Goal: Task Accomplishment & Management: Manage account settings

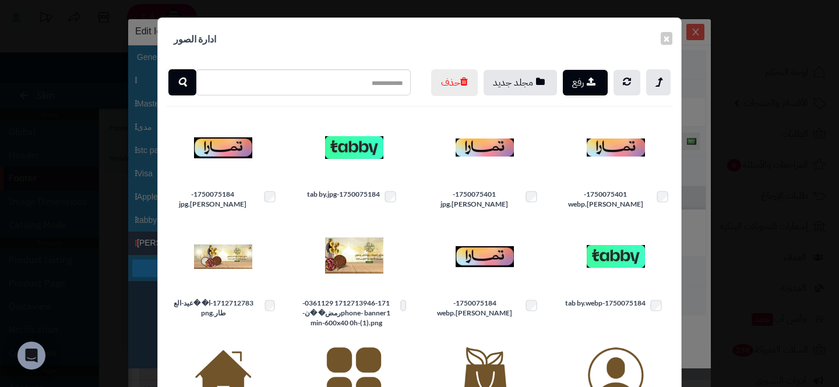
scroll to position [76, 0]
click at [664, 45] on button "×" at bounding box center [667, 38] width 12 height 13
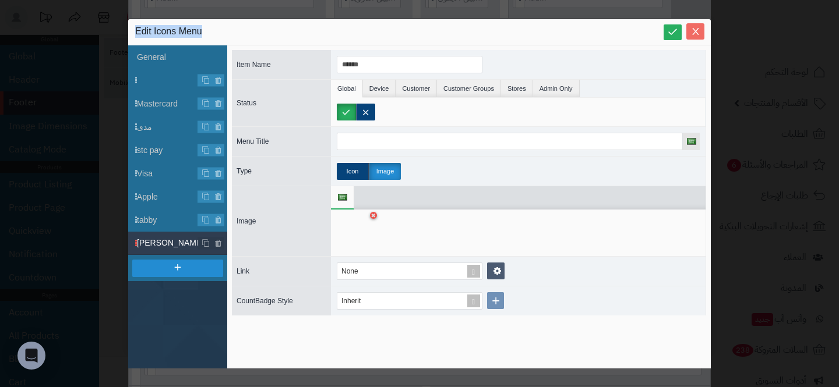
click at [696, 40] on div "Edit Icons Menu" at bounding box center [419, 32] width 583 height 26
click at [696, 29] on icon "Close" at bounding box center [695, 31] width 6 height 7
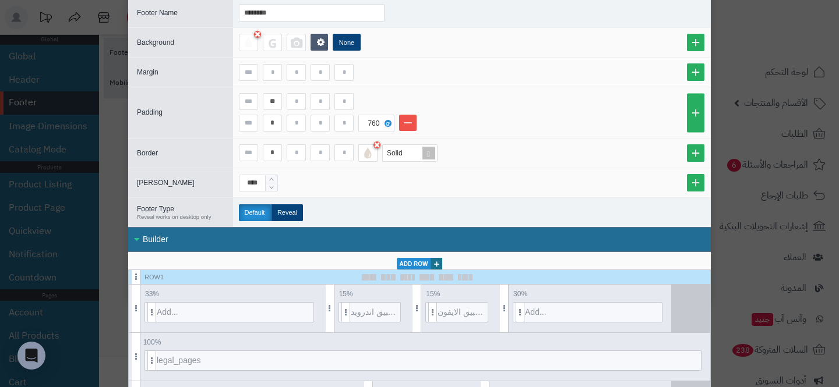
scroll to position [0, 0]
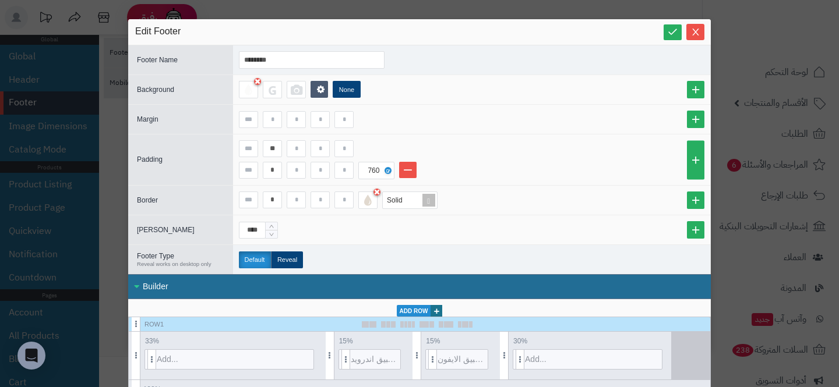
click at [696, 29] on icon "Close" at bounding box center [695, 32] width 6 height 7
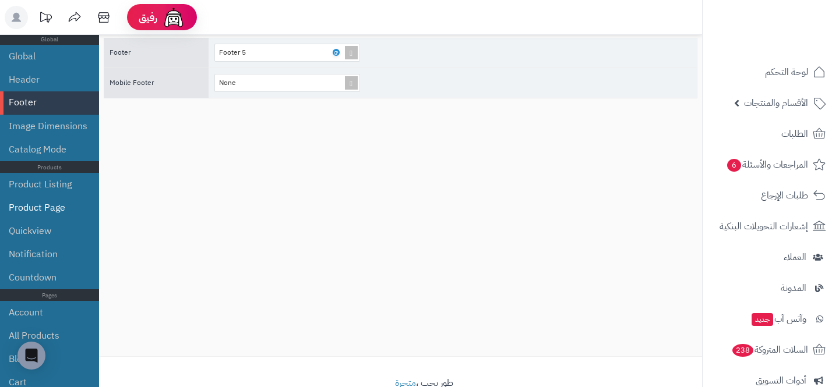
click at [43, 213] on li "Product Page" at bounding box center [49, 207] width 99 height 23
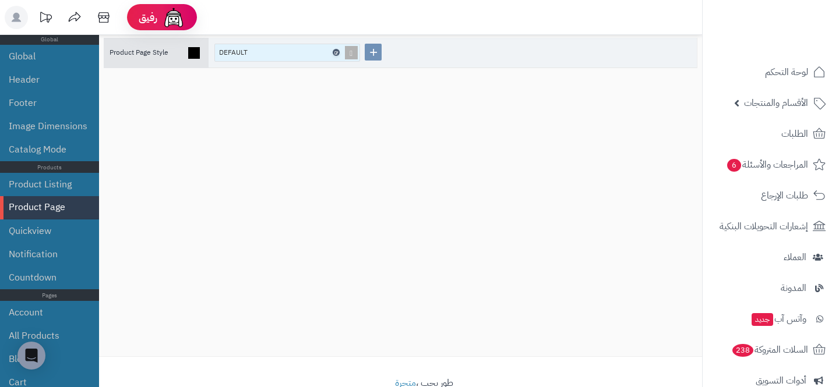
click at [336, 51] on icon at bounding box center [335, 52] width 3 height 5
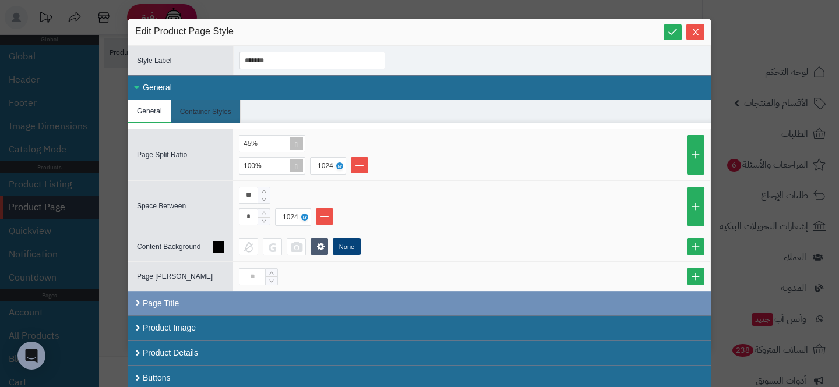
scroll to position [28, 0]
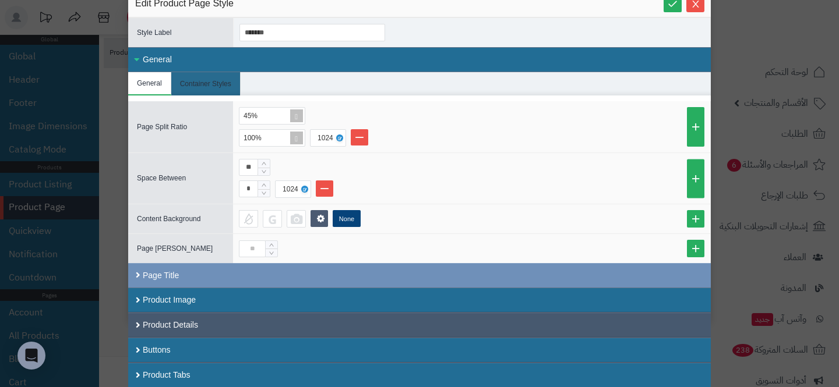
click at [281, 327] on div "Product Details" at bounding box center [419, 325] width 583 height 25
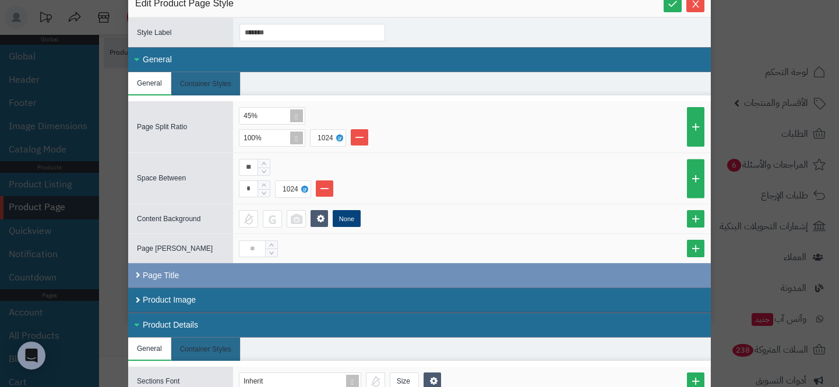
scroll to position [236, 0]
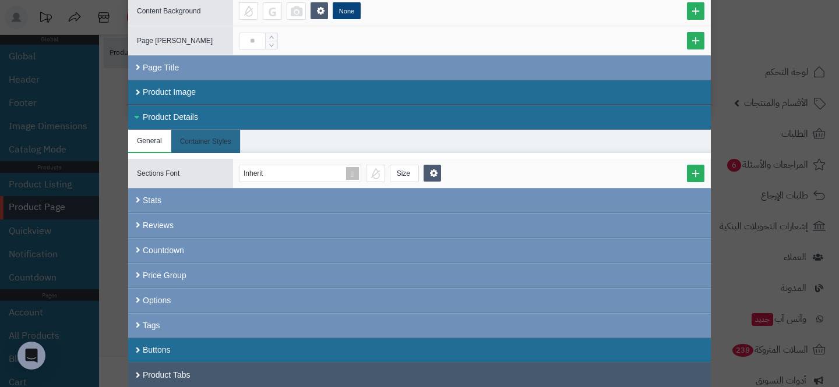
click at [187, 363] on div "Product Tabs" at bounding box center [419, 375] width 583 height 25
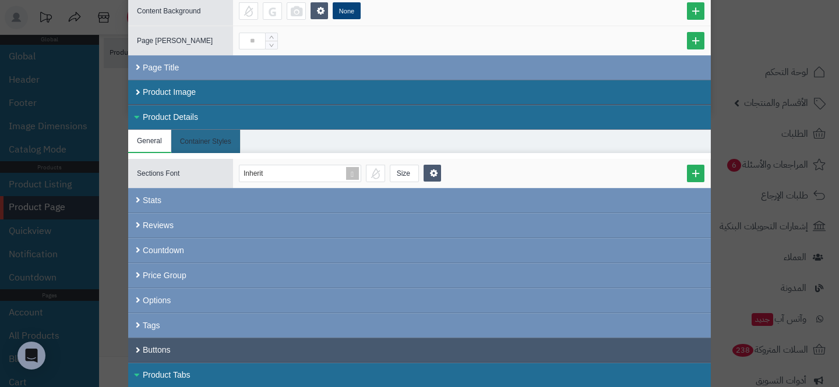
click at [189, 358] on div "Buttons" at bounding box center [419, 350] width 583 height 25
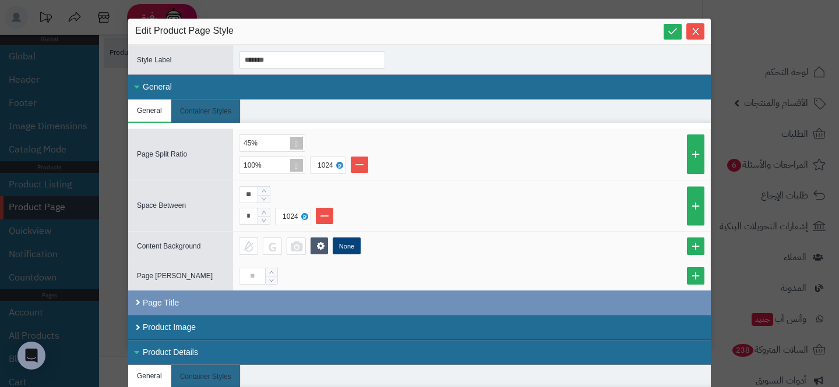
scroll to position [0, 0]
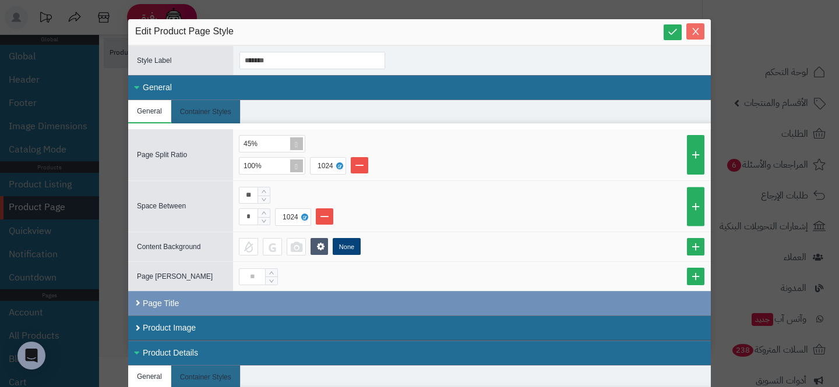
click at [701, 34] on span "Close" at bounding box center [695, 32] width 18 height 10
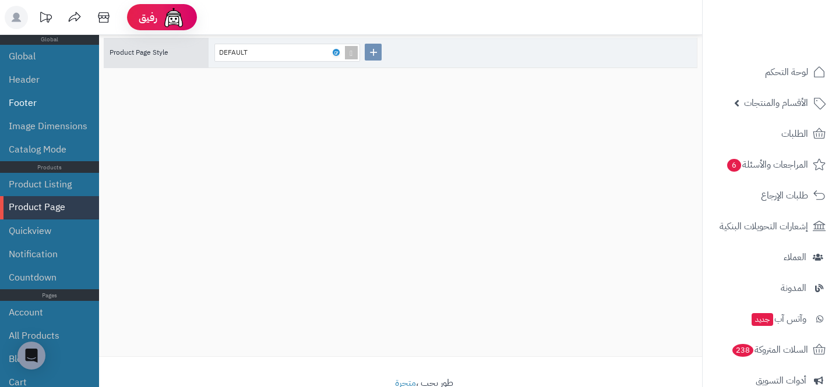
click at [44, 108] on li "Footer" at bounding box center [49, 102] width 99 height 23
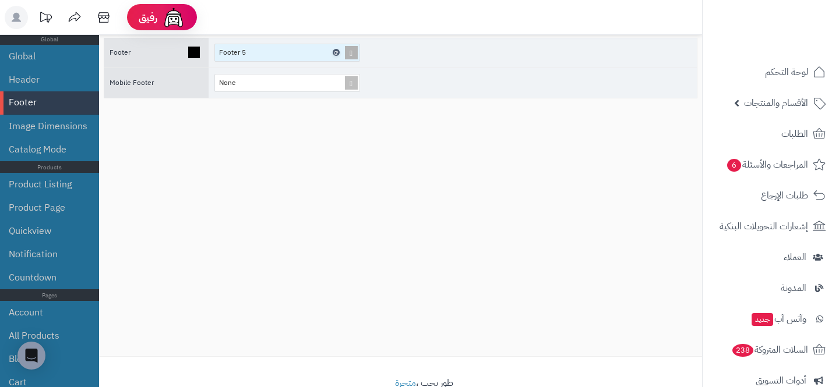
click at [336, 52] on icon at bounding box center [335, 52] width 3 height 5
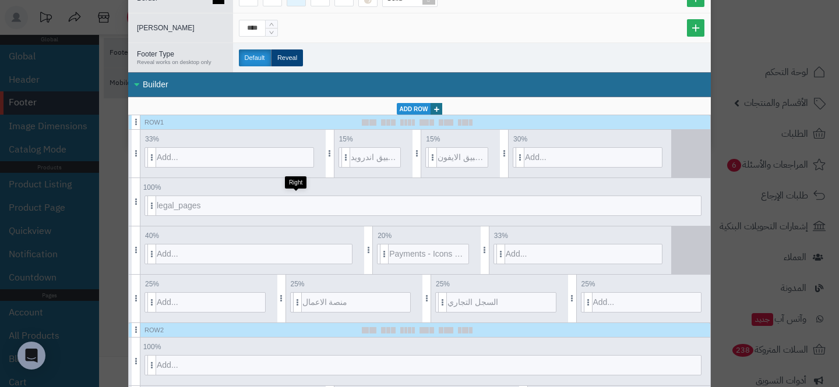
scroll to position [232, 0]
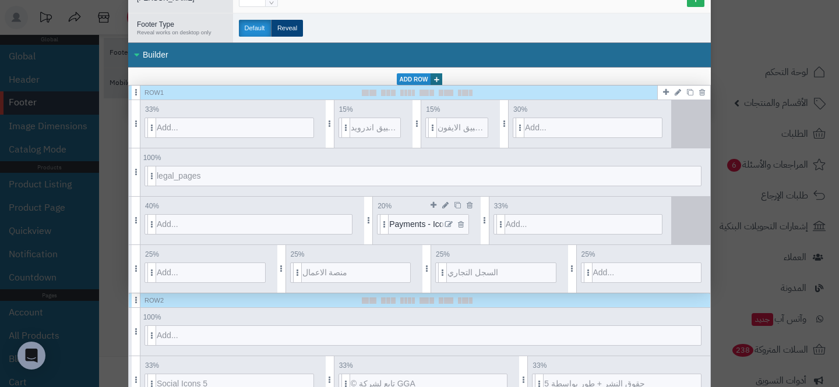
click at [452, 224] on icon at bounding box center [449, 225] width 8 height 8
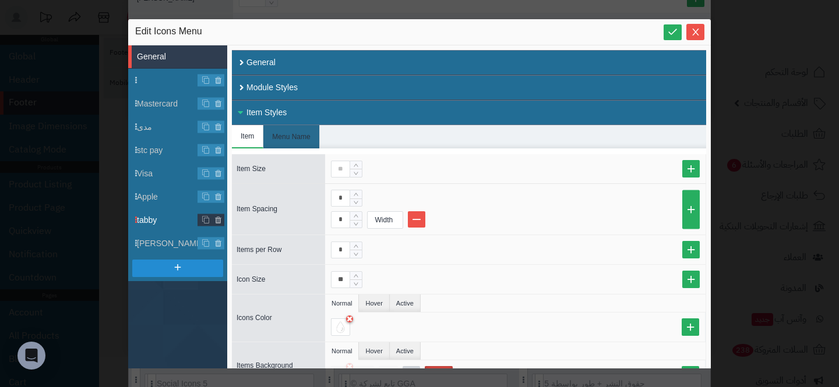
click at [151, 223] on span "tabby" at bounding box center [182, 220] width 90 height 12
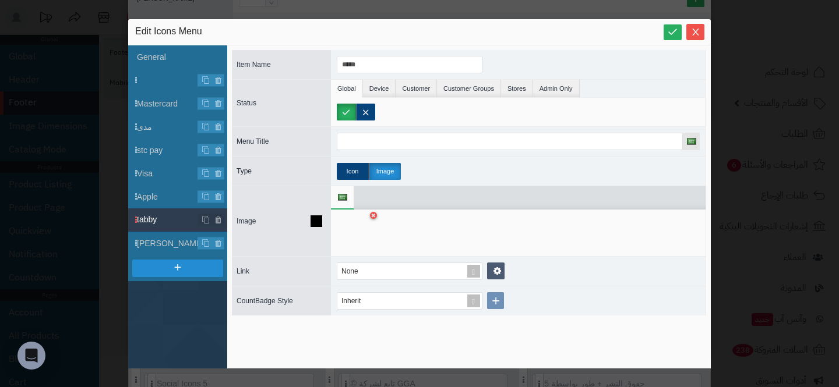
click at [346, 227] on div at bounding box center [355, 233] width 37 height 35
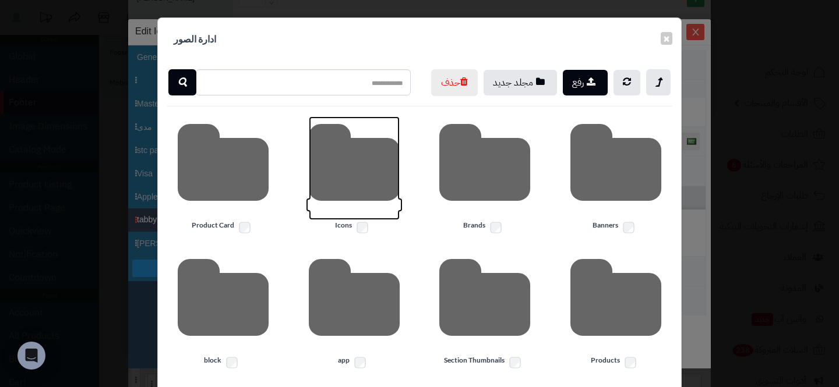
click at [358, 192] on icon at bounding box center [354, 169] width 91 height 104
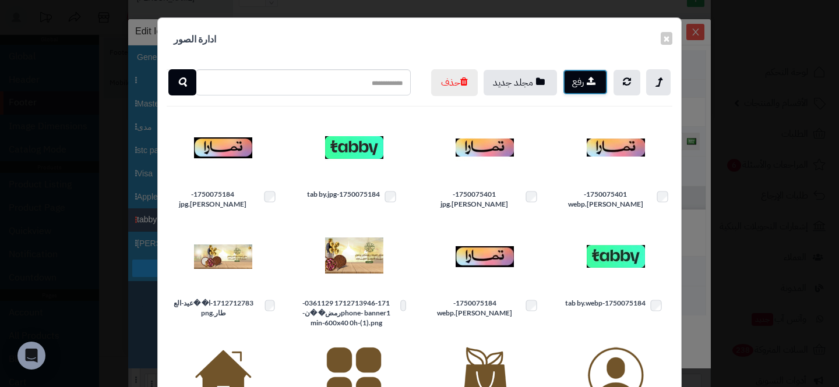
click at [590, 87] on button "رفع" at bounding box center [585, 82] width 45 height 26
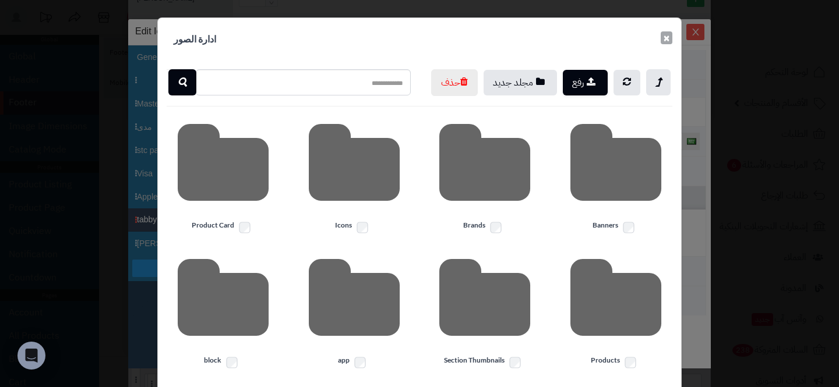
click at [667, 42] on button "×" at bounding box center [667, 37] width 12 height 13
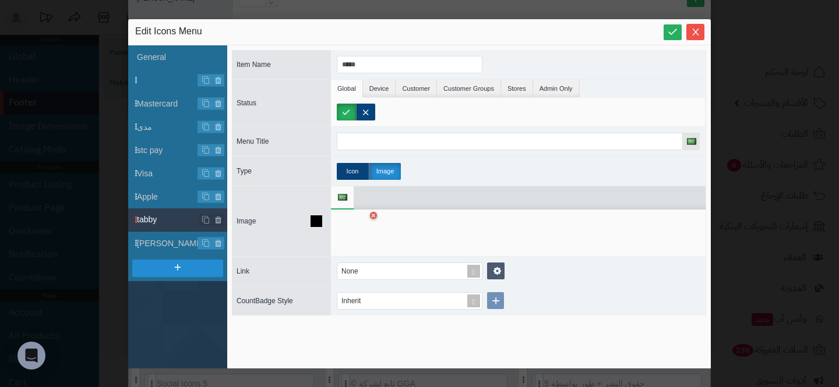
click at [361, 222] on div at bounding box center [355, 233] width 37 height 35
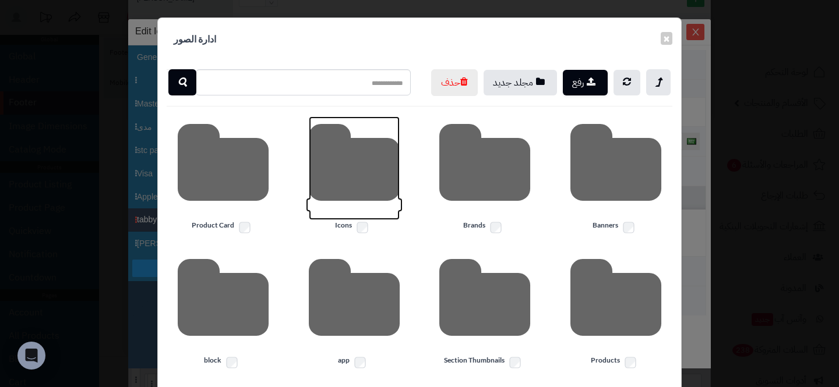
click at [365, 213] on icon at bounding box center [354, 169] width 91 height 104
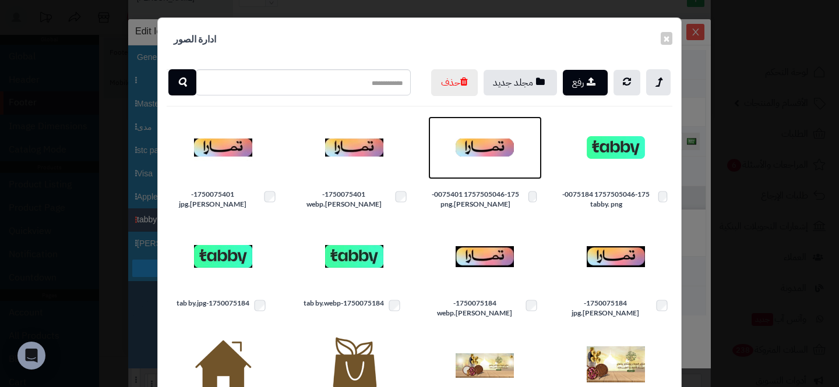
click at [479, 177] on img at bounding box center [485, 148] width 58 height 58
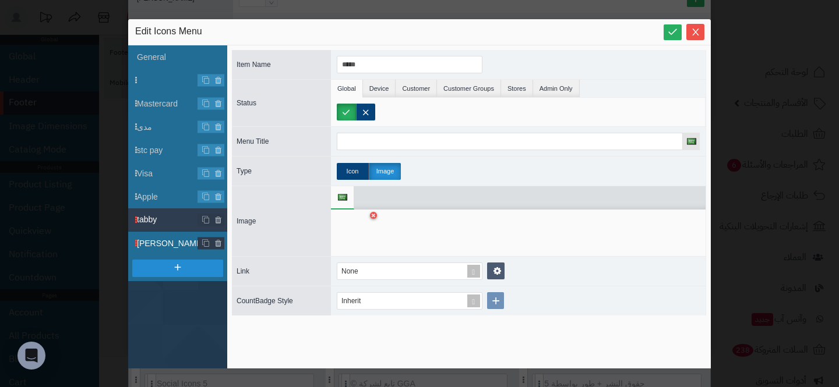
click at [148, 249] on span "tamara" at bounding box center [182, 244] width 90 height 12
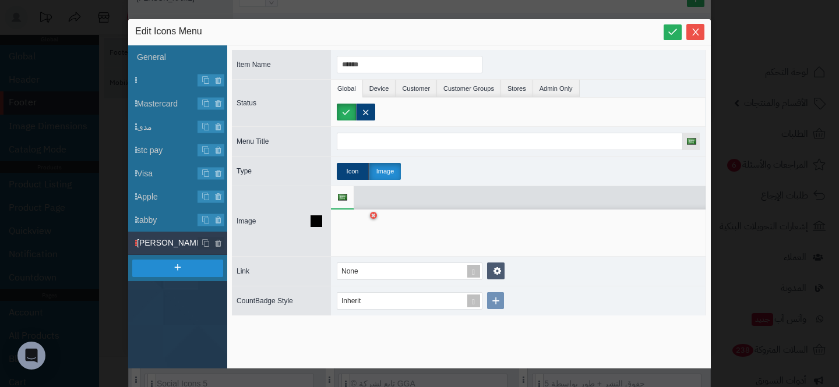
click at [359, 231] on div at bounding box center [355, 233] width 37 height 35
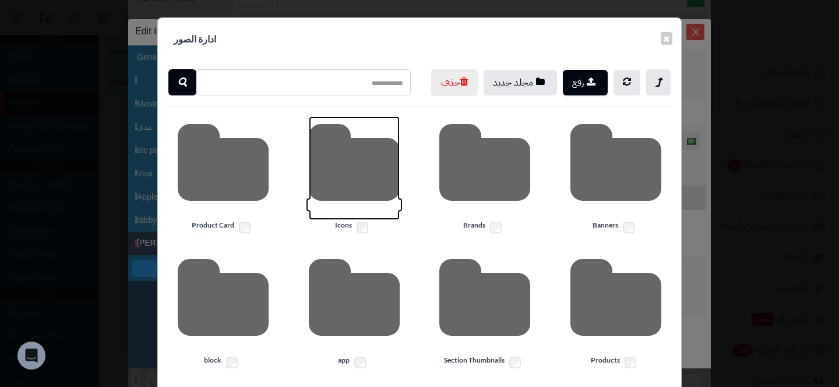
click at [376, 200] on icon at bounding box center [354, 169] width 91 height 104
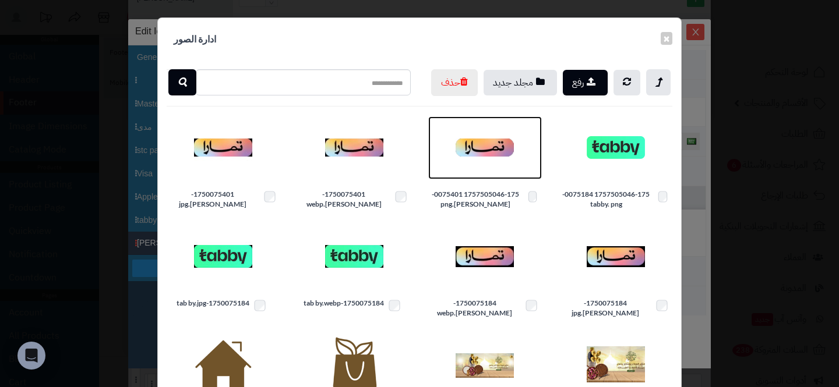
click at [496, 175] on img at bounding box center [485, 148] width 58 height 58
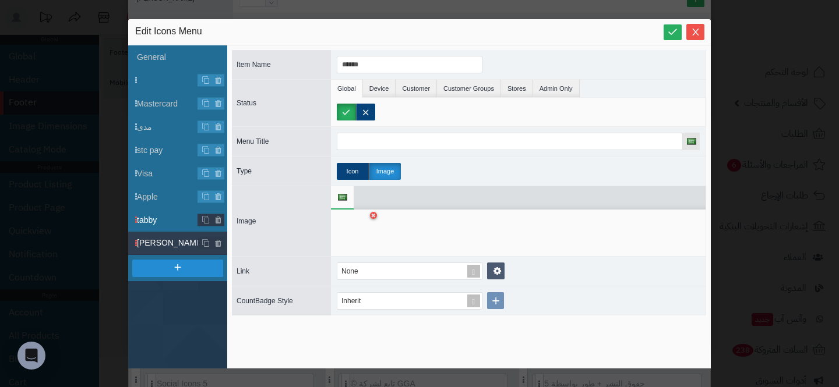
click at [140, 215] on li "tabby" at bounding box center [177, 220] width 99 height 23
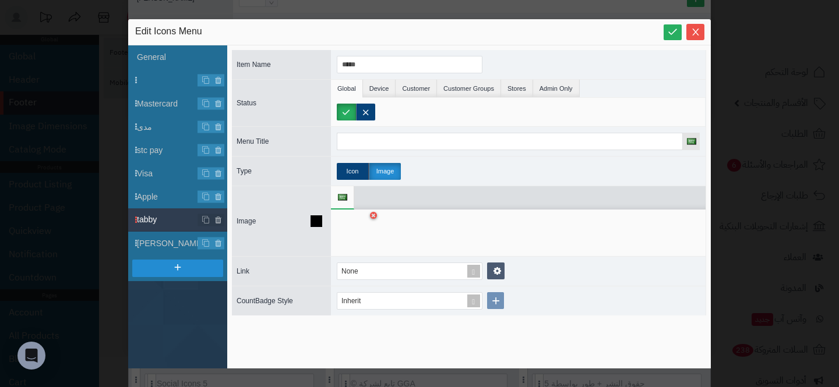
click at [353, 228] on div at bounding box center [355, 233] width 37 height 35
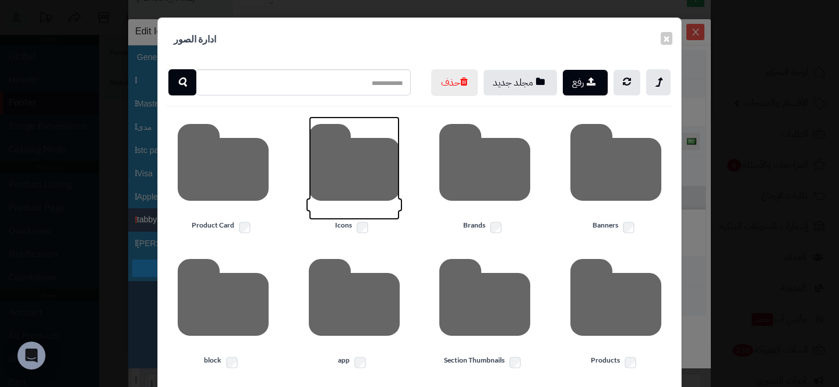
click at [334, 199] on icon at bounding box center [354, 169] width 91 height 104
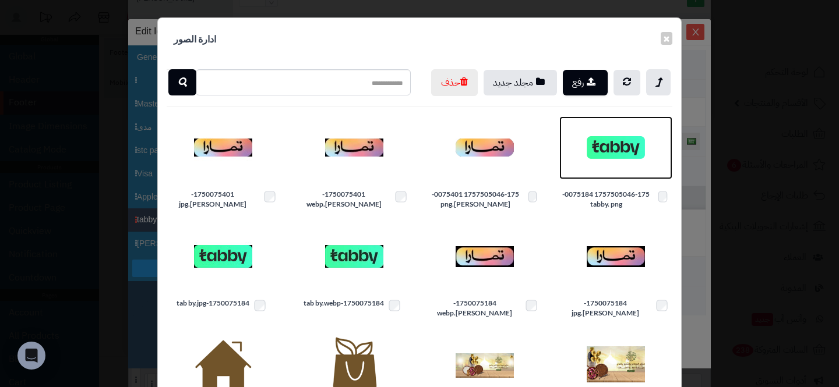
click at [608, 175] on img at bounding box center [616, 148] width 58 height 58
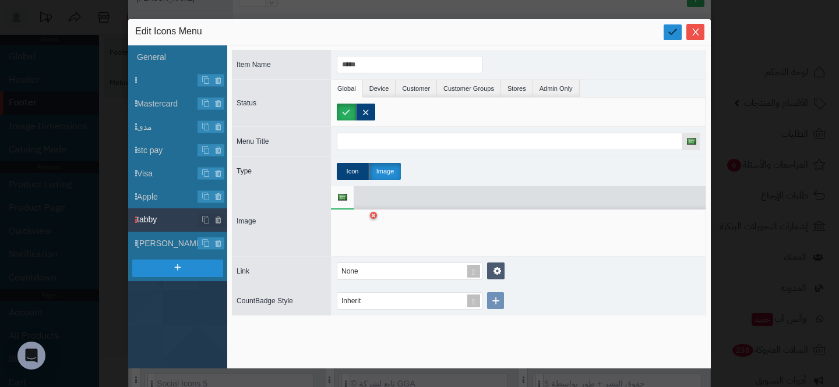
click at [674, 34] on icon at bounding box center [672, 31] width 11 height 11
click at [694, 28] on icon "Close" at bounding box center [695, 31] width 9 height 9
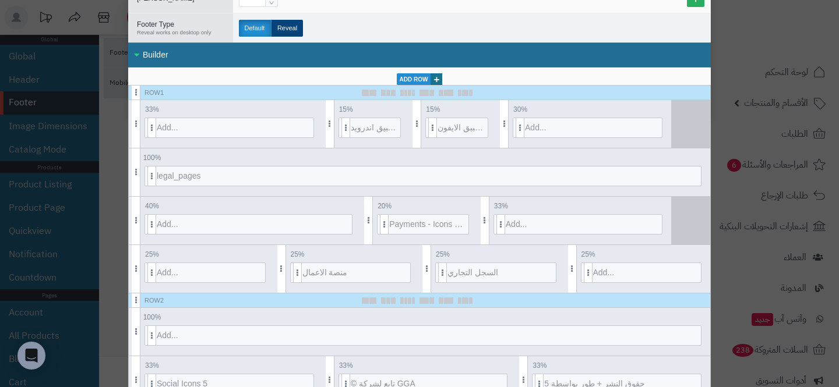
scroll to position [0, 0]
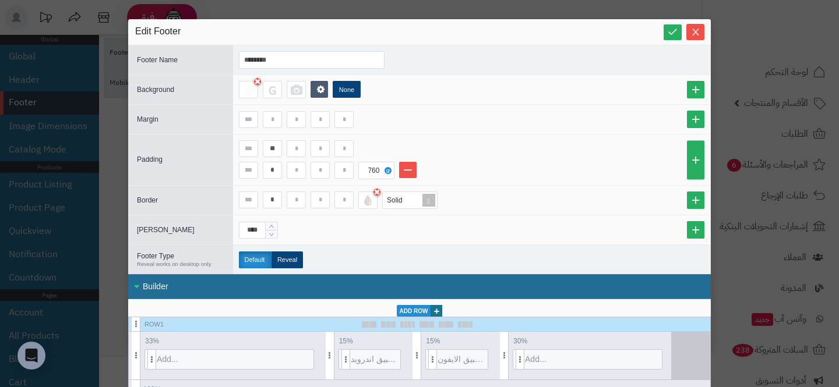
click at [694, 28] on icon "Close" at bounding box center [695, 31] width 9 height 9
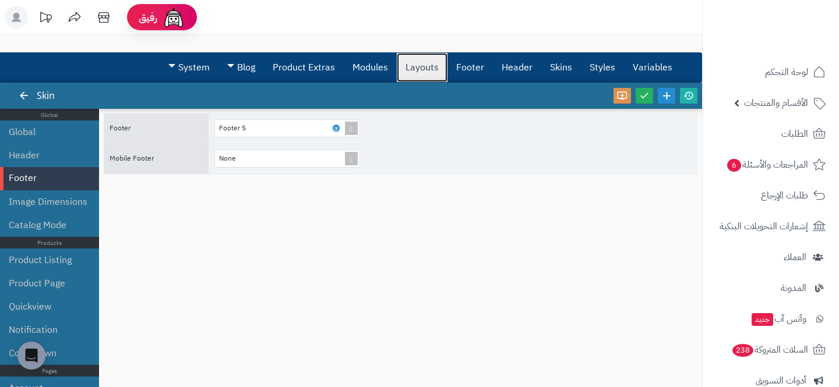
click at [421, 72] on link "Layouts" at bounding box center [422, 67] width 51 height 29
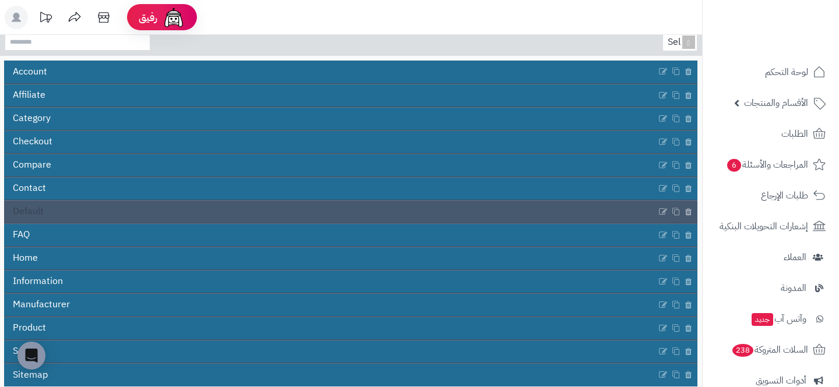
scroll to position [111, 0]
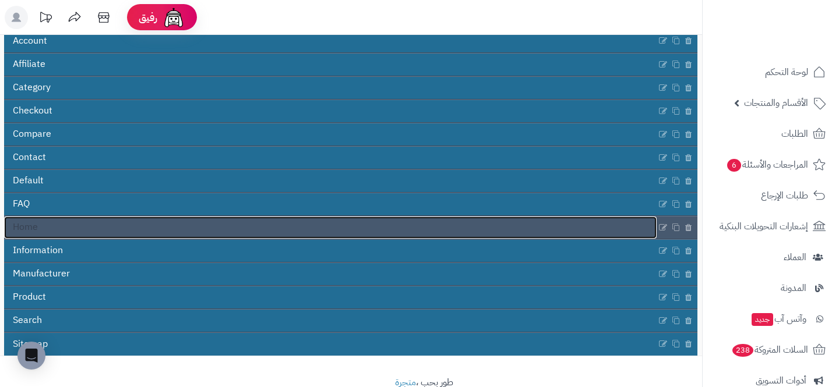
click at [104, 220] on link "Home" at bounding box center [330, 228] width 653 height 22
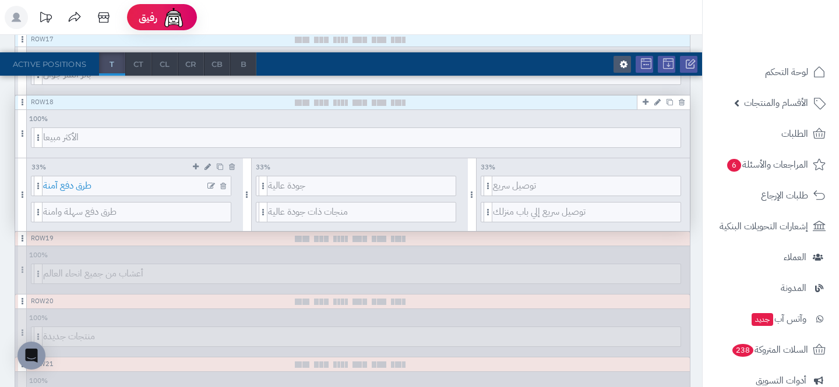
scroll to position [1222, 0]
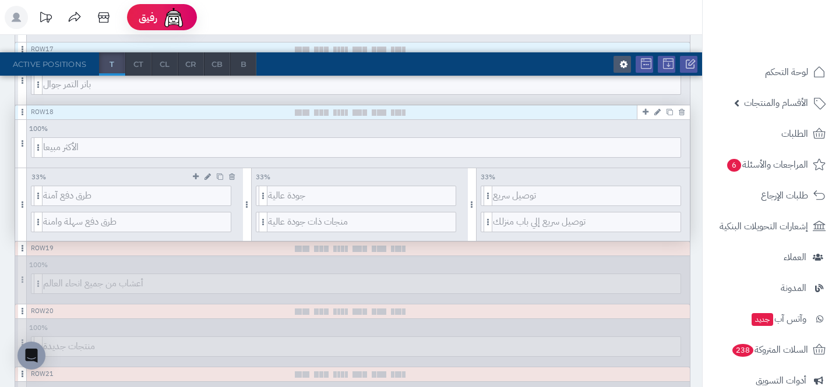
click at [209, 182] on link at bounding box center [208, 176] width 12 height 13
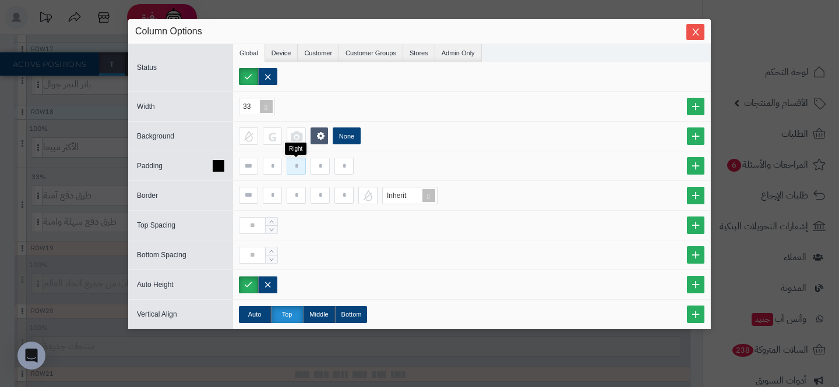
click at [299, 168] on input at bounding box center [296, 166] width 19 height 17
type input "*"
type input "**"
click at [340, 168] on input at bounding box center [343, 166] width 19 height 17
type input "**"
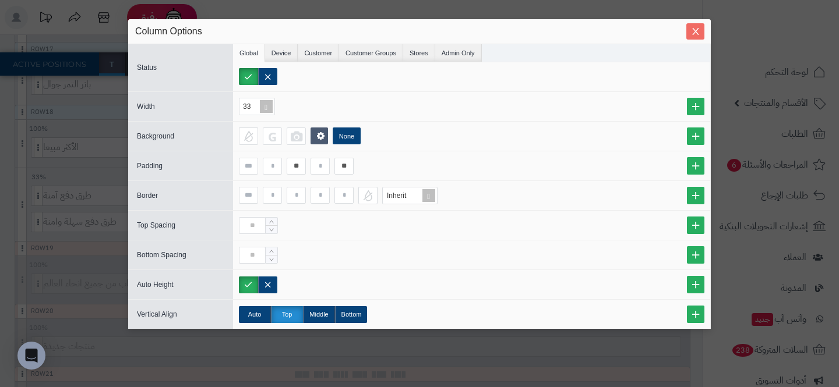
click at [698, 33] on icon "Close" at bounding box center [695, 31] width 9 height 9
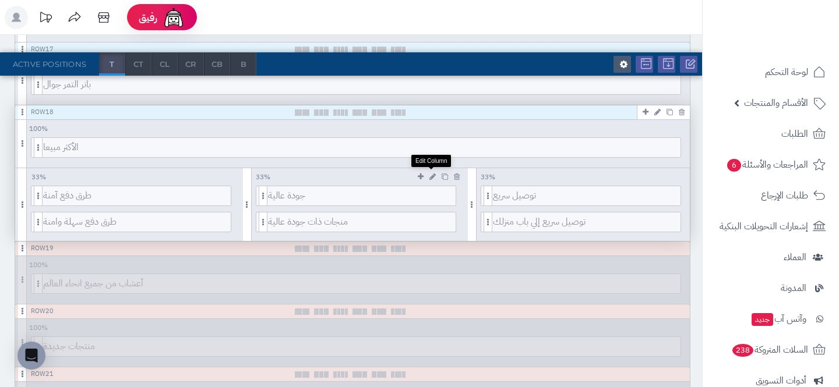
click at [430, 175] on icon at bounding box center [432, 177] width 6 height 8
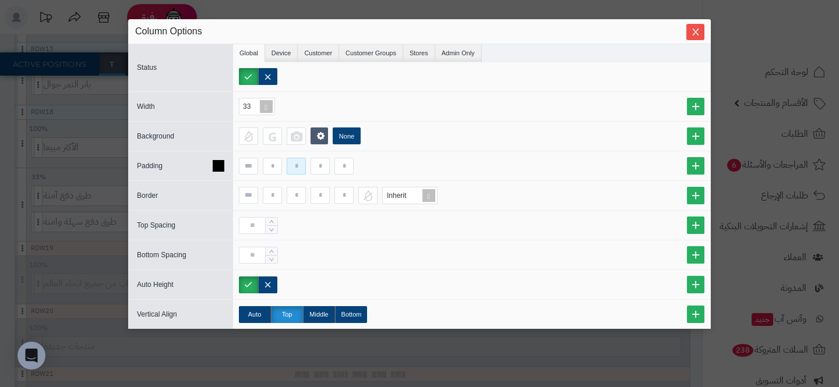
click at [290, 171] on input at bounding box center [296, 166] width 19 height 17
type input "**"
click at [344, 167] on input at bounding box center [343, 166] width 19 height 17
type input "**"
click at [691, 29] on icon "Close" at bounding box center [695, 31] width 9 height 9
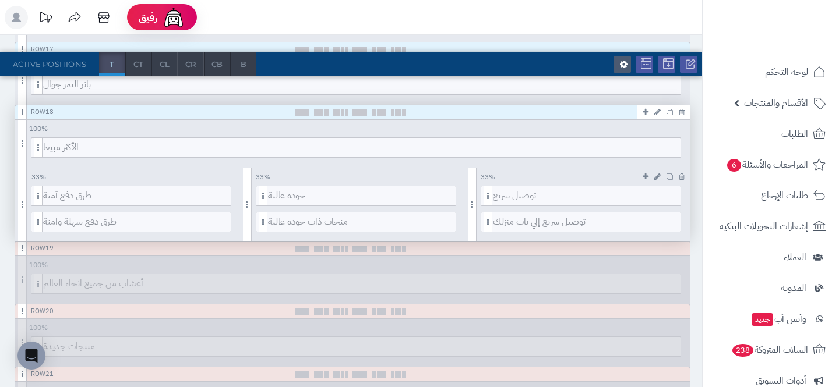
click at [660, 177] on icon at bounding box center [657, 177] width 6 height 8
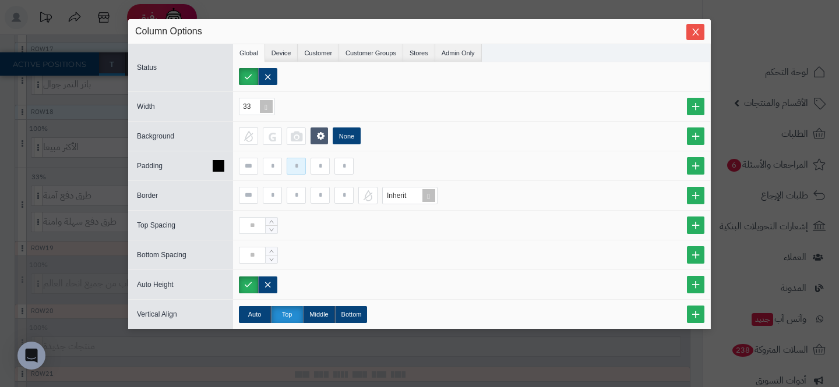
click at [302, 170] on input at bounding box center [296, 166] width 19 height 17
type input "**"
click at [343, 168] on input at bounding box center [343, 166] width 19 height 17
type input "**"
click at [691, 35] on icon "Close" at bounding box center [695, 31] width 9 height 9
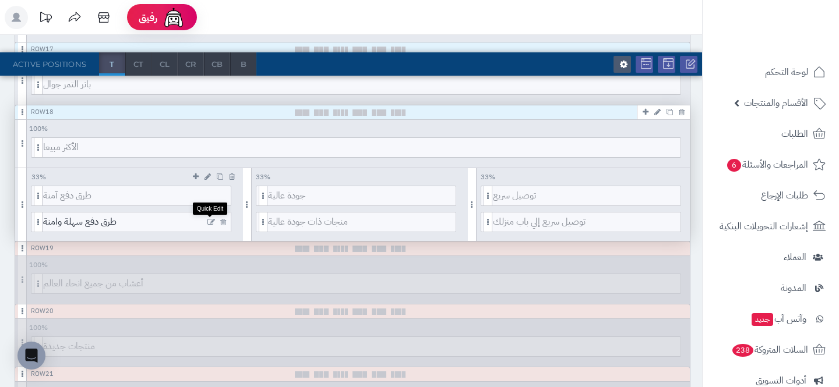
click at [210, 223] on icon at bounding box center [211, 222] width 8 height 8
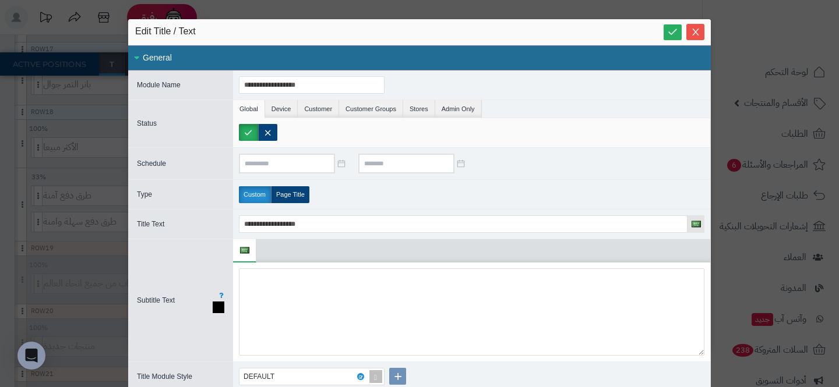
scroll to position [53, 0]
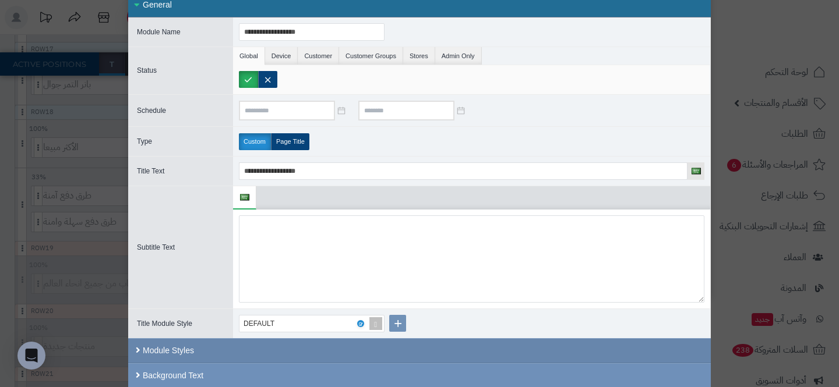
click at [309, 355] on div "Module Styles" at bounding box center [419, 351] width 583 height 25
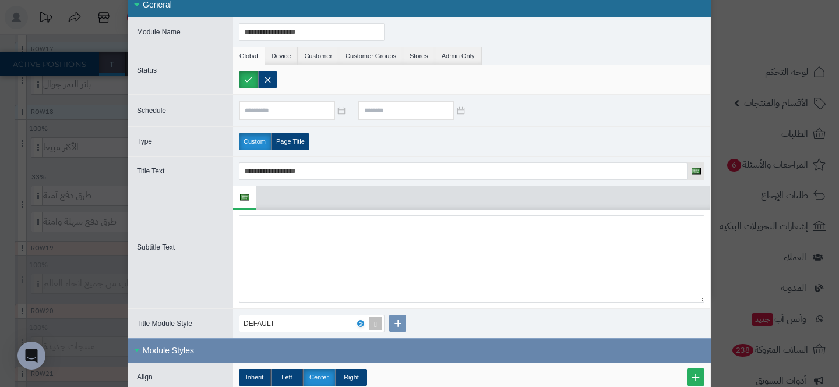
scroll to position [282, 0]
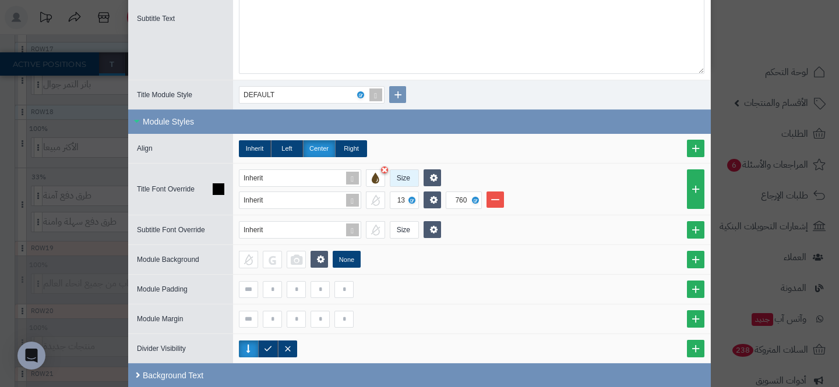
click at [402, 183] on div "Size" at bounding box center [403, 178] width 26 height 16
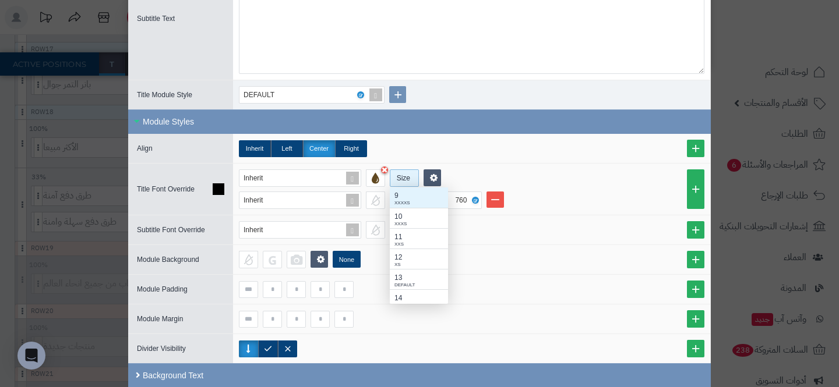
scroll to position [117, 58]
type input "**"
click at [407, 194] on div "Use custom: 20" at bounding box center [418, 194] width 49 height 10
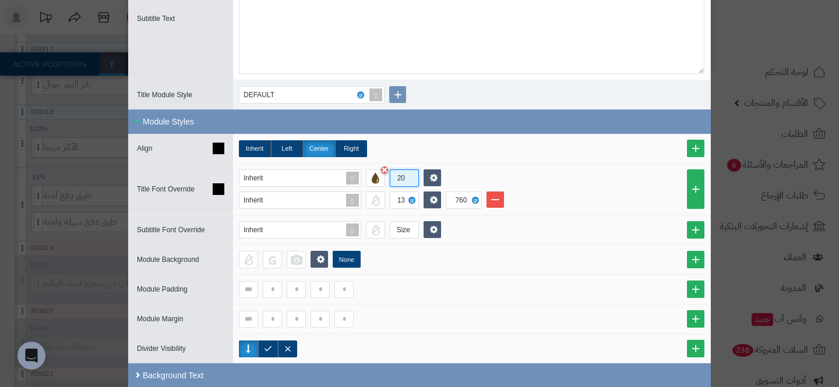
scroll to position [0, 0]
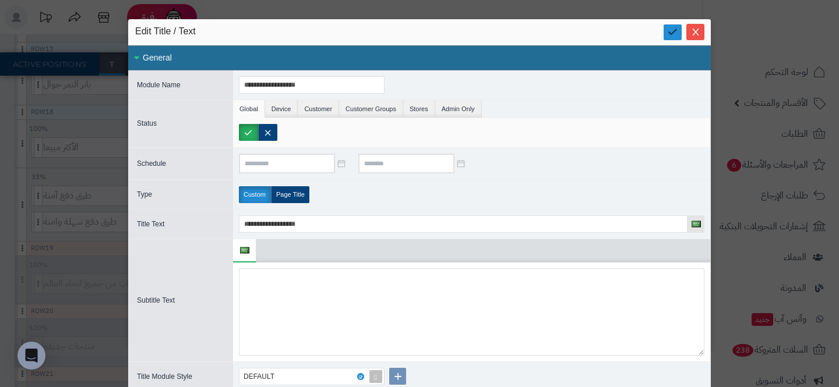
click at [674, 35] on icon at bounding box center [672, 31] width 11 height 11
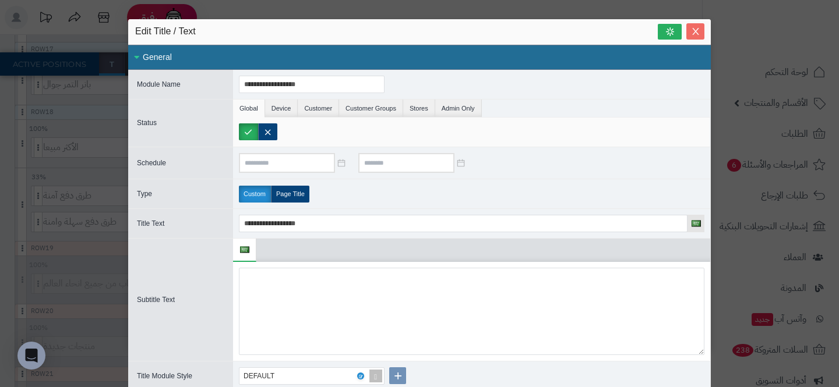
click at [695, 34] on icon "Close" at bounding box center [695, 31] width 9 height 9
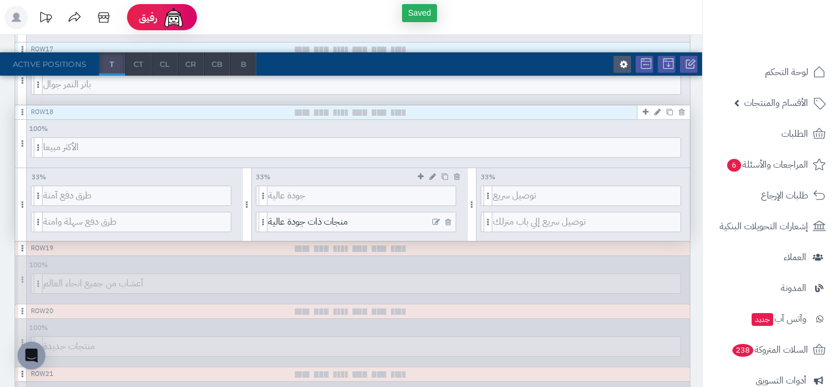
click at [435, 221] on icon at bounding box center [436, 222] width 8 height 8
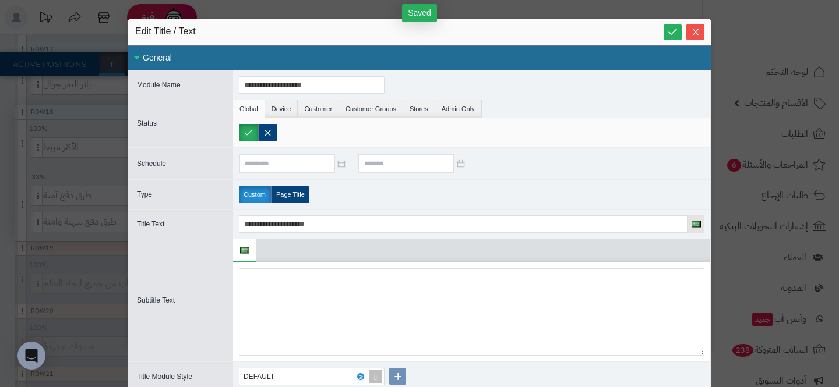
scroll to position [282, 0]
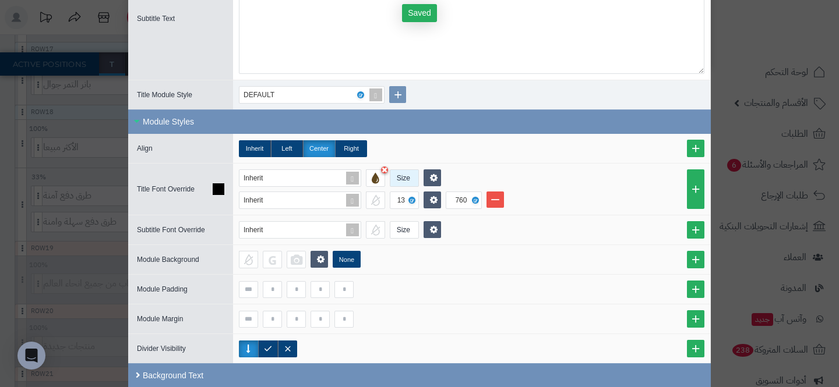
click at [400, 176] on div "Size" at bounding box center [403, 178] width 26 height 16
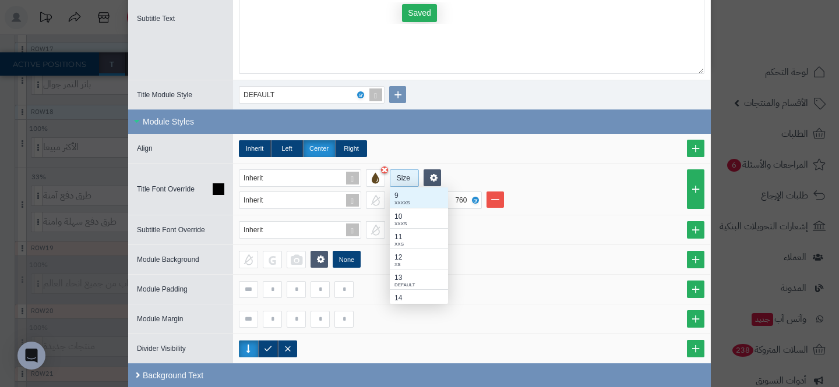
scroll to position [1, 1]
type input "**"
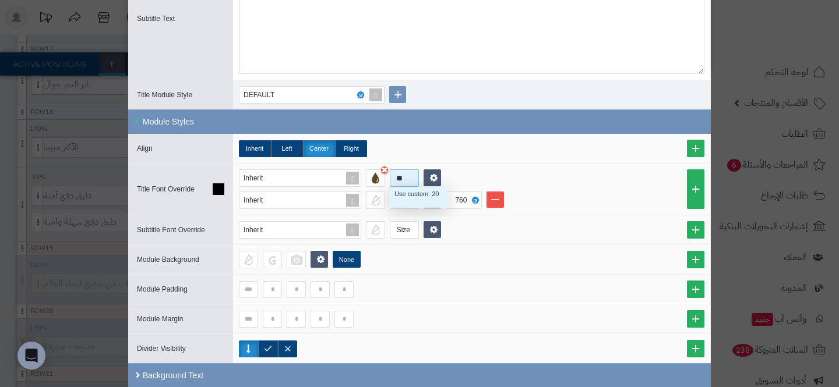
scroll to position [20, 58]
click at [400, 193] on div "Use custom: 20" at bounding box center [418, 194] width 49 height 10
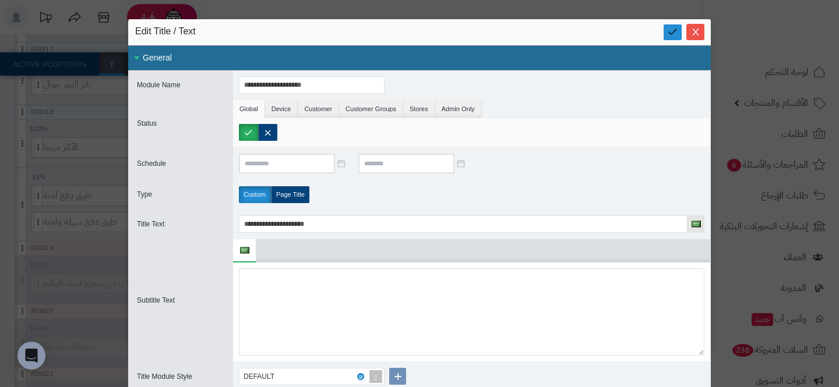
click at [674, 30] on icon at bounding box center [672, 31] width 11 height 11
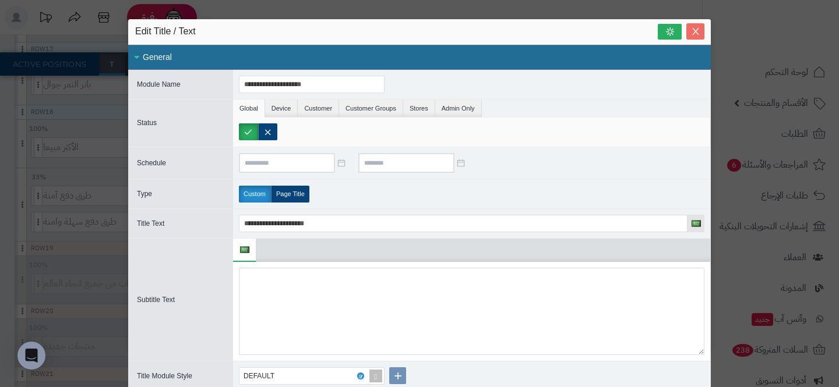
click at [698, 27] on icon "Close" at bounding box center [695, 31] width 9 height 9
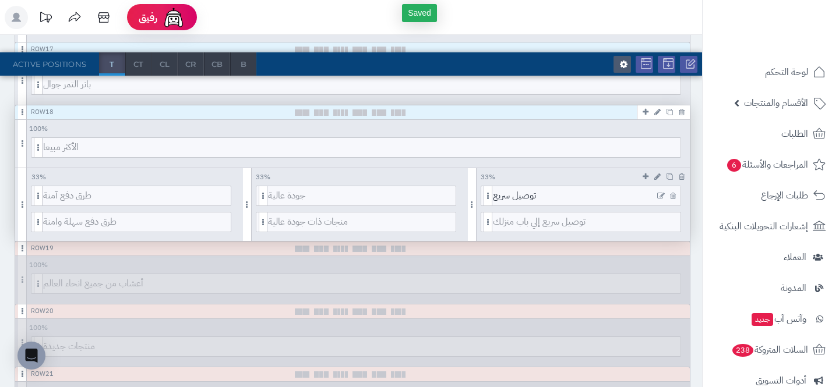
click at [658, 193] on icon at bounding box center [661, 196] width 8 height 8
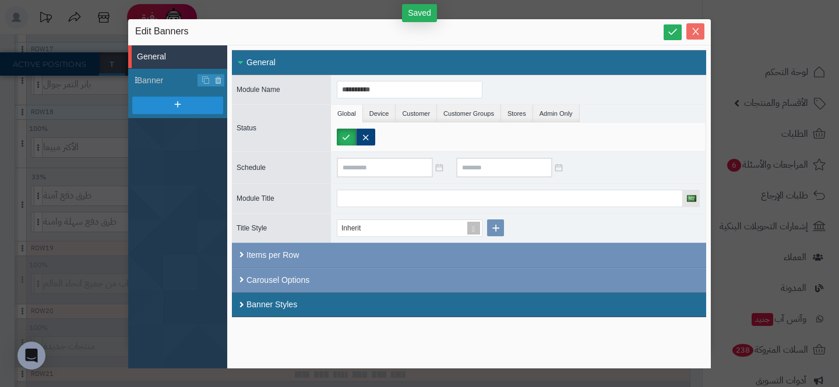
click at [688, 31] on span "Close" at bounding box center [695, 32] width 18 height 10
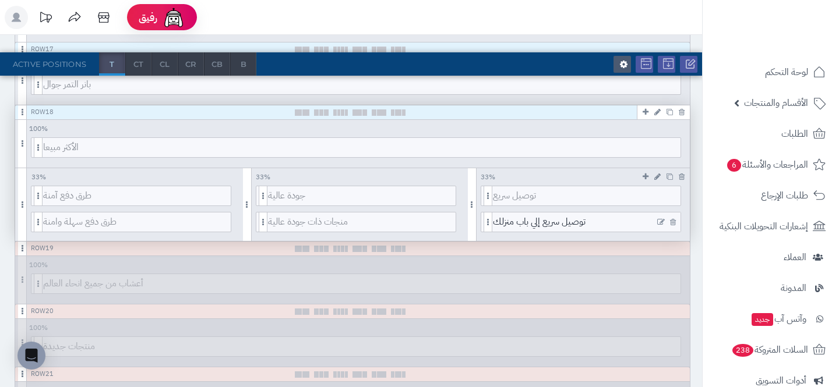
click at [660, 223] on icon at bounding box center [661, 222] width 8 height 8
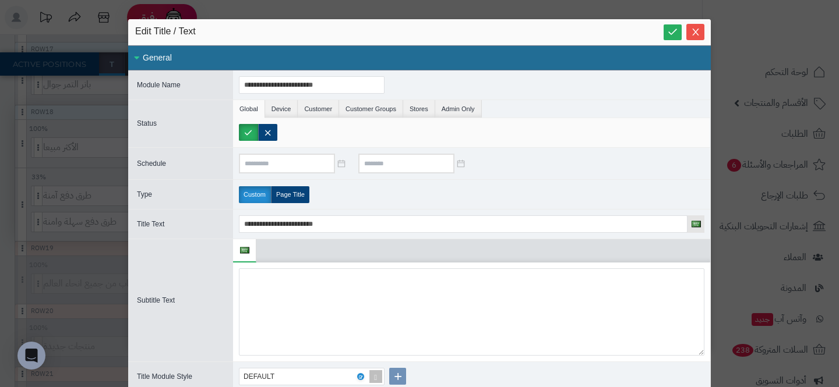
scroll to position [282, 0]
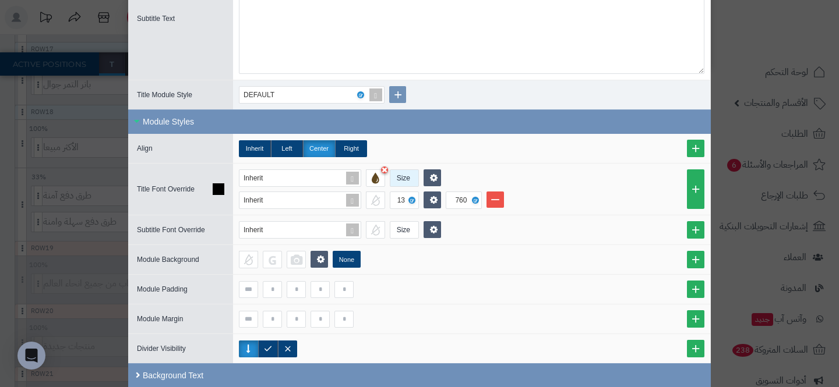
click at [399, 179] on div "Size" at bounding box center [403, 178] width 26 height 16
type input "**"
click at [398, 196] on div "Use custom: 20" at bounding box center [418, 194] width 49 height 10
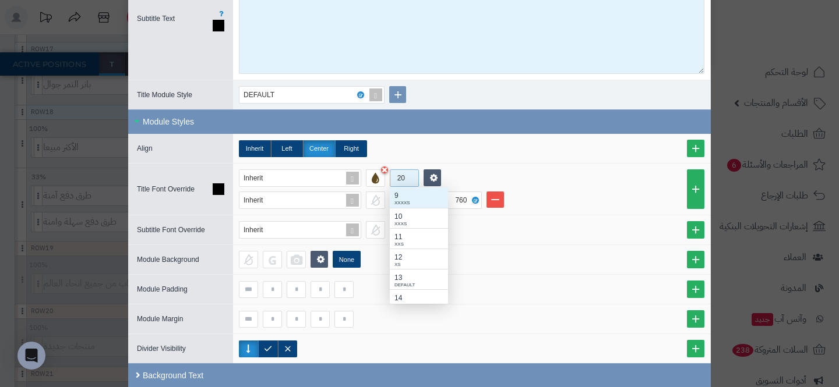
scroll to position [117, 58]
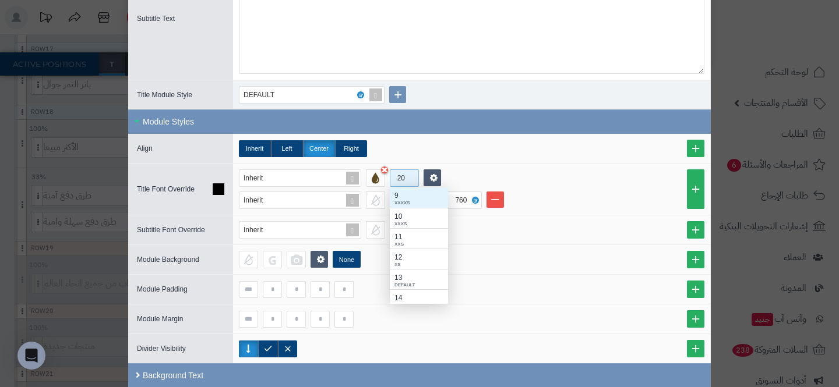
click at [548, 174] on div "Inherit 20 9 XXXXS 10 XXXS 11 XXS 12 XS 13 DEFAULT 14 Small 15 Medium 1 16 Medi…" at bounding box center [472, 178] width 466 height 17
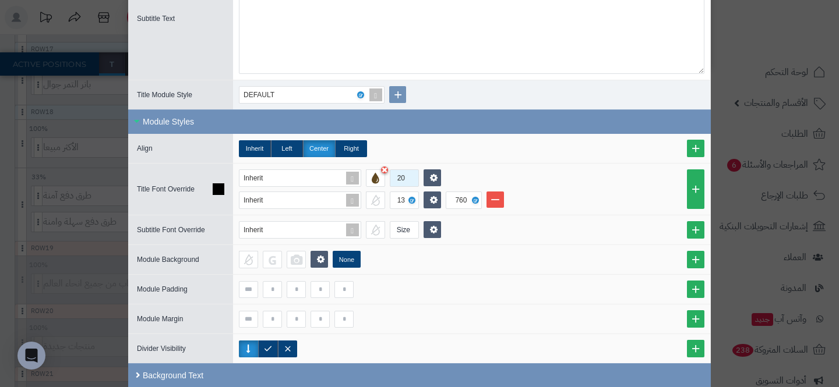
scroll to position [0, 0]
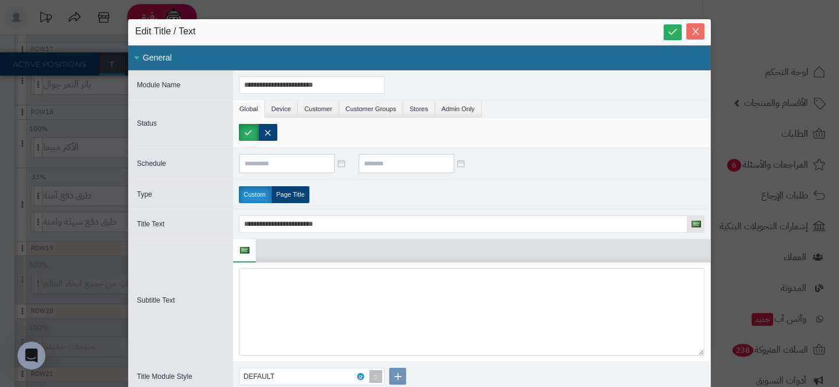
click at [697, 26] on button "Close" at bounding box center [695, 31] width 18 height 16
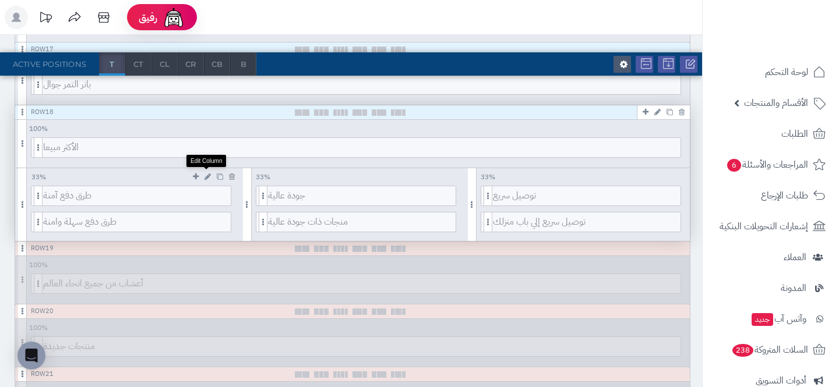
click at [209, 175] on icon at bounding box center [208, 177] width 6 height 8
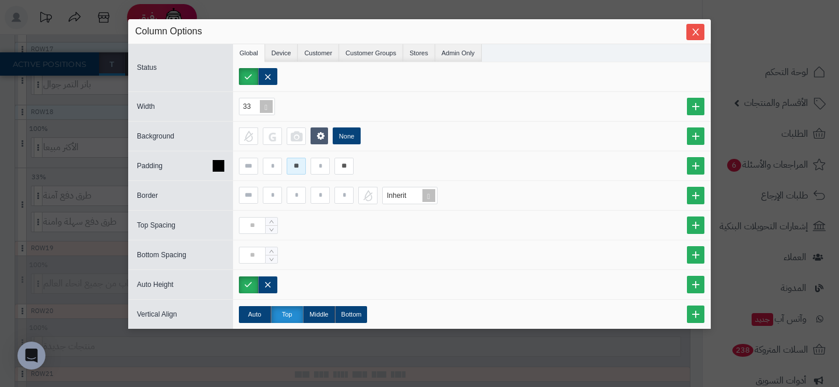
click at [299, 166] on input "**" at bounding box center [296, 166] width 19 height 17
type input "**"
click at [346, 170] on input "**" at bounding box center [343, 166] width 19 height 17
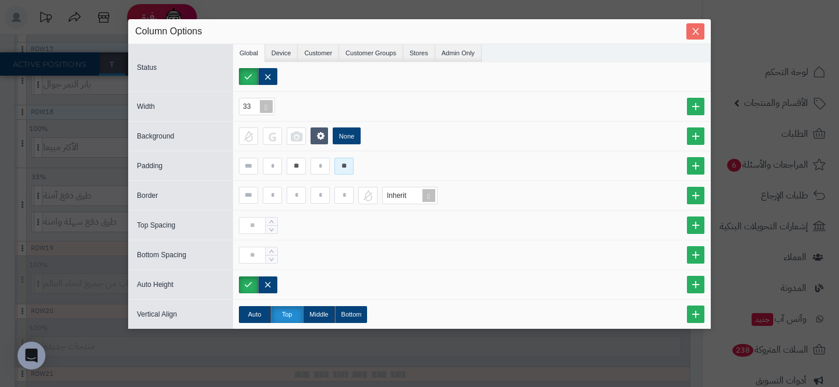
type input "**"
click at [698, 30] on icon "Close" at bounding box center [695, 31] width 9 height 9
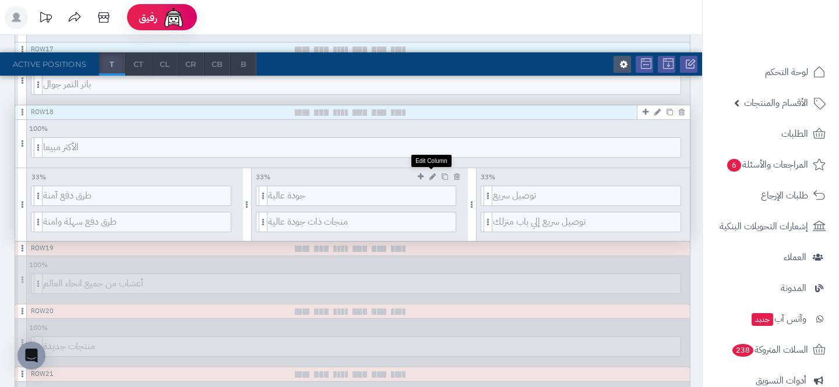
click at [432, 179] on icon at bounding box center [432, 177] width 6 height 8
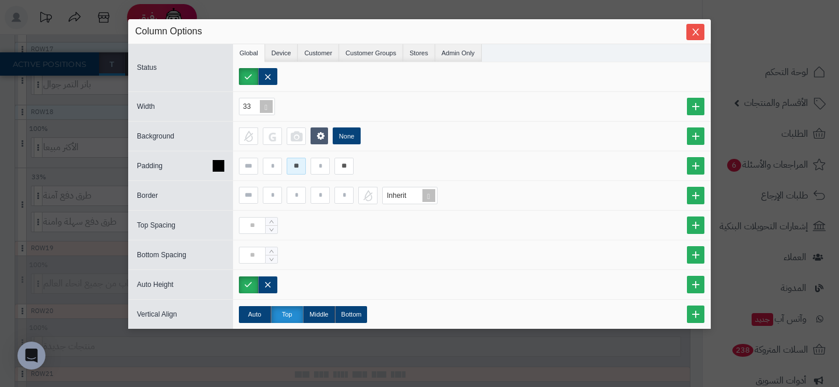
click at [295, 172] on input "**" at bounding box center [296, 166] width 19 height 17
type input "**"
click at [339, 165] on input "**" at bounding box center [343, 166] width 19 height 17
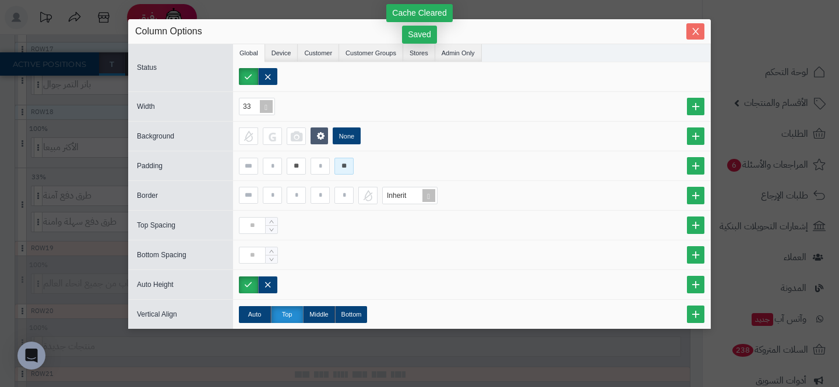
type input "**"
click at [694, 33] on icon "Close" at bounding box center [695, 31] width 6 height 7
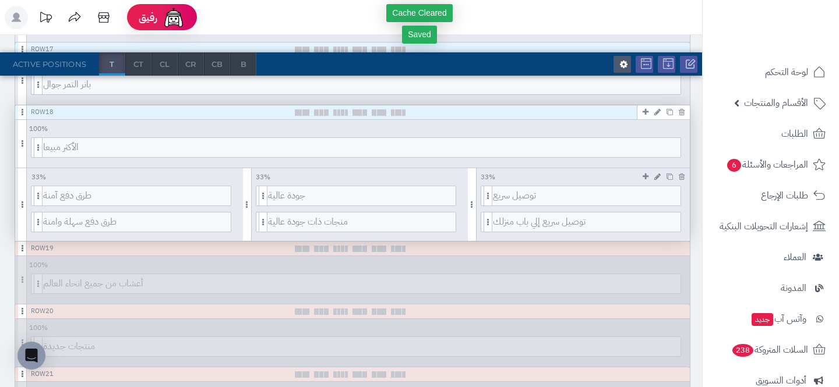
click at [655, 172] on link at bounding box center [657, 176] width 12 height 13
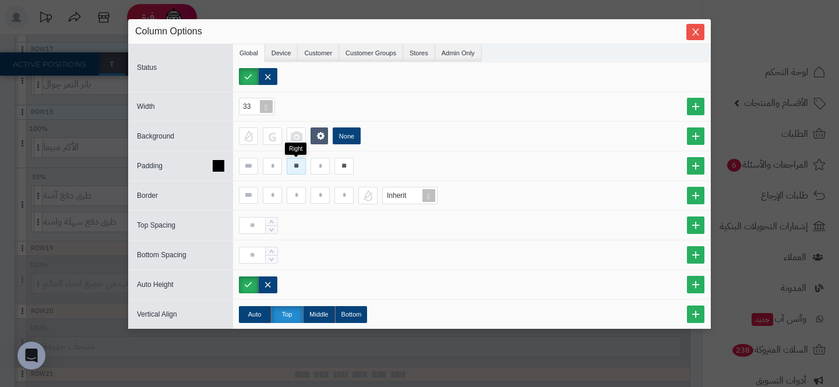
click at [297, 170] on input "**" at bounding box center [296, 166] width 19 height 17
type input "**"
click at [341, 167] on input "**" at bounding box center [343, 166] width 19 height 17
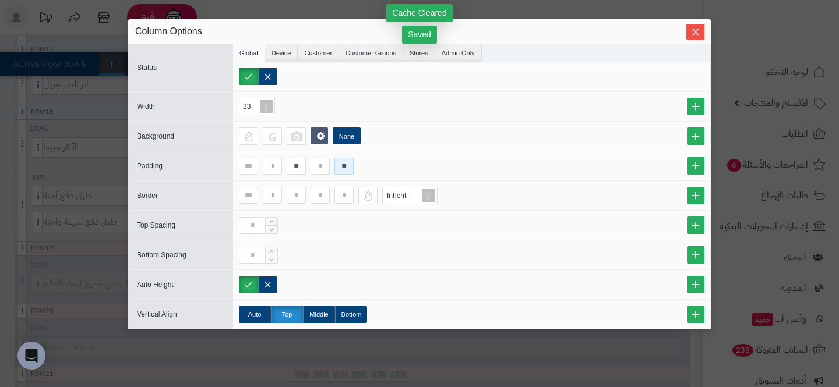
type input "**"
click at [543, 209] on div "Inherit" at bounding box center [471, 195] width 477 height 29
click at [699, 44] on div "Column Options" at bounding box center [419, 31] width 583 height 25
click at [699, 33] on icon "Close" at bounding box center [695, 31] width 9 height 9
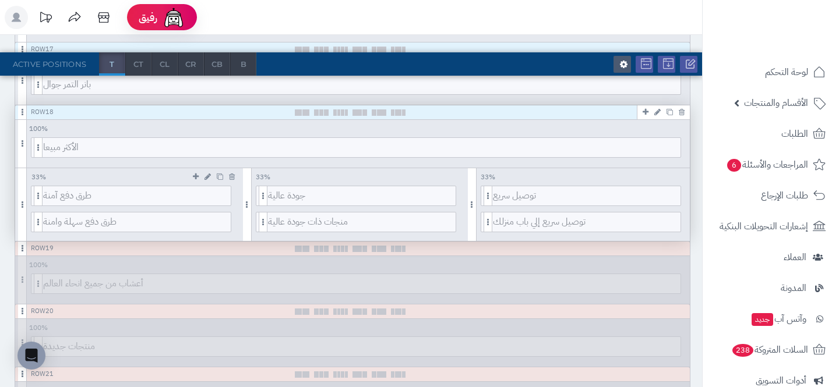
click at [207, 178] on icon at bounding box center [208, 177] width 6 height 8
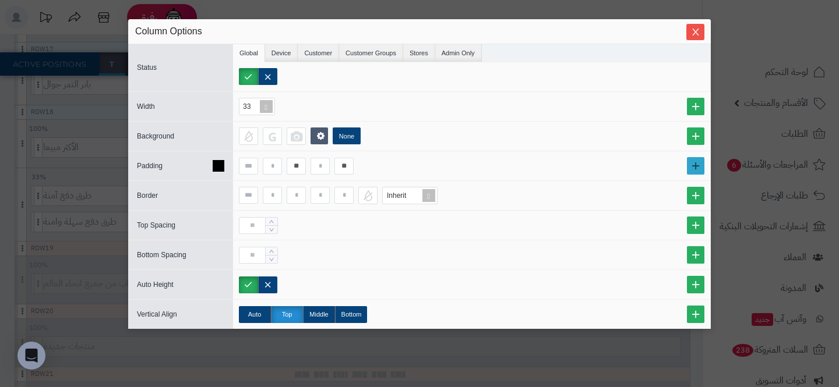
click at [688, 161] on link at bounding box center [695, 165] width 17 height 17
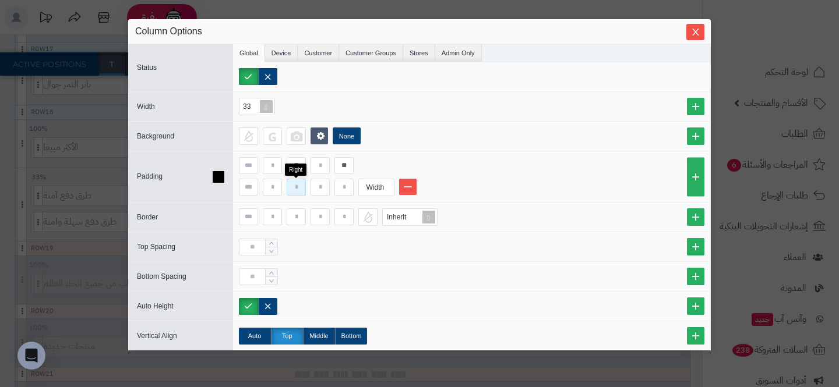
click at [301, 191] on input at bounding box center [296, 187] width 19 height 17
type input "*"
click at [347, 187] on input at bounding box center [343, 187] width 19 height 17
type input "*"
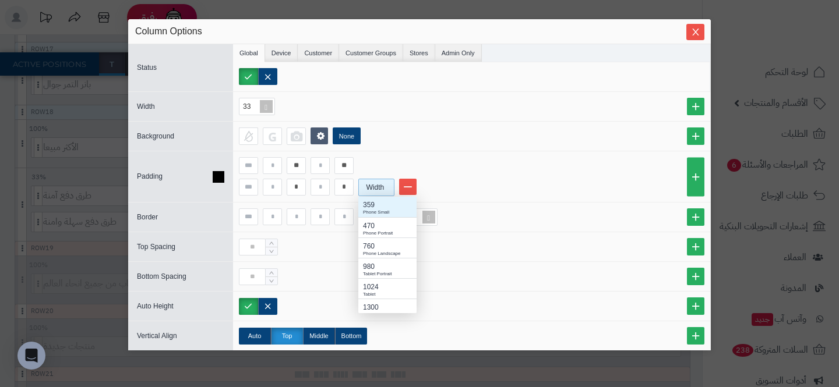
click at [369, 186] on div "Width" at bounding box center [375, 187] width 33 height 16
click at [368, 262] on div "980" at bounding box center [387, 267] width 49 height 10
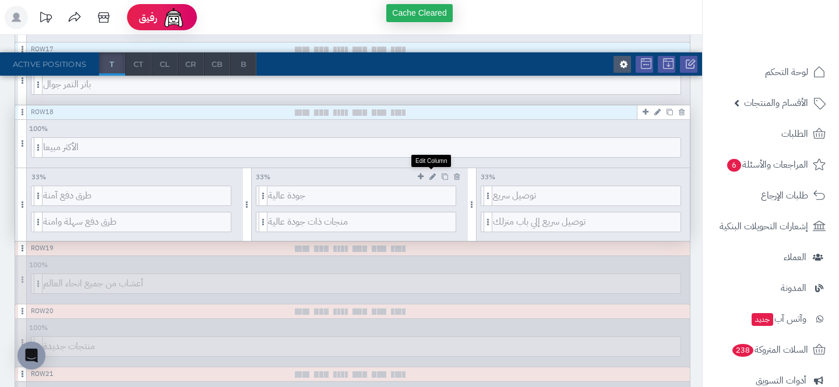
click at [436, 173] on link at bounding box center [433, 176] width 12 height 13
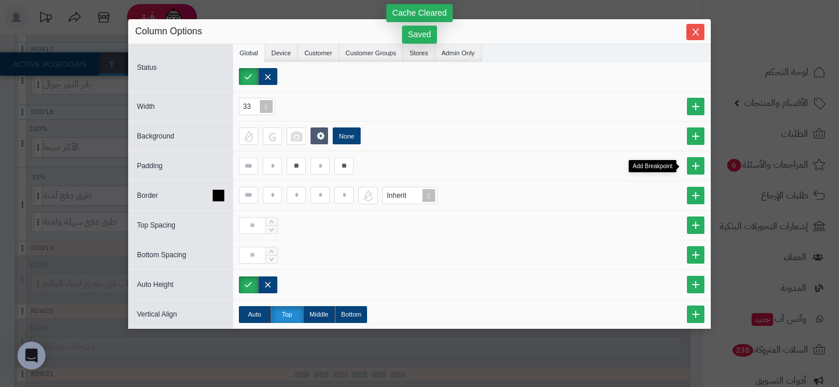
drag, startPoint x: 689, startPoint y: 170, endPoint x: 466, endPoint y: 196, distance: 224.7
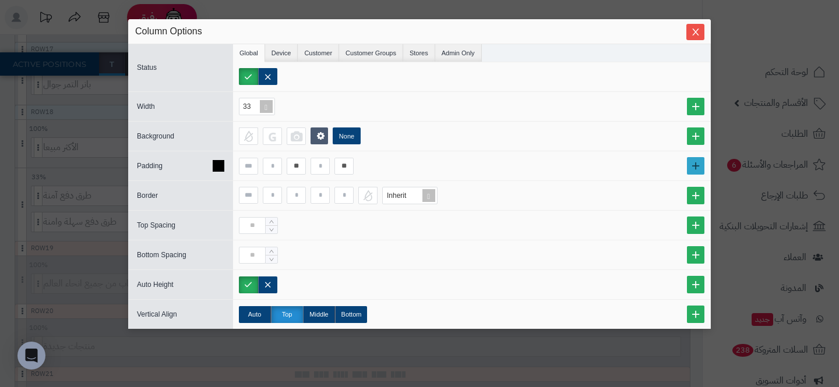
click at [692, 164] on link at bounding box center [695, 165] width 17 height 17
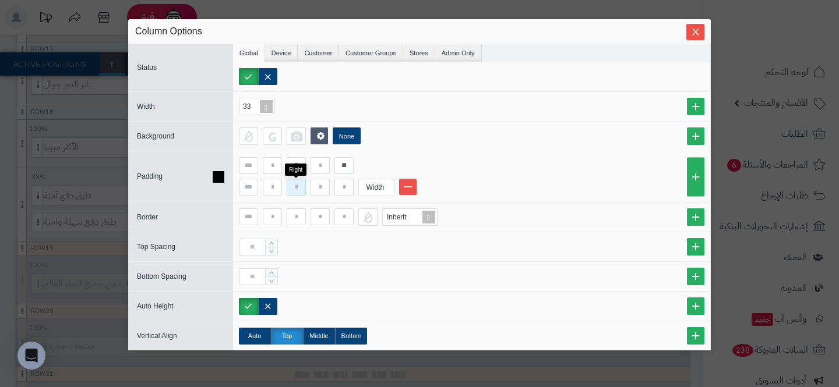
click at [298, 189] on input at bounding box center [296, 187] width 19 height 17
type input "*"
click at [347, 192] on input at bounding box center [343, 187] width 19 height 17
type input "*"
click at [379, 191] on div "Width" at bounding box center [375, 187] width 33 height 16
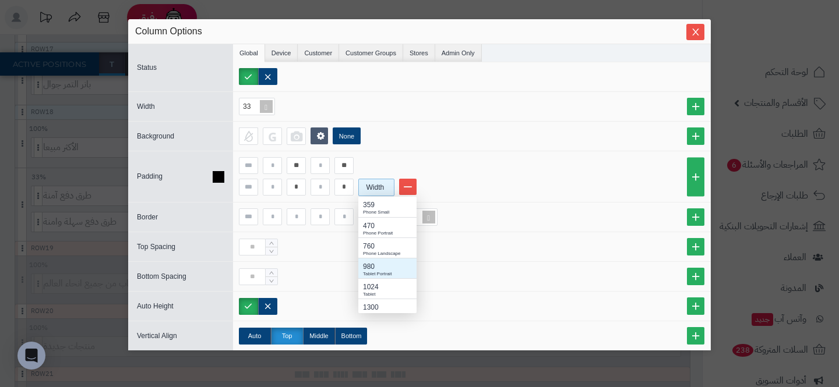
click at [392, 263] on div "980" at bounding box center [387, 267] width 49 height 10
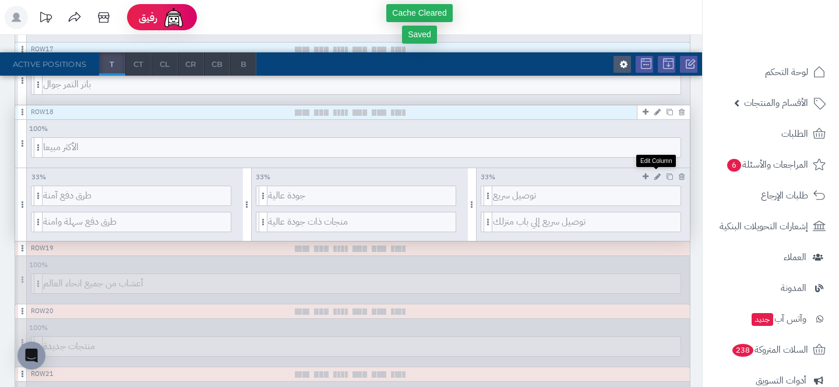
click at [659, 179] on icon at bounding box center [657, 177] width 6 height 8
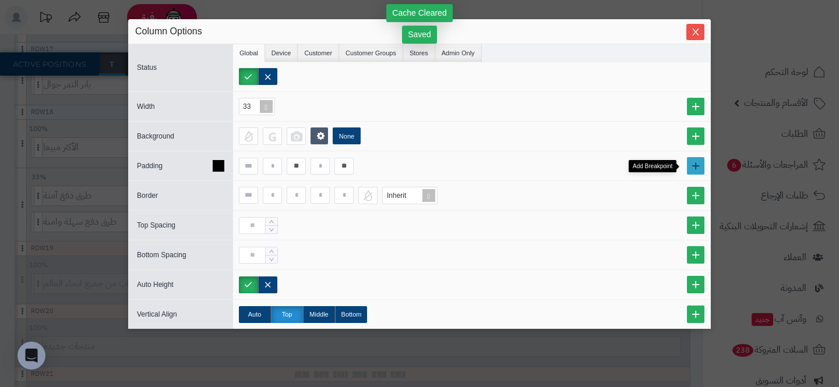
click at [693, 162] on link at bounding box center [695, 165] width 17 height 17
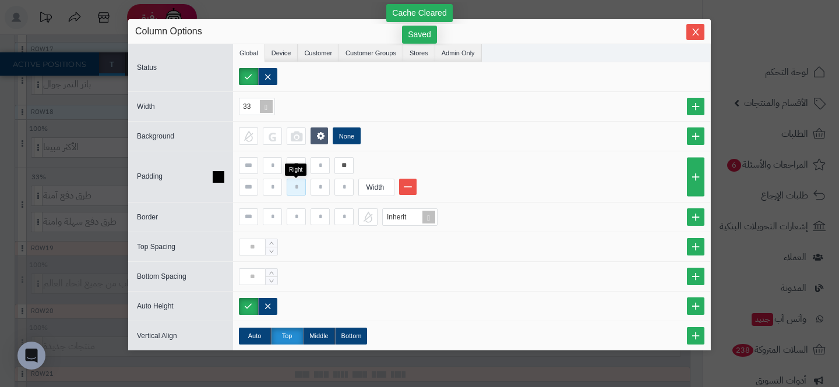
click at [296, 191] on input at bounding box center [296, 187] width 19 height 17
type input "*"
click at [346, 187] on input at bounding box center [343, 187] width 19 height 17
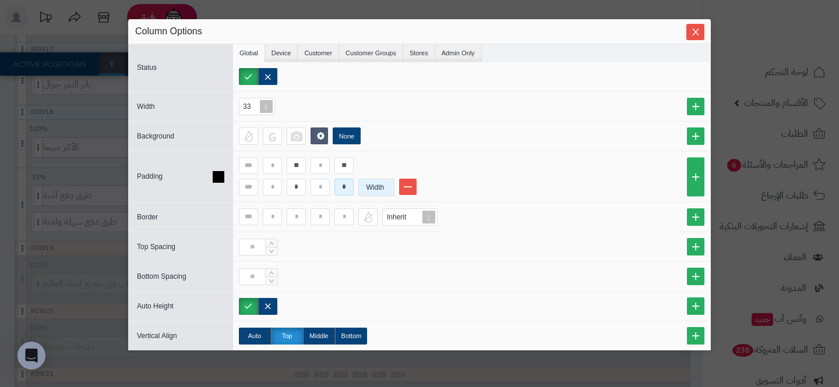
type input "*"
click at [376, 188] on div "Width" at bounding box center [375, 187] width 33 height 16
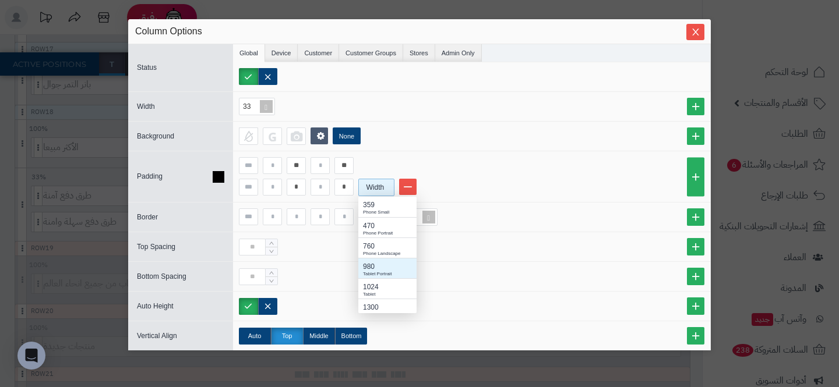
click at [392, 263] on div "980" at bounding box center [387, 267] width 49 height 10
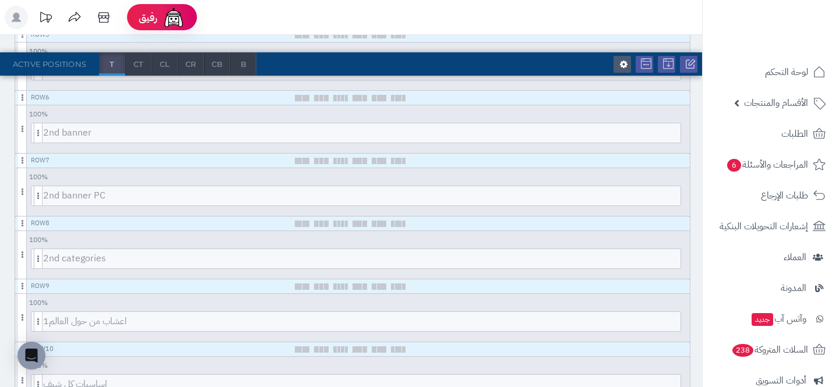
scroll to position [0, 0]
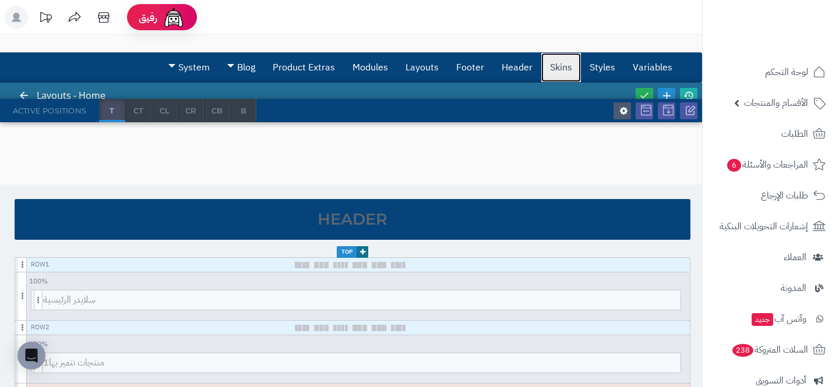
click at [568, 64] on link "Skins" at bounding box center [561, 67] width 40 height 29
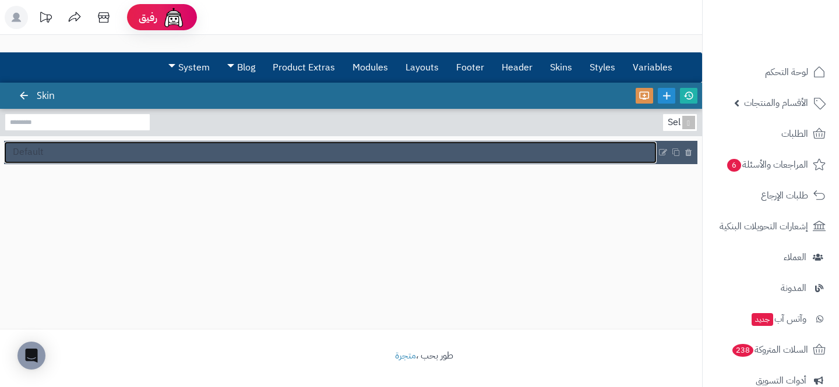
click at [184, 150] on link "Default" at bounding box center [330, 153] width 653 height 22
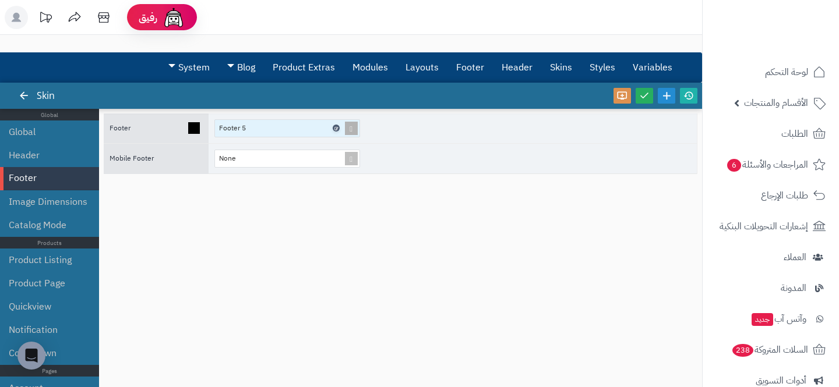
click at [336, 128] on icon at bounding box center [335, 128] width 3 height 5
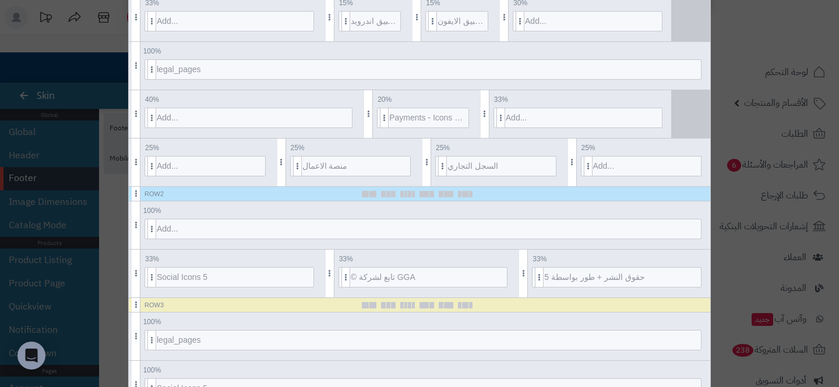
scroll to position [340, 0]
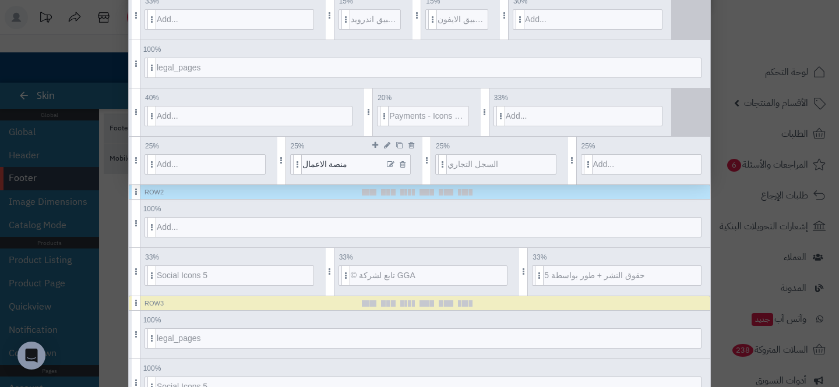
click at [392, 164] on icon at bounding box center [391, 165] width 8 height 8
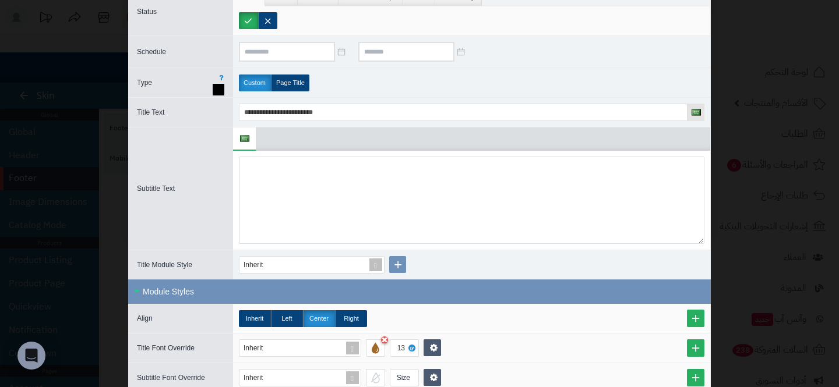
scroll to position [0, 0]
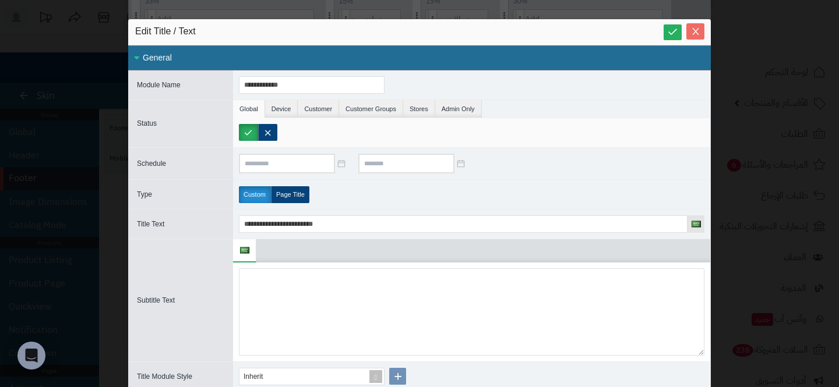
click at [689, 34] on span "Close" at bounding box center [695, 32] width 18 height 10
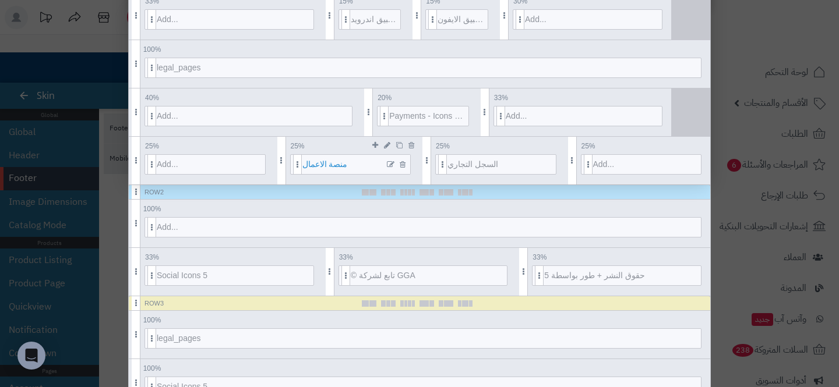
click at [337, 163] on span "منصة الاعمال" at bounding box center [356, 164] width 108 height 19
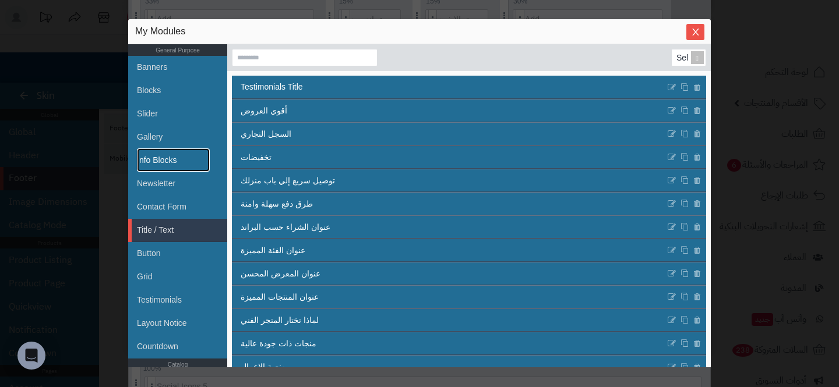
click at [190, 165] on link "Info Blocks" at bounding box center [173, 160] width 73 height 23
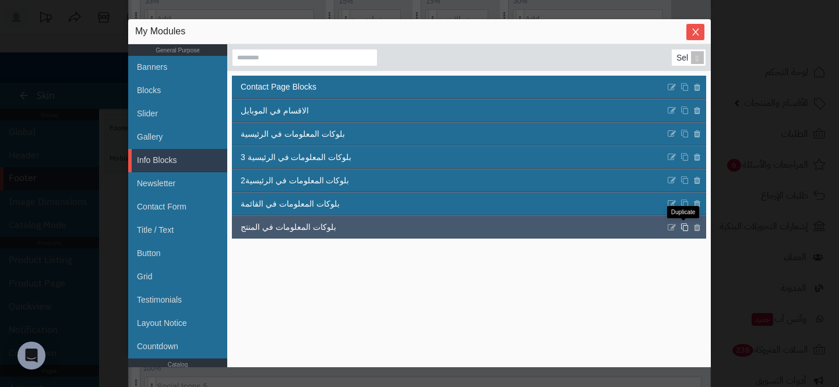
click at [683, 228] on icon at bounding box center [685, 227] width 8 height 9
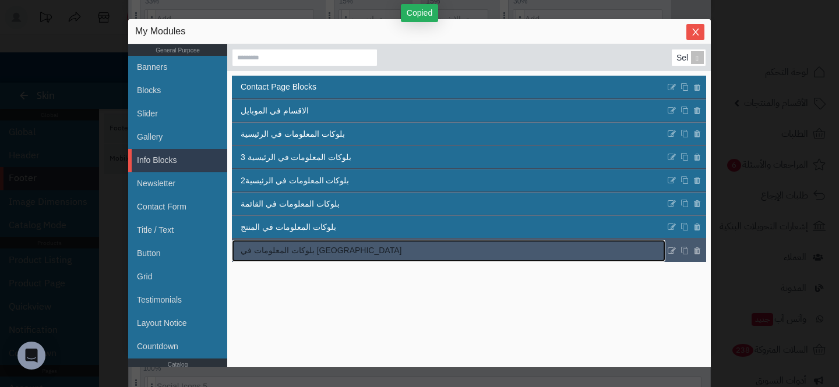
click at [343, 249] on link "بلوكات المعلومات في المنتج Copy" at bounding box center [448, 251] width 433 height 22
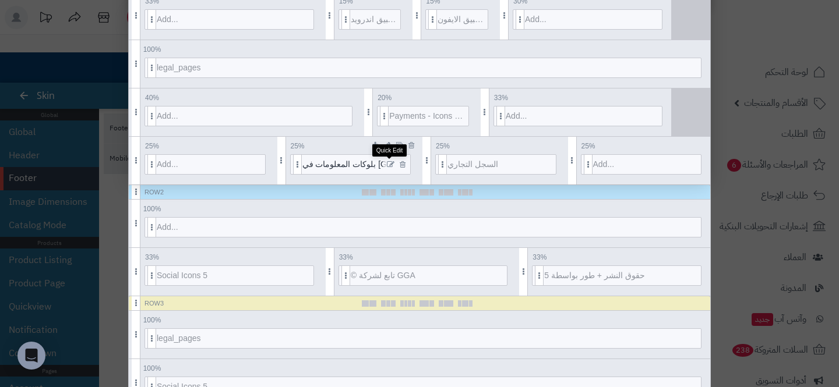
click at [389, 161] on icon at bounding box center [391, 165] width 8 height 8
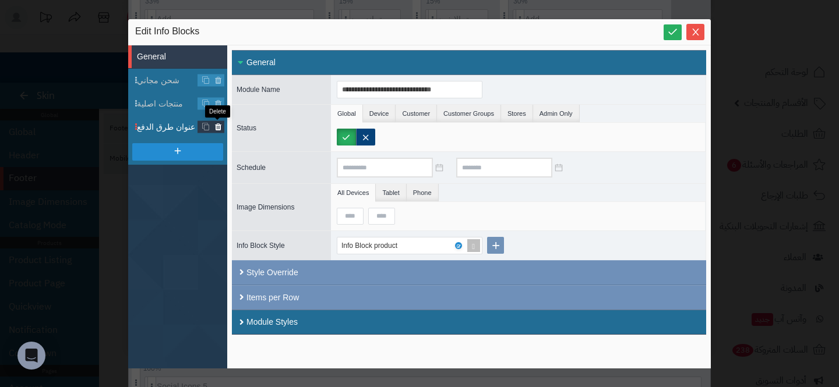
click at [218, 125] on icon at bounding box center [218, 127] width 8 height 10
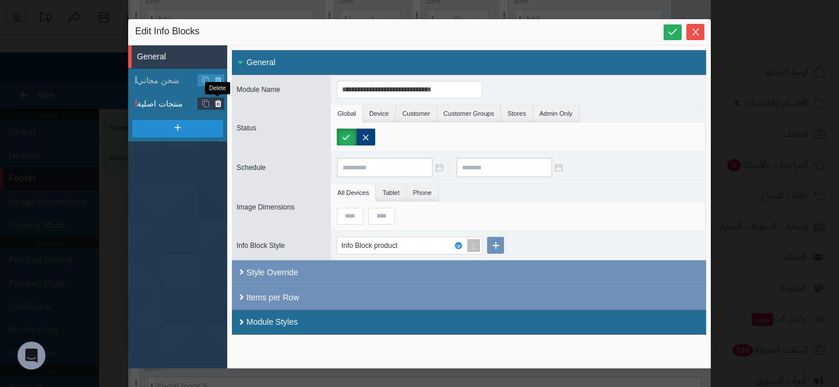
click at [224, 100] on link at bounding box center [218, 104] width 12 height 12
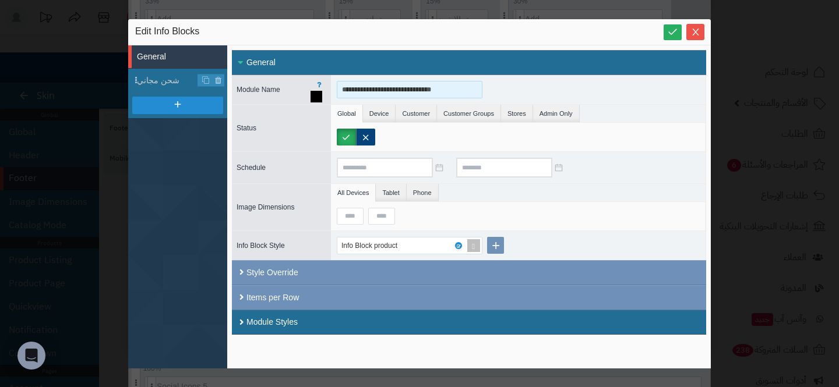
click at [399, 86] on input "**********" at bounding box center [410, 89] width 146 height 17
type input "**********"
click at [176, 83] on span "شحن مجاني" at bounding box center [182, 81] width 90 height 12
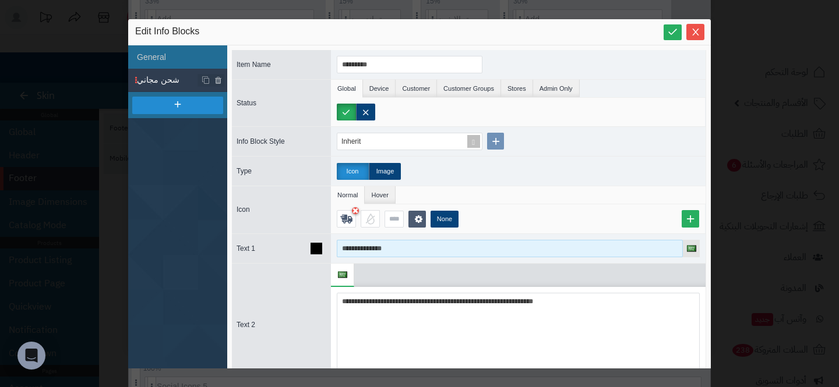
click at [365, 251] on input "**********" at bounding box center [510, 248] width 346 height 17
paste input "**********"
type input "**********"
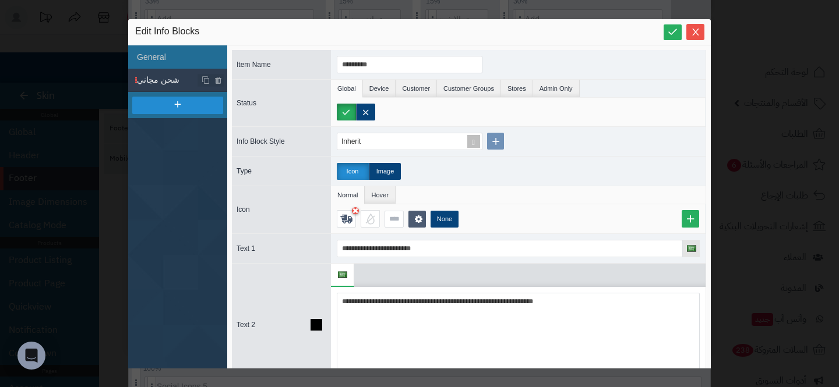
click at [317, 325] on icon at bounding box center [317, 325] width 12 height 12
click at [312, 207] on icon at bounding box center [317, 211] width 12 height 12
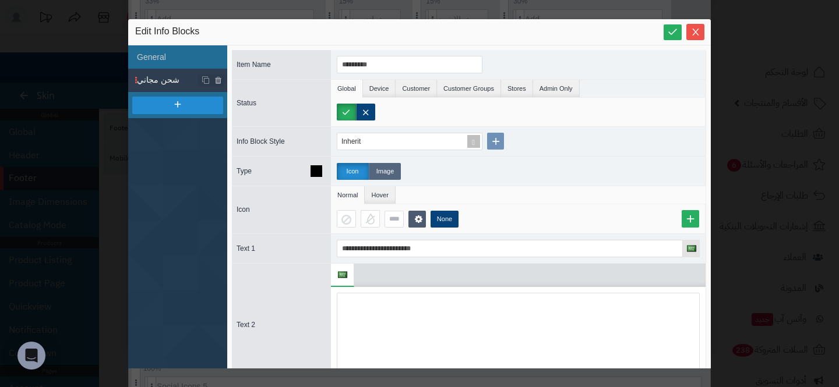
click at [387, 169] on label "Image" at bounding box center [385, 171] width 32 height 17
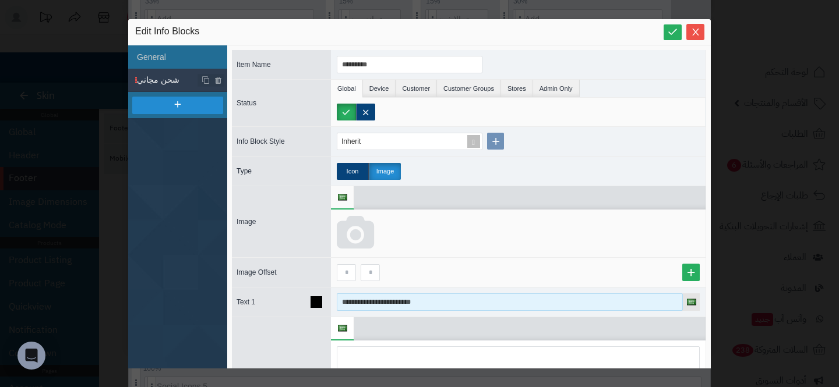
click at [372, 301] on input "**********" at bounding box center [510, 302] width 346 height 17
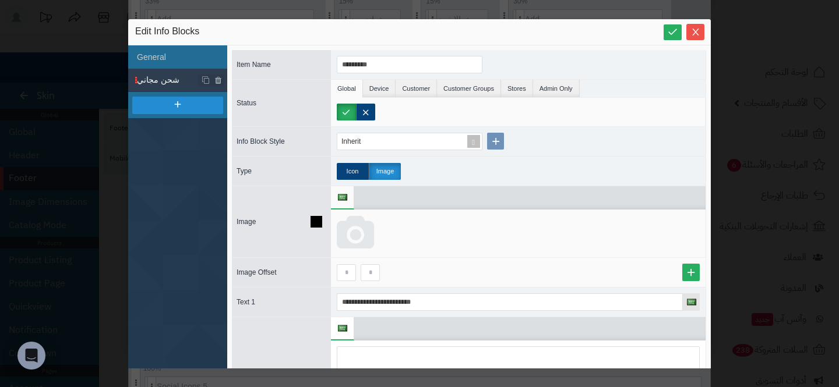
click at [359, 237] on icon at bounding box center [355, 233] width 37 height 35
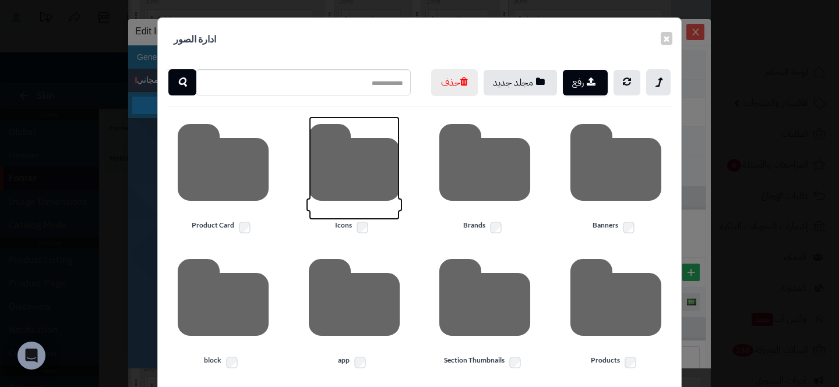
click at [332, 205] on icon at bounding box center [354, 169] width 91 height 104
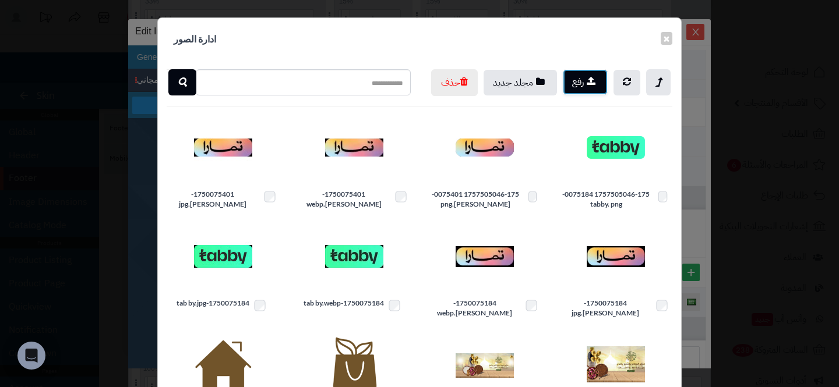
click at [579, 85] on button "رفع" at bounding box center [585, 82] width 45 height 26
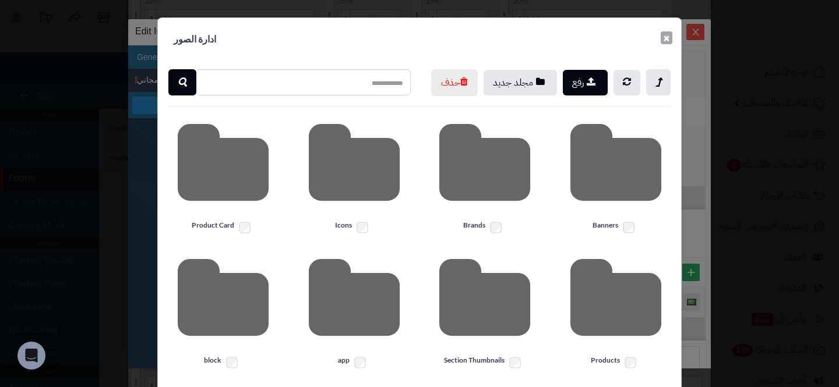
click at [668, 37] on button "×" at bounding box center [667, 37] width 12 height 13
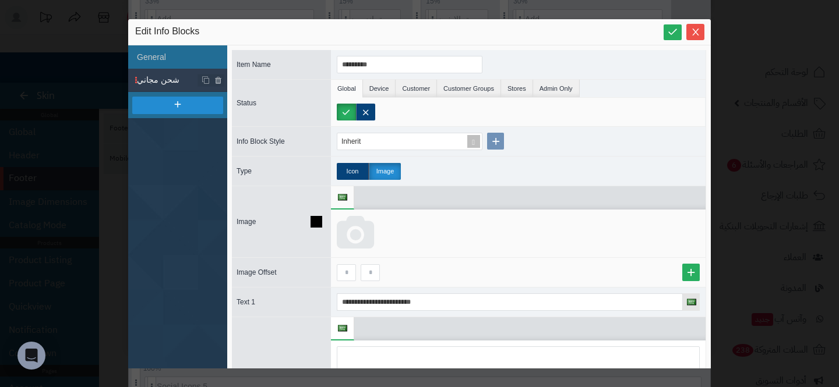
click at [351, 230] on icon at bounding box center [355, 233] width 37 height 35
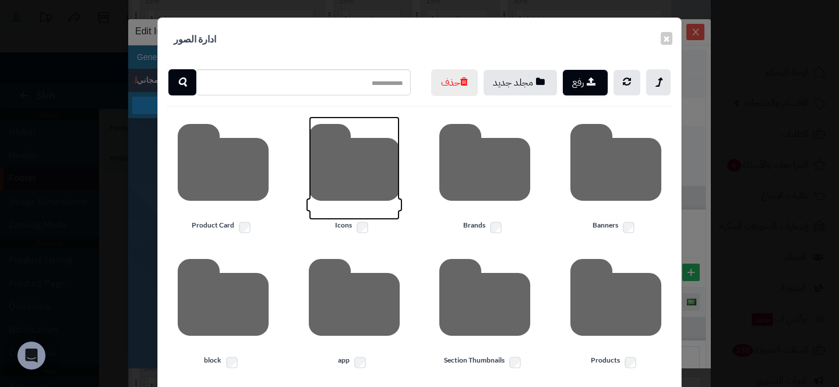
click at [315, 182] on icon at bounding box center [354, 169] width 91 height 104
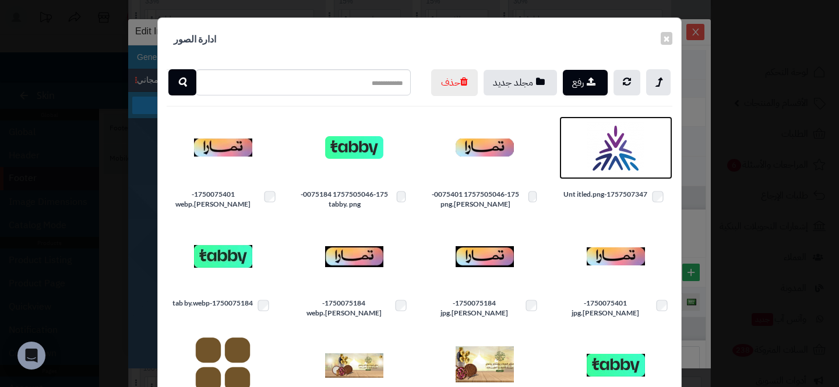
click at [621, 174] on img at bounding box center [616, 148] width 58 height 58
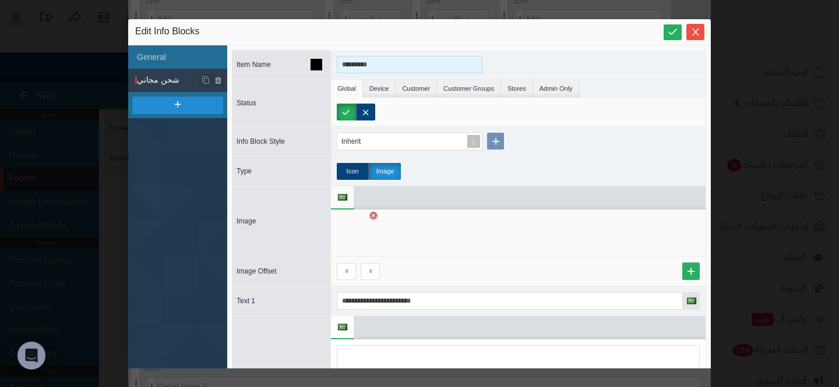
click at [372, 68] on input "*********" at bounding box center [410, 64] width 146 height 17
click at [354, 69] on input "**********" at bounding box center [410, 64] width 146 height 17
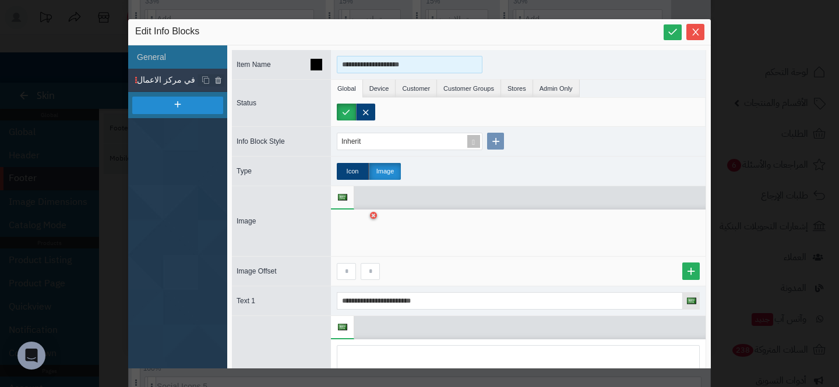
click at [354, 69] on input "**********" at bounding box center [410, 64] width 146 height 17
type input "**********"
click at [644, 133] on div "Inherit" at bounding box center [518, 141] width 375 height 29
click at [699, 31] on icon "Close" at bounding box center [695, 31] width 9 height 9
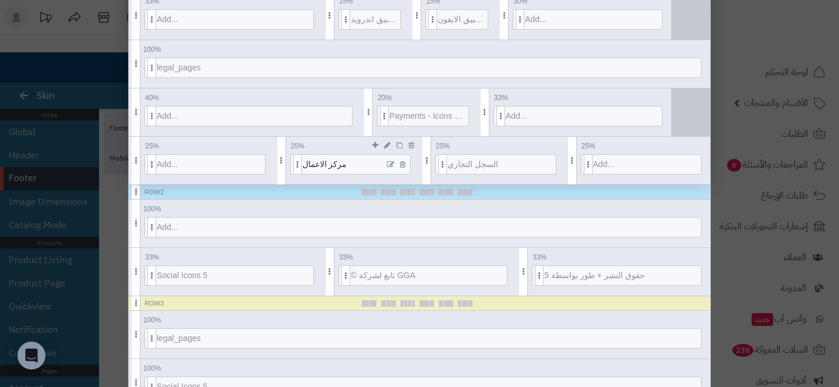
click at [389, 162] on icon at bounding box center [391, 165] width 8 height 8
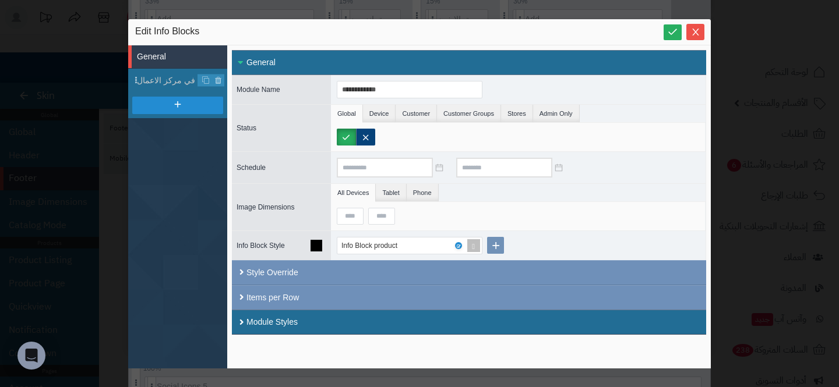
click at [313, 250] on icon at bounding box center [317, 246] width 12 height 12
click at [492, 241] on icon at bounding box center [496, 245] width 12 height 13
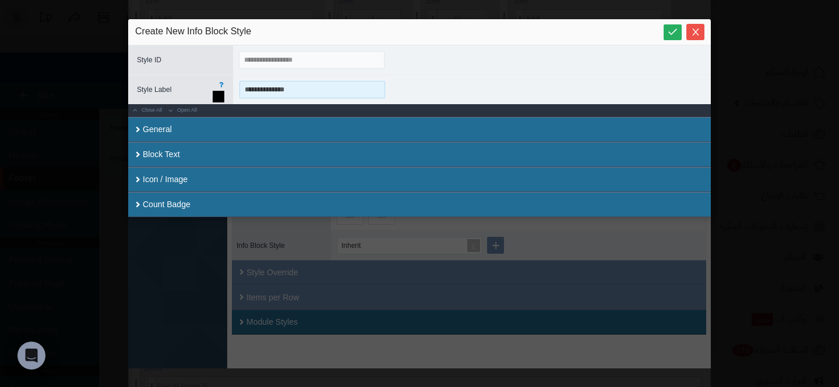
click at [272, 89] on input "**********" at bounding box center [312, 89] width 146 height 17
click at [243, 89] on input "**********" at bounding box center [312, 89] width 146 height 17
click at [243, 90] on input "**********" at bounding box center [312, 89] width 146 height 17
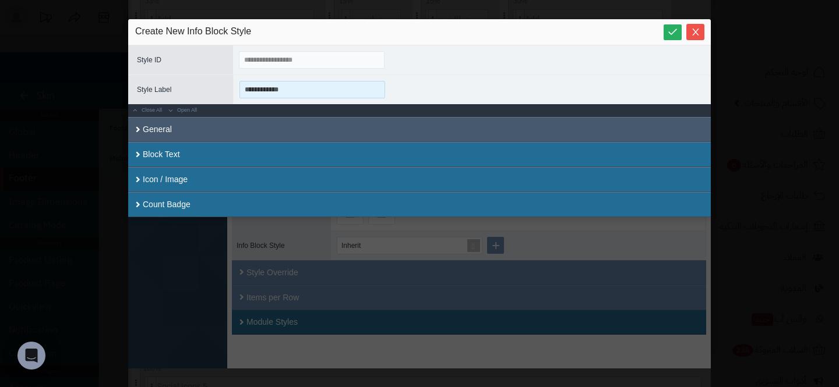
type input "**********"
click at [304, 129] on div "General" at bounding box center [419, 129] width 583 height 25
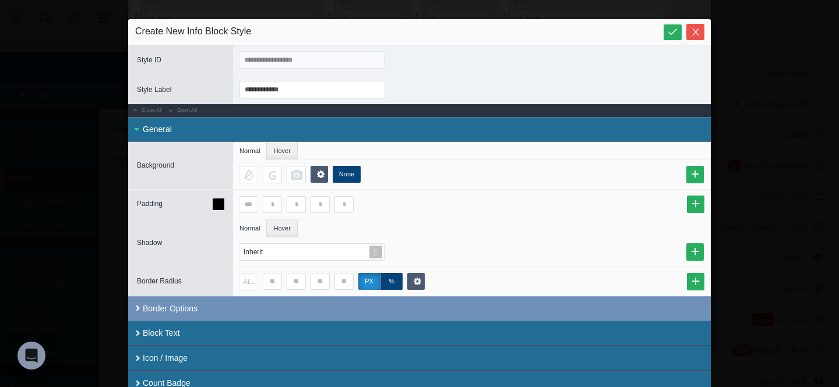
scroll to position [8, 0]
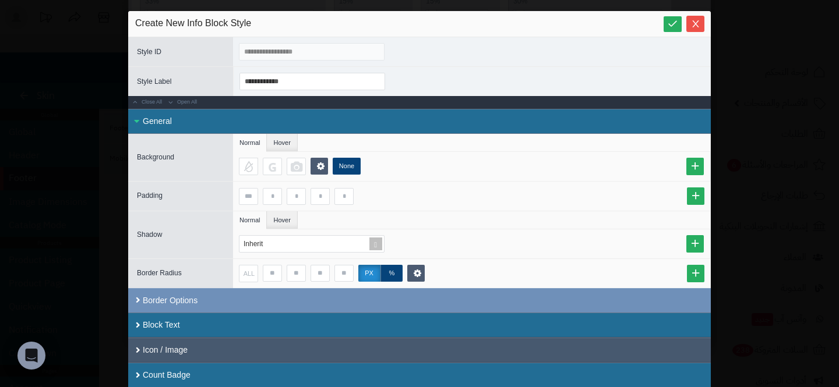
click at [191, 343] on div "Icon / Image" at bounding box center [419, 350] width 583 height 25
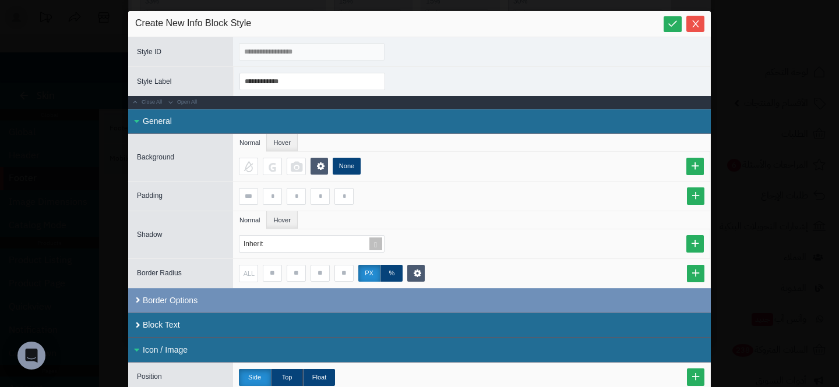
scroll to position [311, 0]
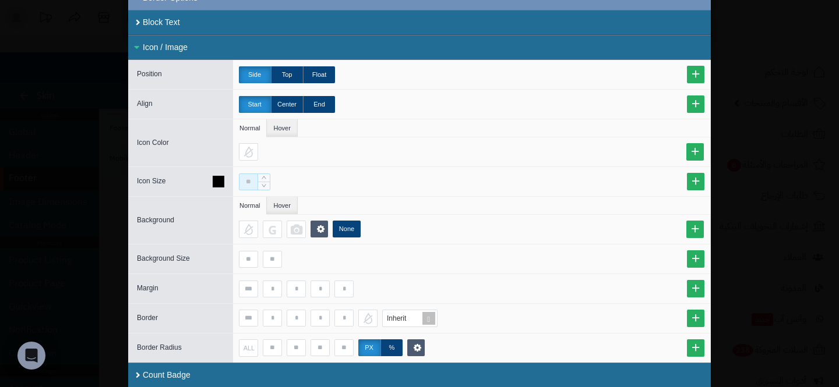
click at [249, 182] on input at bounding box center [248, 182] width 19 height 17
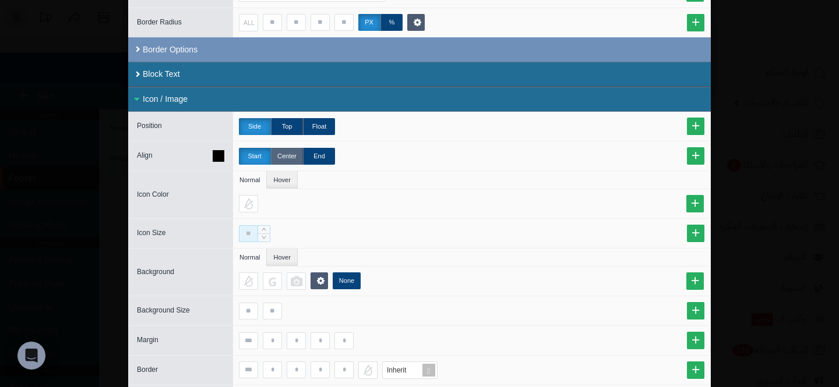
scroll to position [259, 0]
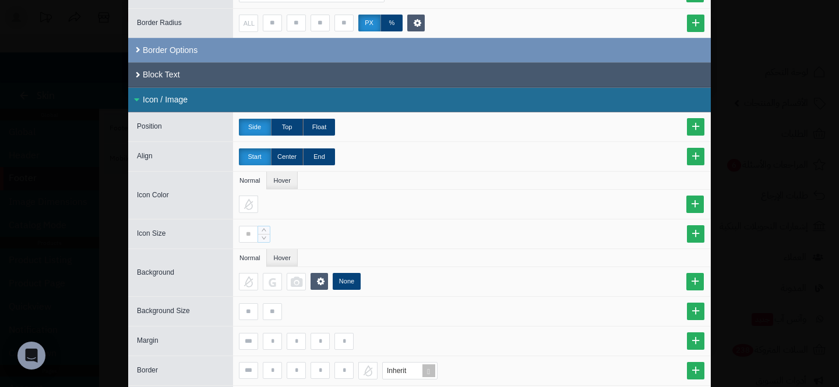
click at [267, 83] on div "Block Text" at bounding box center [419, 74] width 583 height 25
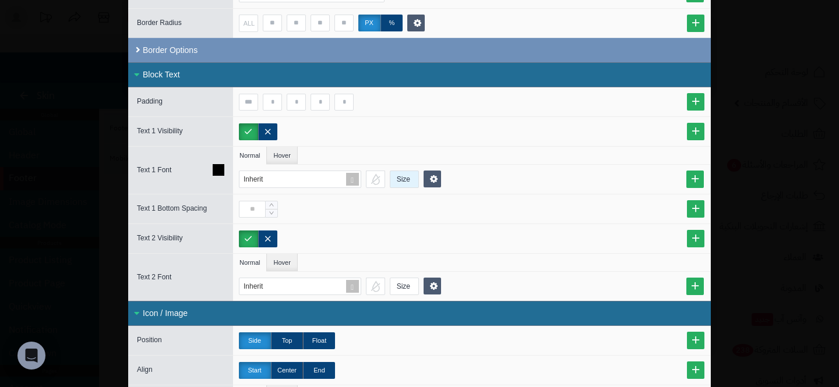
click at [400, 181] on div "Size" at bounding box center [403, 179] width 26 height 16
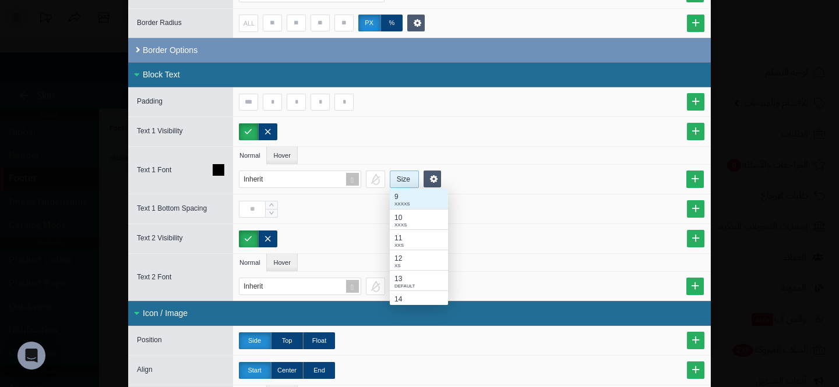
scroll to position [117, 58]
click at [410, 257] on div "12" at bounding box center [418, 258] width 49 height 10
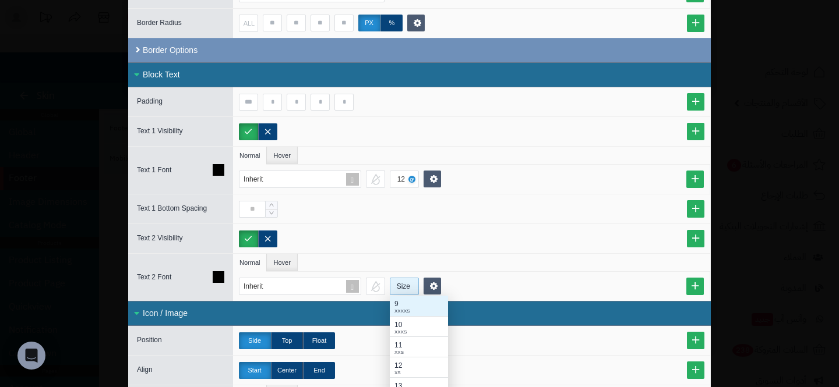
click at [397, 287] on div "Size" at bounding box center [403, 287] width 26 height 16
click at [408, 362] on div "12" at bounding box center [418, 366] width 49 height 10
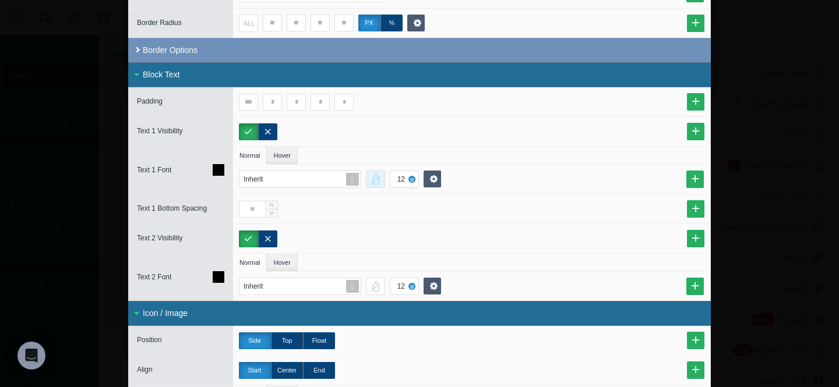
click at [376, 185] on div at bounding box center [375, 179] width 19 height 17
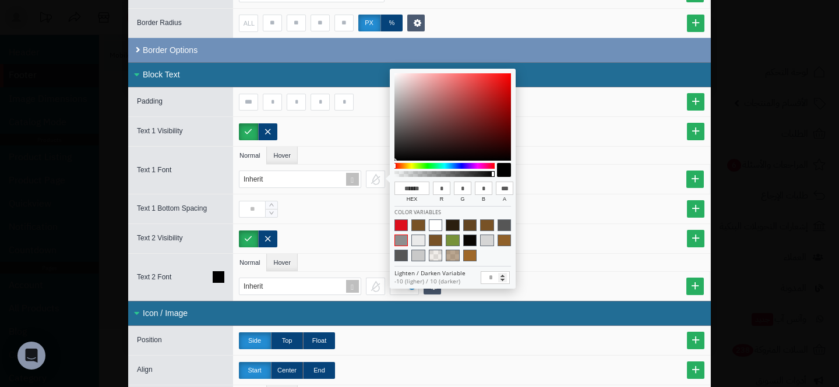
click at [404, 242] on span at bounding box center [400, 241] width 13 height 12
type input "******"
type input "***"
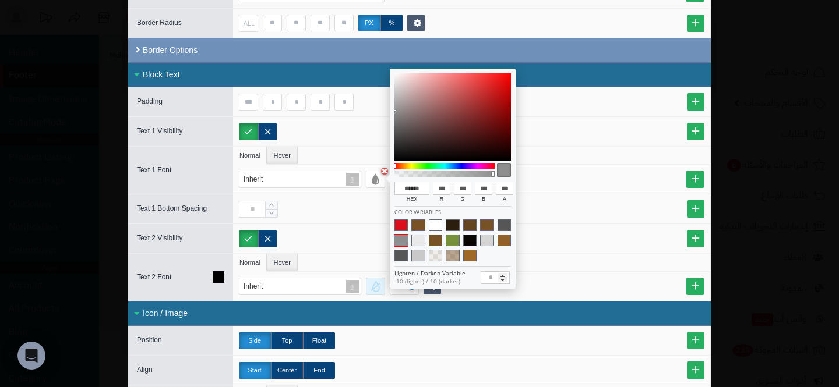
click at [375, 293] on div at bounding box center [375, 286] width 19 height 17
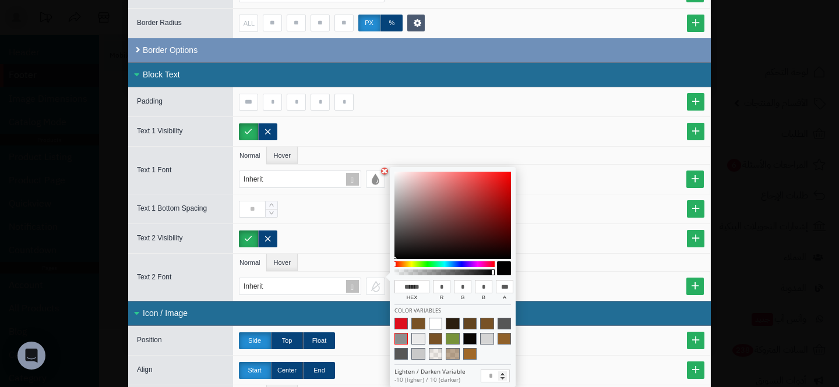
click at [397, 337] on span at bounding box center [400, 339] width 13 height 12
type input "******"
type input "***"
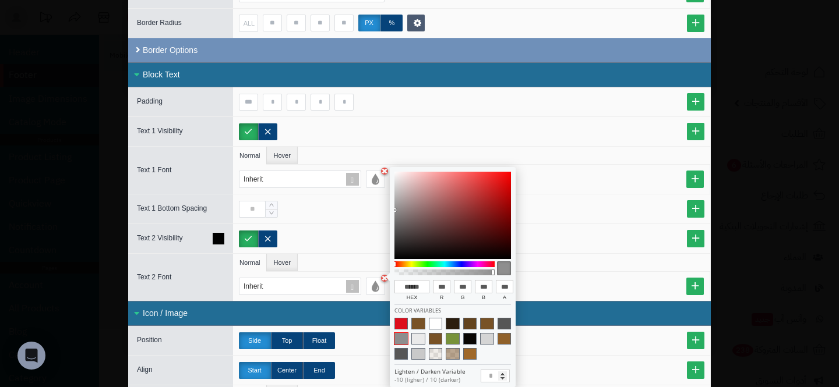
click at [532, 227] on div at bounding box center [471, 238] width 477 height 29
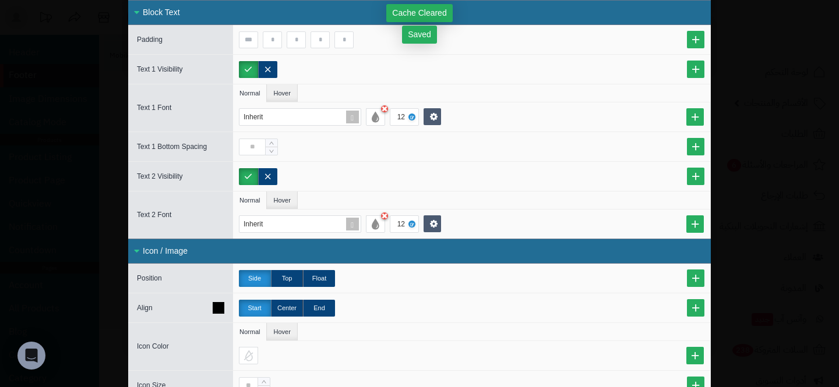
scroll to position [258, 0]
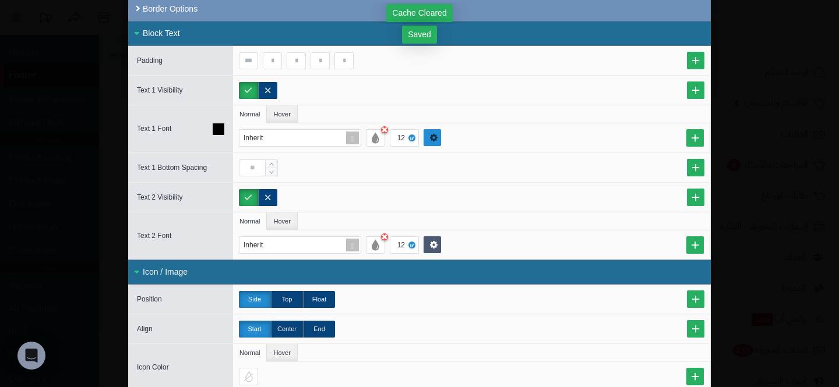
click at [438, 136] on link at bounding box center [432, 137] width 17 height 17
click at [375, 96] on div at bounding box center [472, 90] width 466 height 17
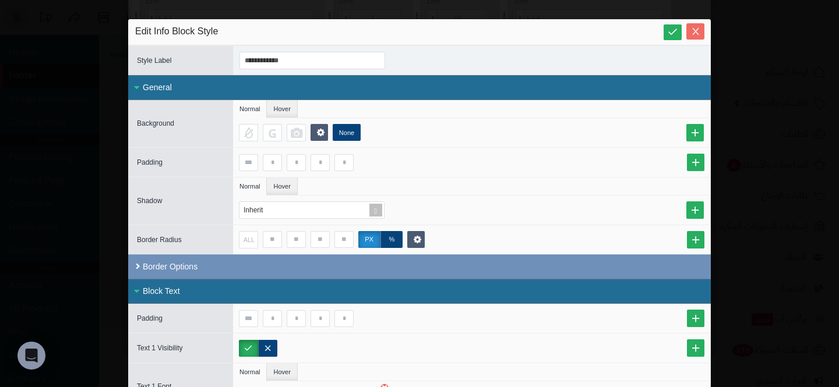
click at [696, 32] on icon "Close" at bounding box center [695, 31] width 6 height 7
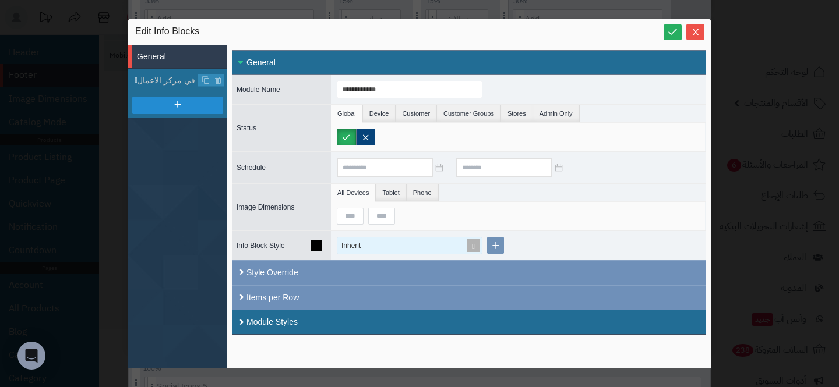
click at [372, 246] on div "Inherit" at bounding box center [356, 246] width 31 height 16
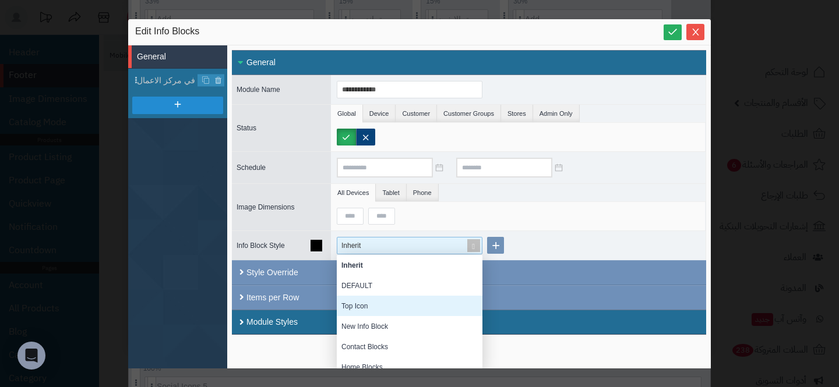
scroll to position [87, 0]
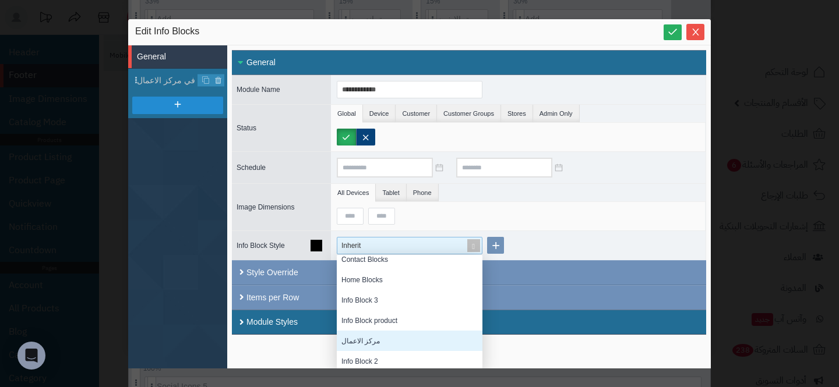
click at [368, 336] on div "مركز الاعمال" at bounding box center [410, 341] width 146 height 20
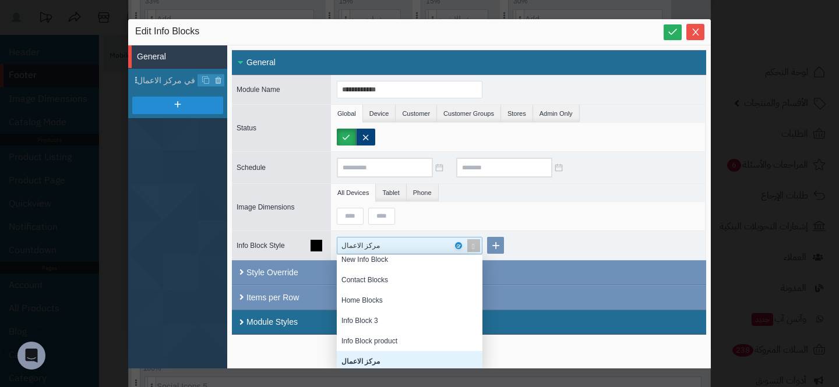
scroll to position [61, 0]
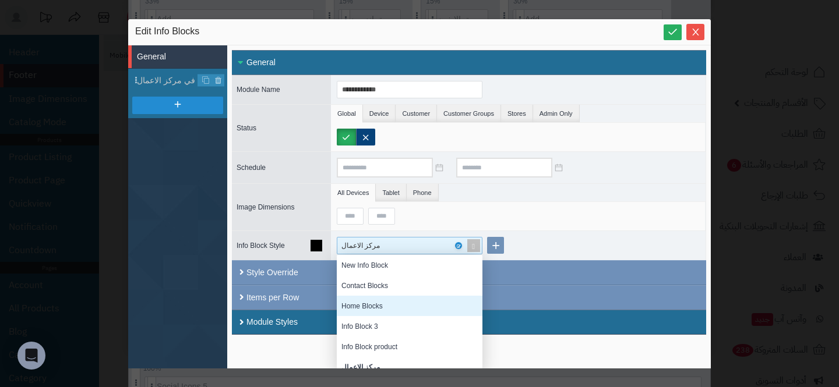
click at [550, 248] on div "مركز الاعمال Inherit DEFAULT Top Icon New Info Block Contact Blocks Home Blocks…" at bounding box center [518, 245] width 375 height 29
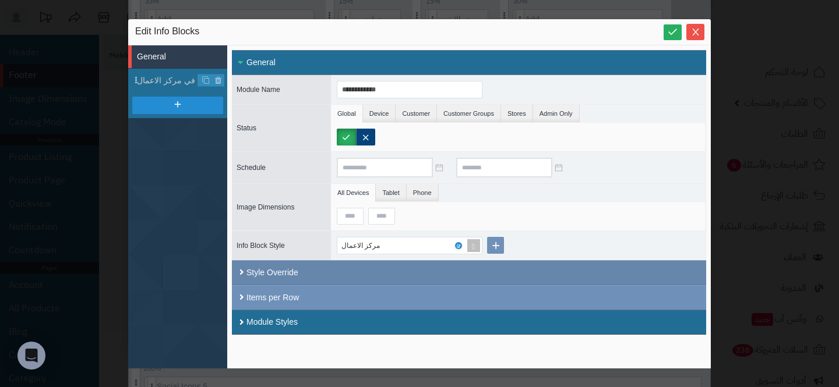
click at [456, 271] on div "Style Override" at bounding box center [469, 272] width 474 height 25
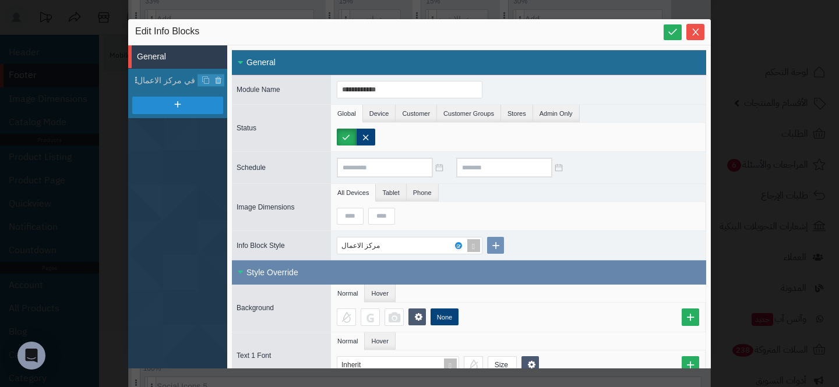
scroll to position [113, 0]
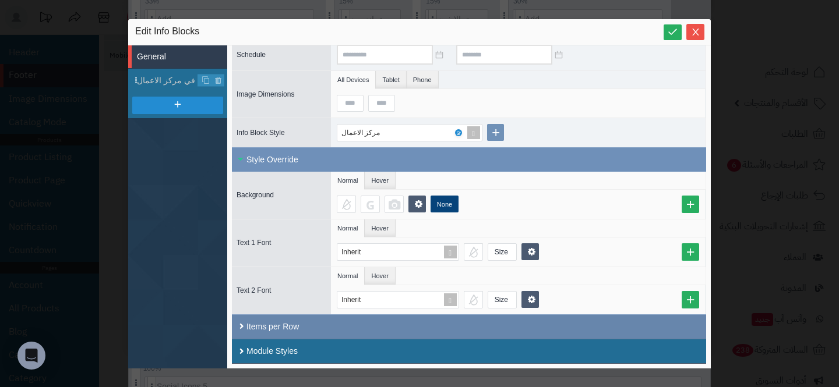
click at [334, 337] on div "Items per Row" at bounding box center [469, 327] width 474 height 24
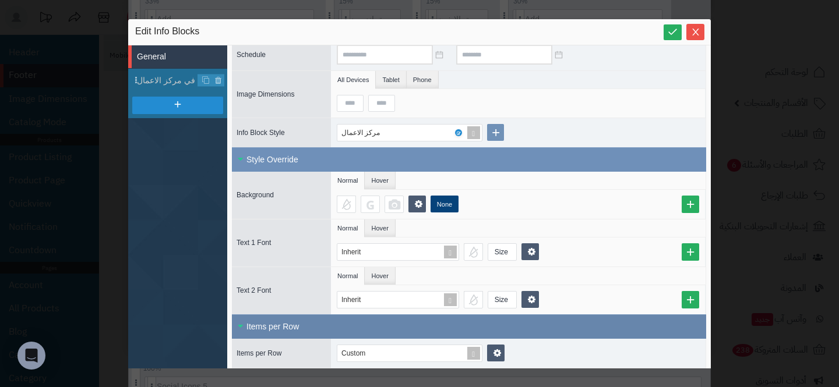
scroll to position [172, 0]
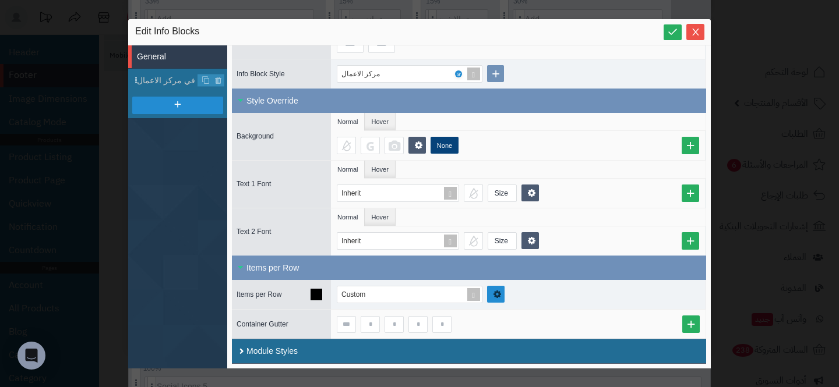
click at [496, 291] on icon at bounding box center [497, 295] width 9 height 10
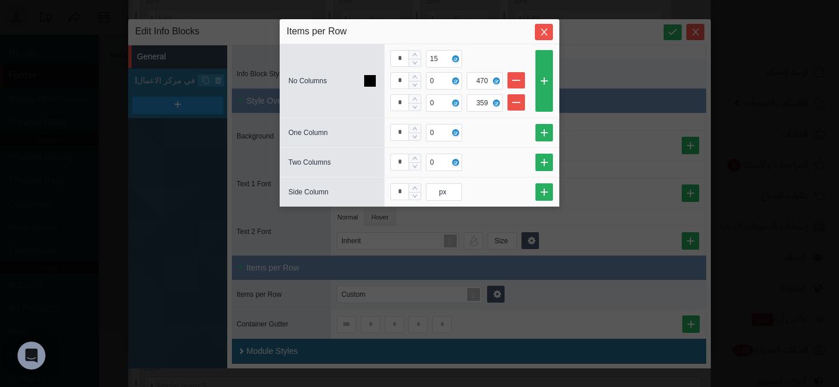
click at [372, 81] on icon at bounding box center [370, 81] width 12 height 12
type input "*"
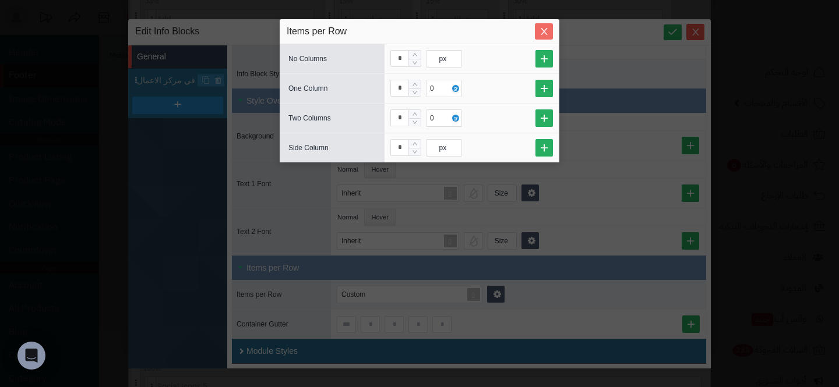
click at [545, 32] on icon "Close" at bounding box center [544, 31] width 9 height 9
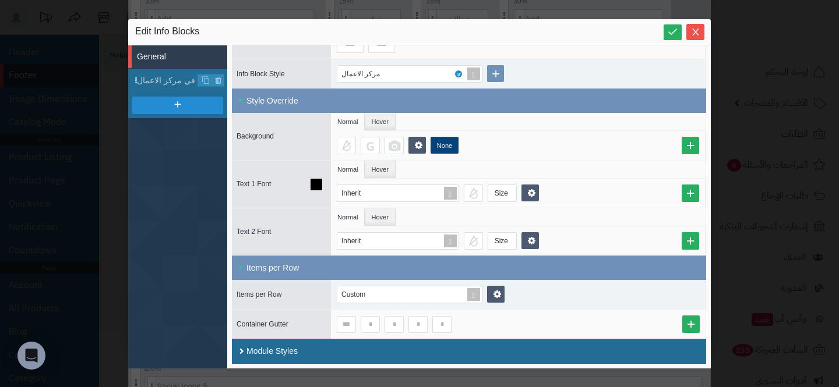
scroll to position [0, 0]
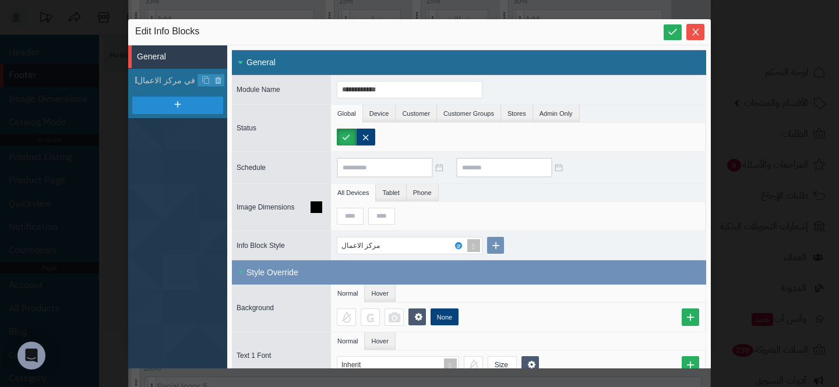
click at [368, 221] on div at bounding box center [521, 216] width 368 height 17
click at [351, 223] on input at bounding box center [350, 216] width 27 height 17
type input "*"
click at [351, 223] on input "*" at bounding box center [350, 216] width 27 height 17
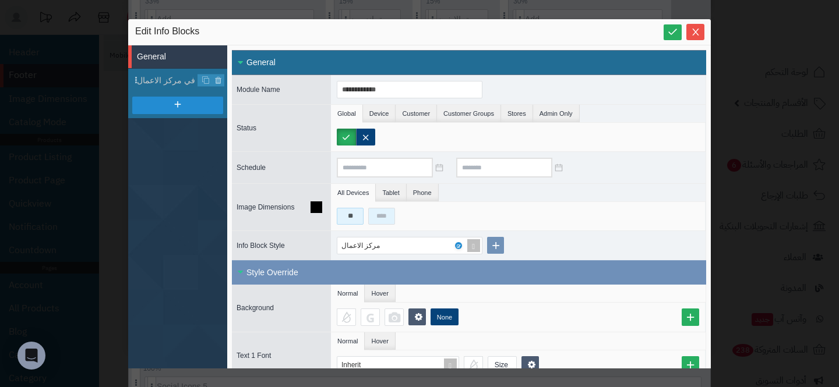
type input "**"
click at [380, 220] on input at bounding box center [381, 216] width 27 height 17
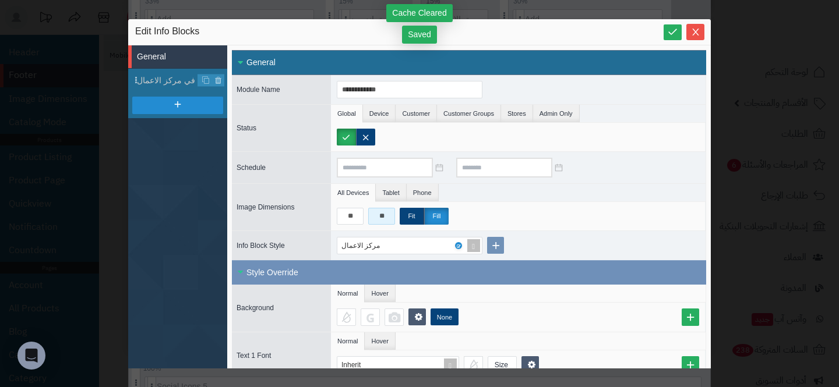
type input "**"
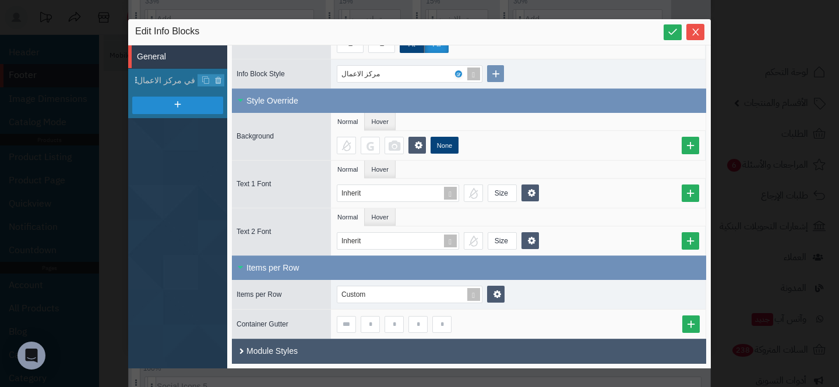
click at [351, 341] on div "Module Styles" at bounding box center [469, 351] width 474 height 25
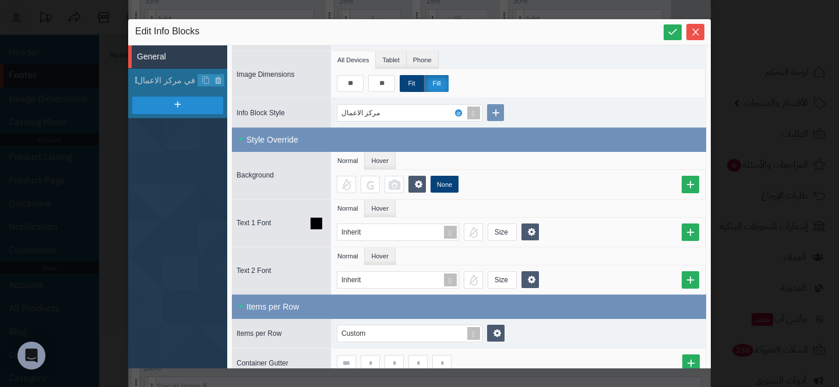
scroll to position [121, 0]
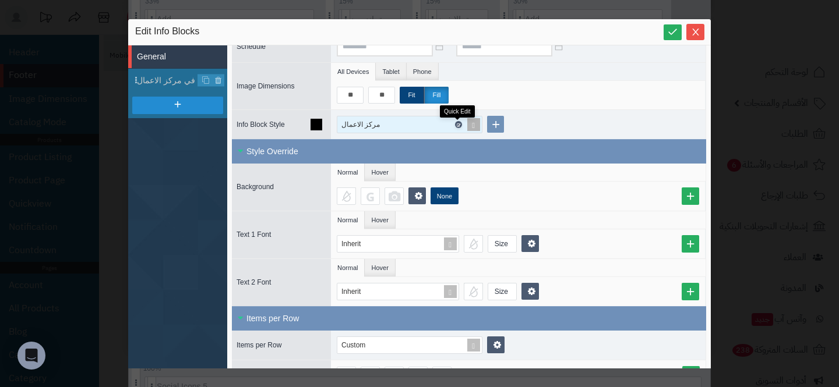
click at [459, 122] on icon at bounding box center [457, 124] width 3 height 5
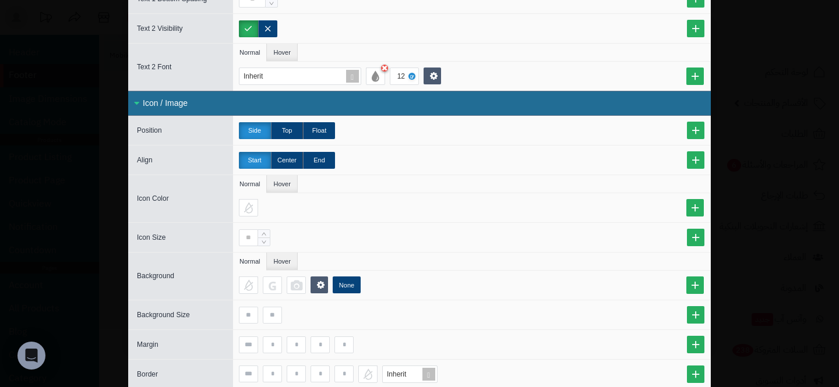
scroll to position [483, 0]
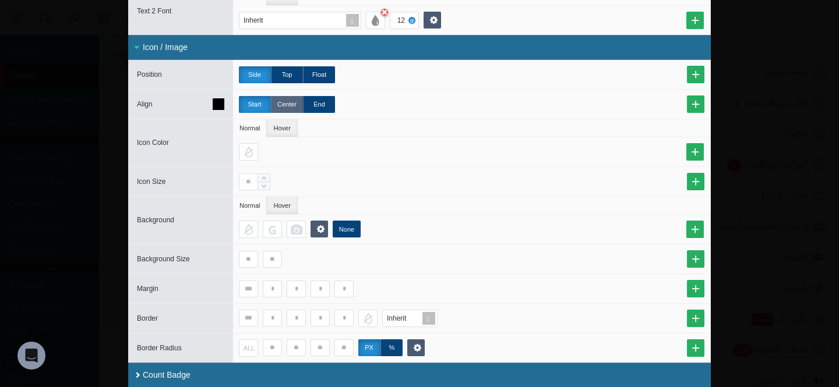
click at [276, 102] on label "Center" at bounding box center [287, 104] width 32 height 17
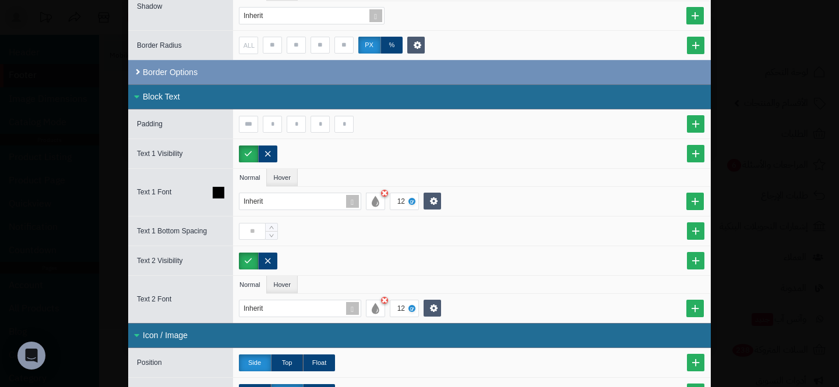
scroll to position [212, 0]
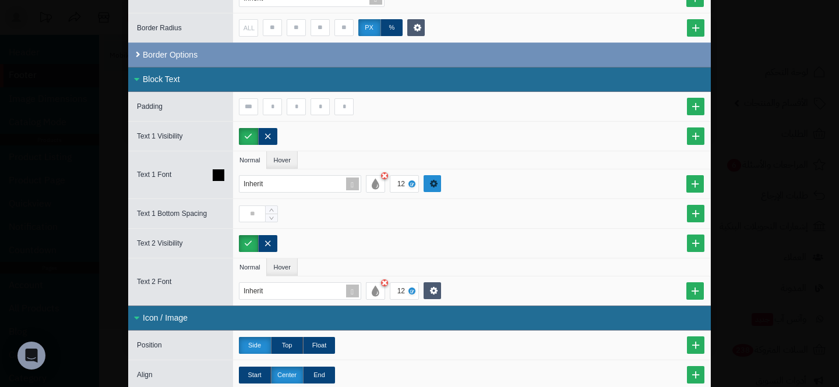
click at [439, 188] on link at bounding box center [432, 183] width 17 height 17
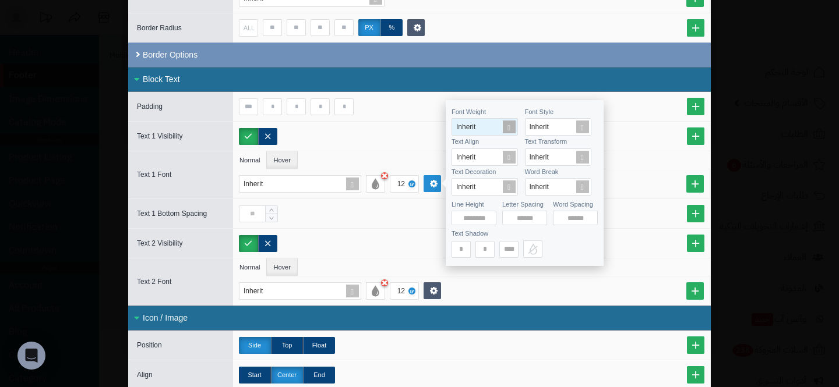
click at [475, 128] on span "Inherit" at bounding box center [465, 127] width 19 height 8
click at [472, 184] on div "Bold" at bounding box center [485, 187] width 66 height 20
click at [678, 122] on div at bounding box center [471, 136] width 477 height 29
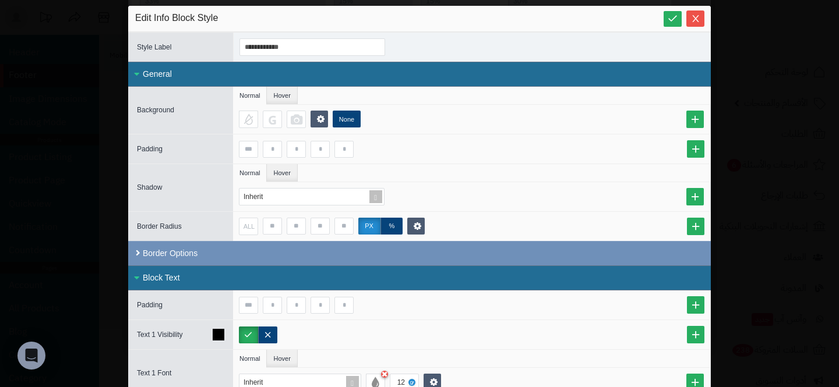
scroll to position [0, 0]
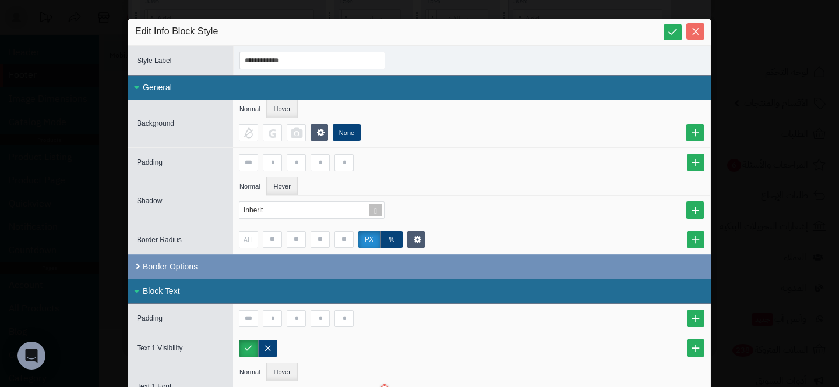
click at [689, 30] on span "Close" at bounding box center [695, 32] width 18 height 10
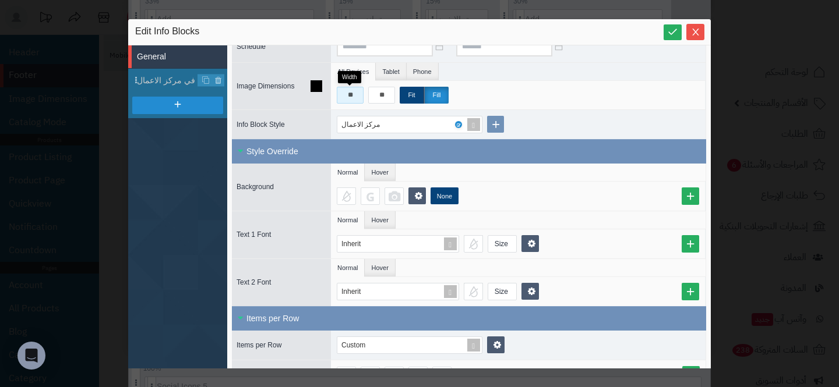
click at [343, 93] on input "**" at bounding box center [350, 95] width 27 height 17
type input "*"
type input "**"
click at [372, 92] on input "**" at bounding box center [381, 95] width 27 height 17
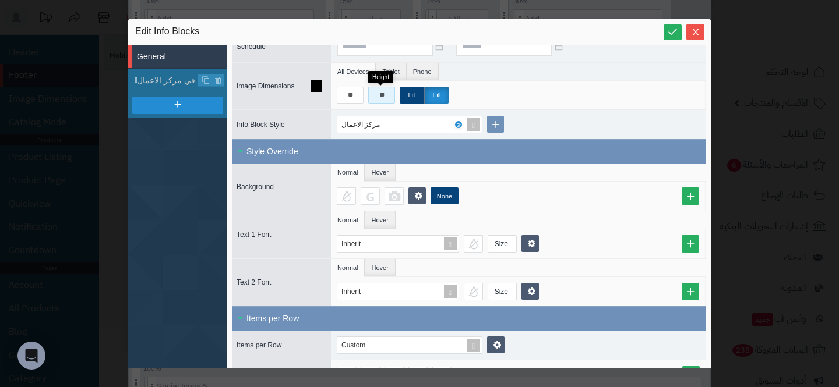
click at [372, 92] on input "**" at bounding box center [381, 95] width 27 height 17
type input "**"
click at [527, 92] on div "** ** Fit Fill" at bounding box center [521, 95] width 368 height 17
click at [351, 96] on input "**" at bounding box center [350, 95] width 27 height 17
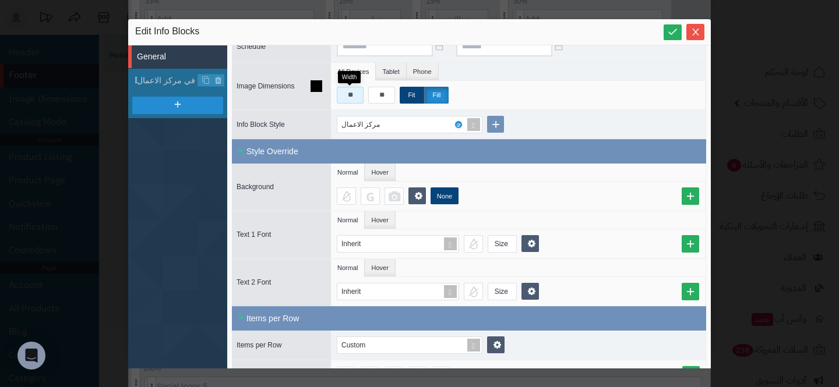
click at [351, 96] on input "**" at bounding box center [350, 95] width 27 height 17
type input "**"
click at [379, 98] on input "**" at bounding box center [381, 95] width 27 height 17
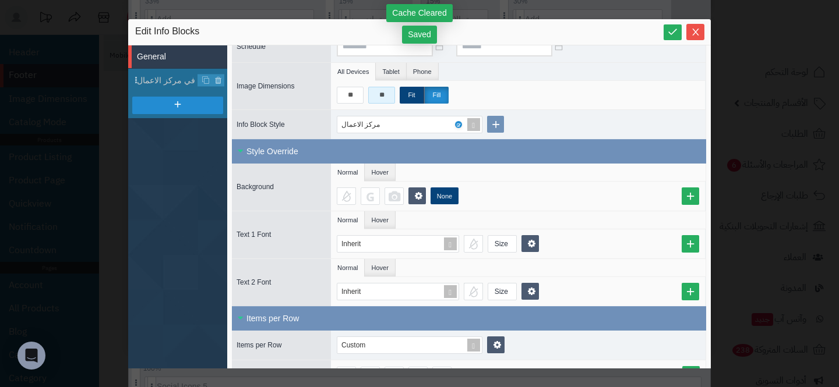
type input "**"
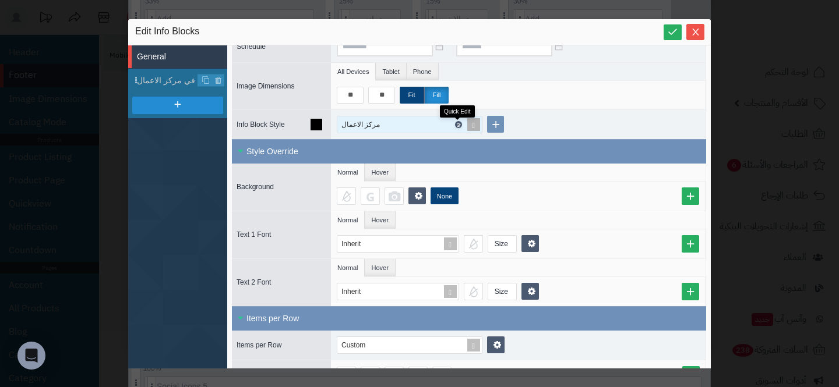
click at [459, 124] on icon at bounding box center [457, 124] width 3 height 5
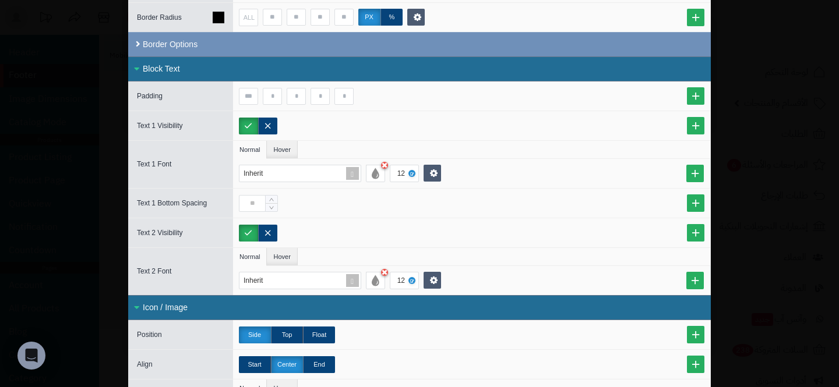
scroll to position [228, 0]
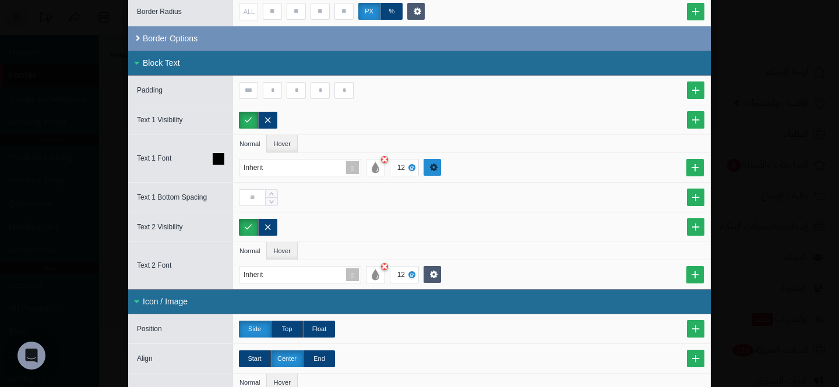
click at [424, 163] on link at bounding box center [432, 167] width 17 height 17
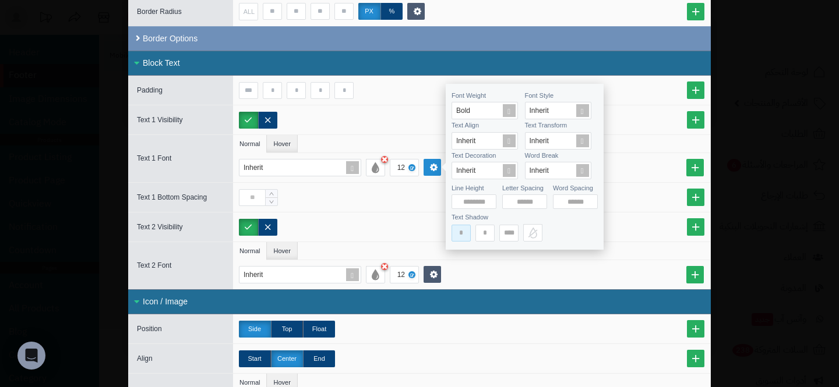
click at [461, 235] on input at bounding box center [461, 233] width 19 height 17
type input "*"
click at [480, 235] on input "*" at bounding box center [484, 233] width 19 height 17
click at [479, 235] on input "*" at bounding box center [484, 233] width 19 height 17
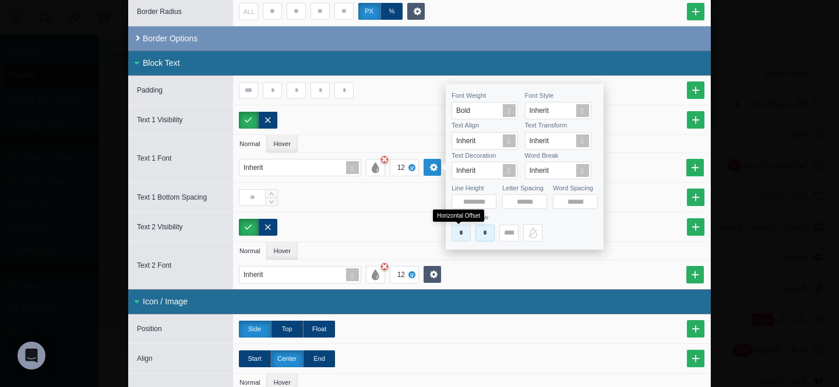
type input "*"
click at [458, 234] on input "*" at bounding box center [461, 233] width 19 height 17
type input "*"
click at [509, 235] on input at bounding box center [508, 233] width 19 height 17
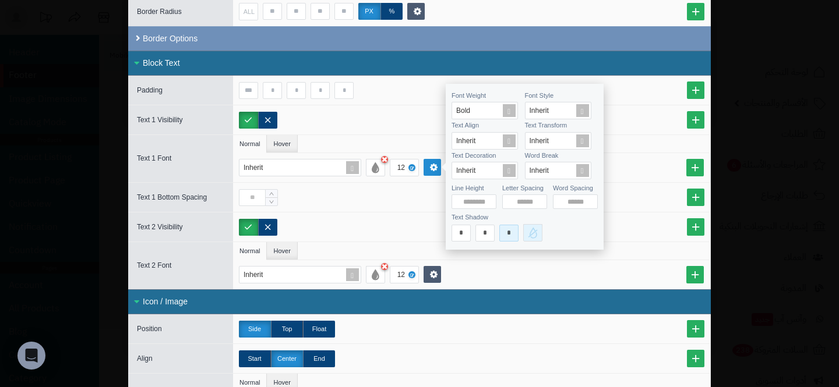
type input "*"
click at [528, 237] on div at bounding box center [532, 232] width 19 height 17
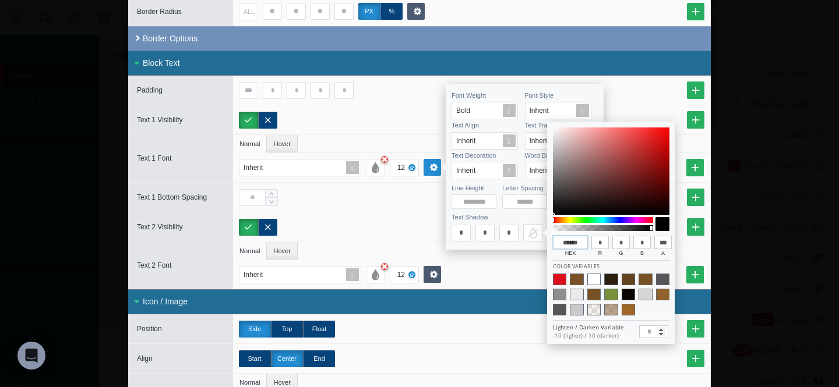
click at [569, 240] on input "******" at bounding box center [570, 243] width 35 height 14
type input "***"
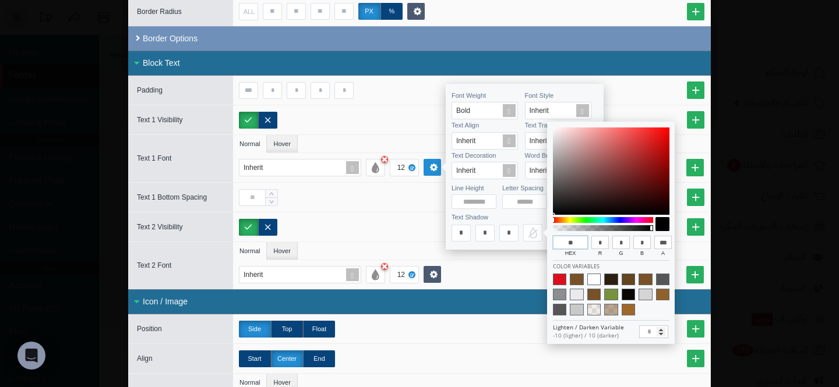
type input "***"
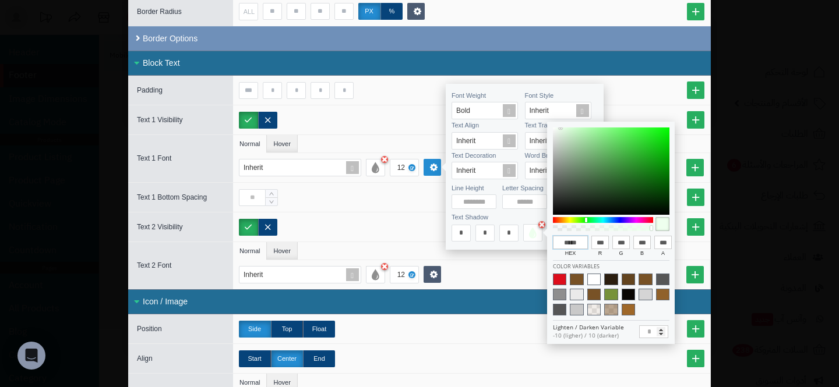
type input "******"
type input "***"
type input "******"
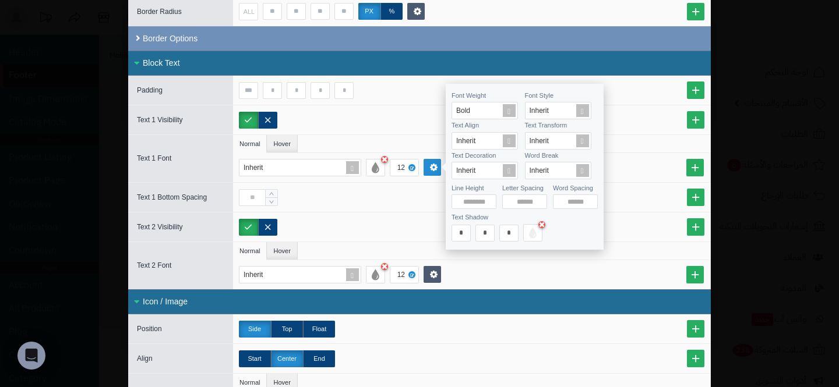
click at [502, 223] on div "* * * ****** hex *** r *** g *** b *** a" at bounding box center [525, 232] width 146 height 23
click at [406, 149] on ul "Normal Hover" at bounding box center [471, 144] width 477 height 18
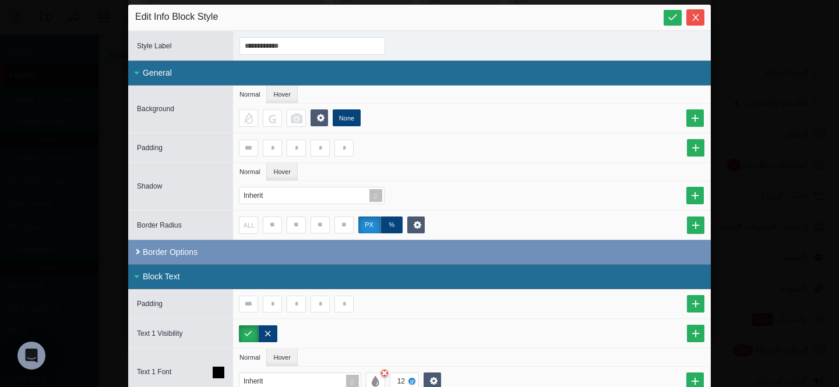
scroll to position [0, 0]
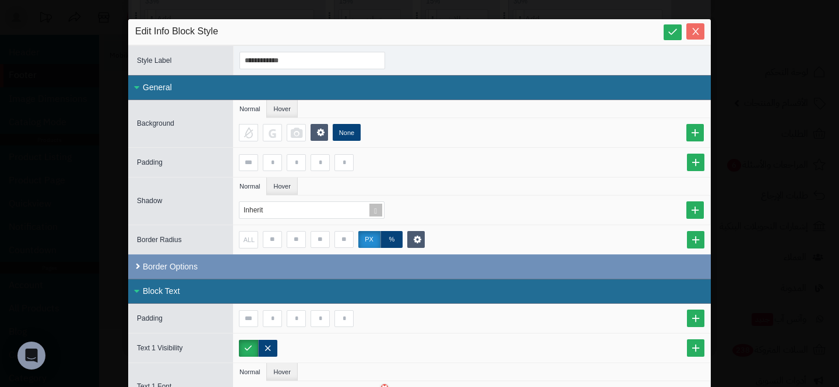
click at [690, 37] on button "Close" at bounding box center [695, 31] width 18 height 16
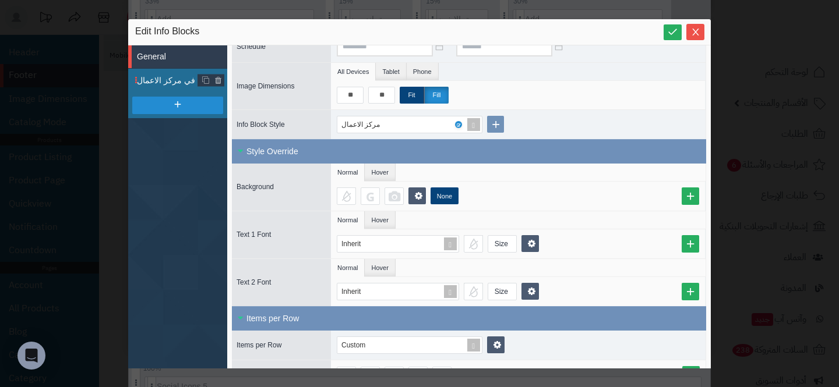
click at [147, 79] on span "موثق في مركز الاعمال" at bounding box center [182, 81] width 90 height 12
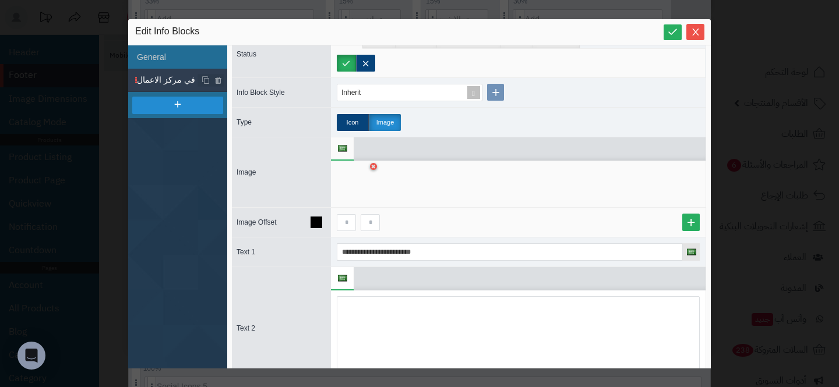
scroll to position [104, 0]
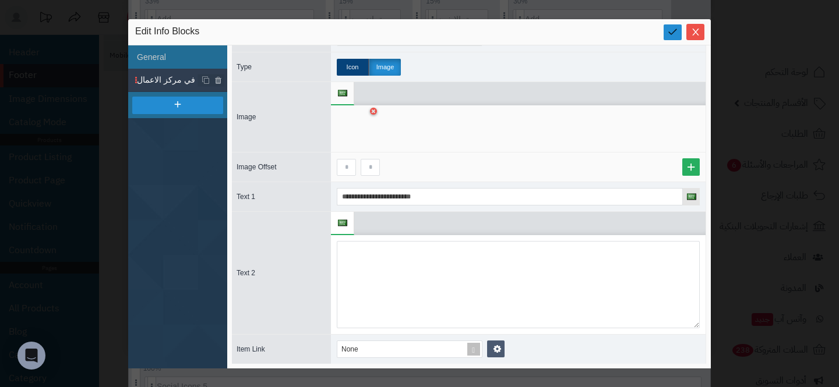
click at [669, 26] on icon at bounding box center [673, 32] width 12 height 12
click at [702, 34] on span "Close" at bounding box center [695, 32] width 18 height 10
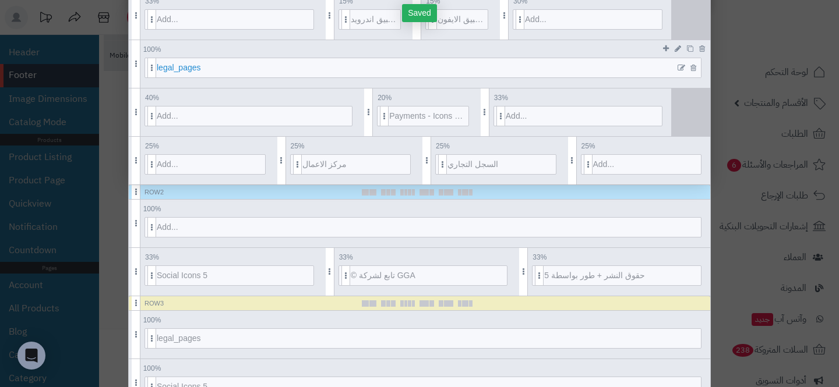
scroll to position [0, 0]
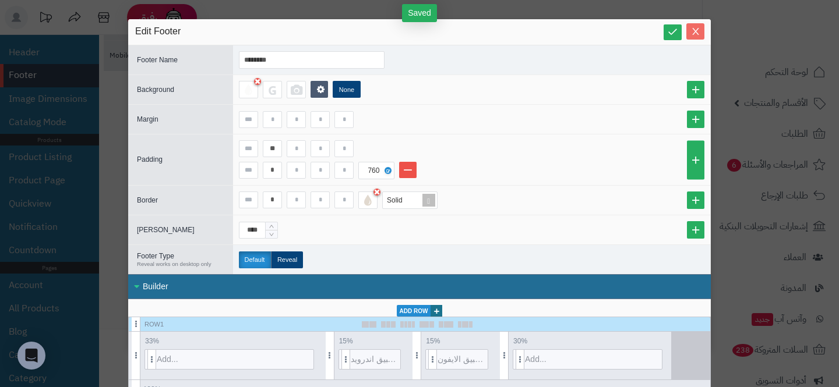
click at [696, 30] on icon "Close" at bounding box center [695, 31] width 6 height 7
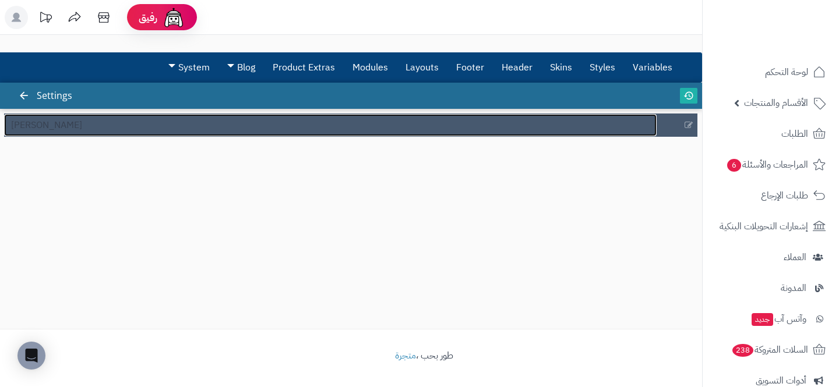
click at [178, 127] on link "متجر عطار" at bounding box center [330, 125] width 653 height 22
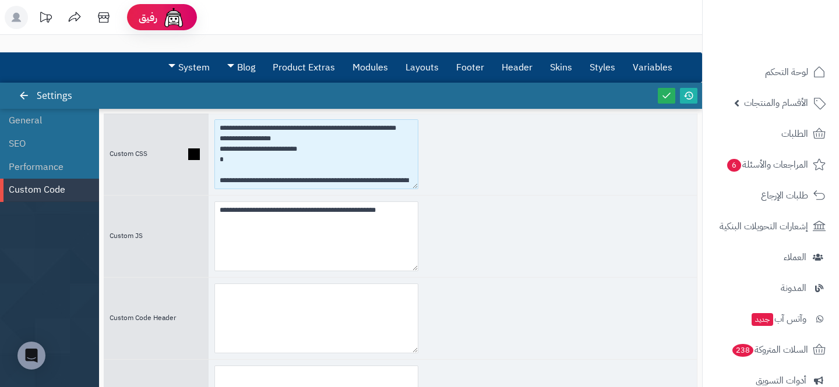
click at [228, 170] on textarea at bounding box center [316, 154] width 204 height 70
paste textarea "**********"
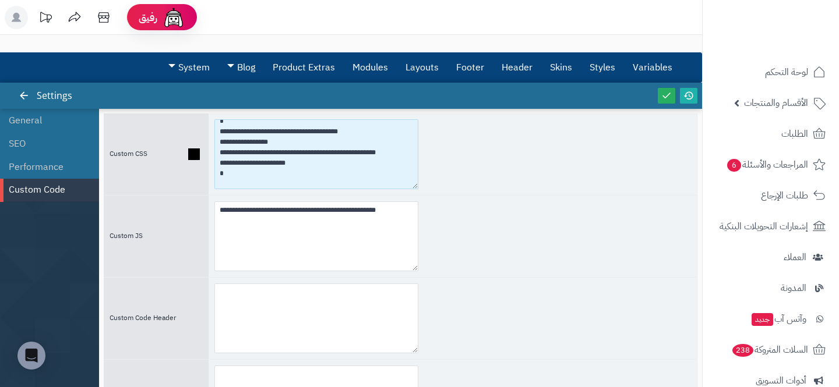
drag, startPoint x: 231, startPoint y: 183, endPoint x: 207, endPoint y: 141, distance: 48.3
click at [207, 141] on div "Custom CSS" at bounding box center [401, 155] width 594 height 82
paste textarea "**********"
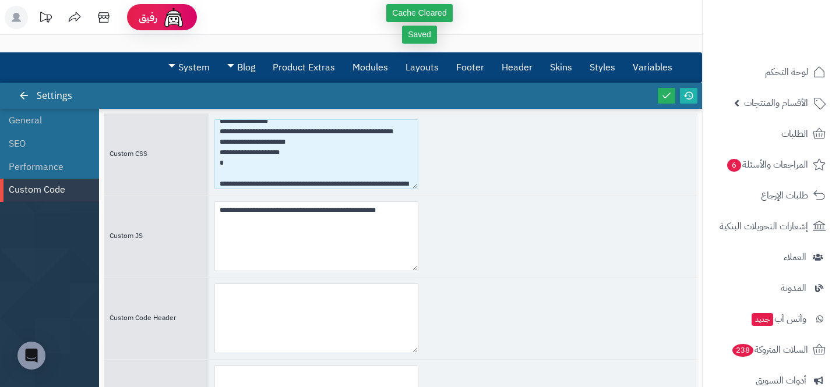
type textarea "**********"
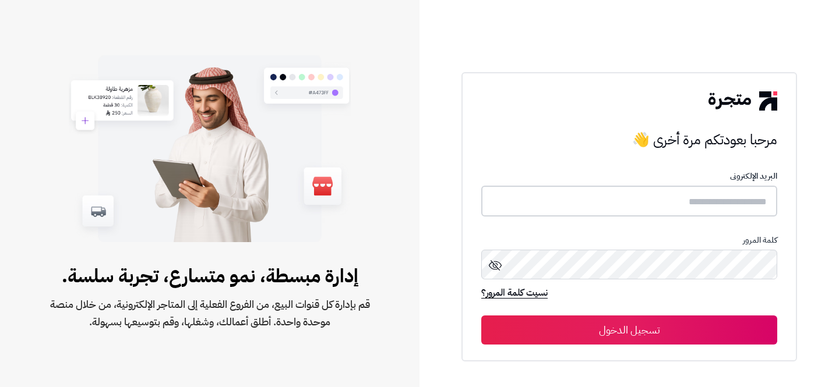
click at [727, 199] on input "text" at bounding box center [629, 201] width 296 height 31
type input "**********"
click at [647, 337] on button "تسجيل الدخول" at bounding box center [629, 330] width 296 height 29
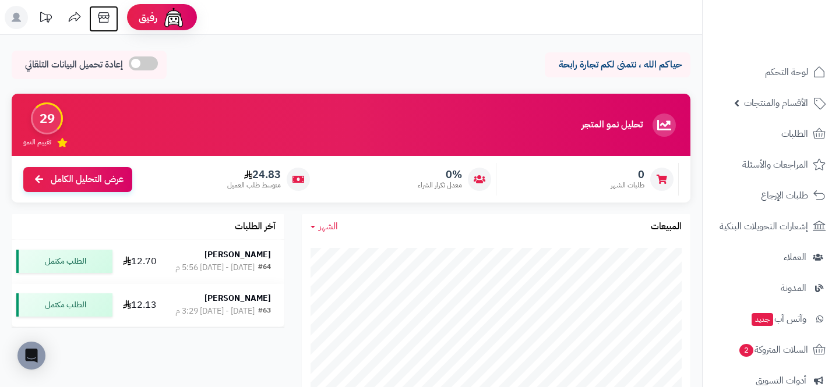
click at [105, 19] on icon at bounding box center [103, 17] width 23 height 23
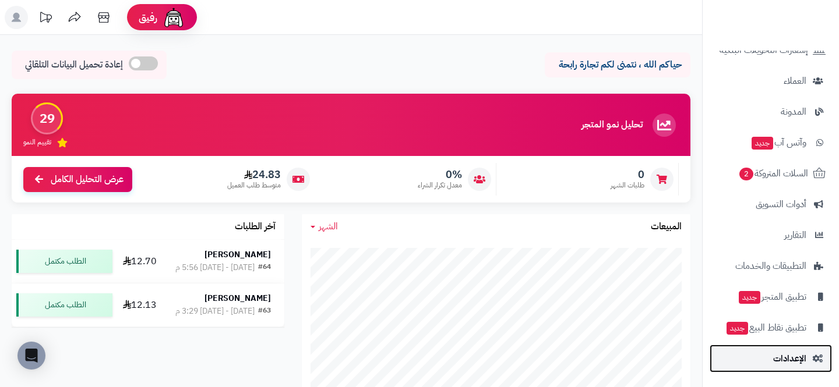
click at [773, 369] on link "الإعدادات" at bounding box center [771, 359] width 122 height 28
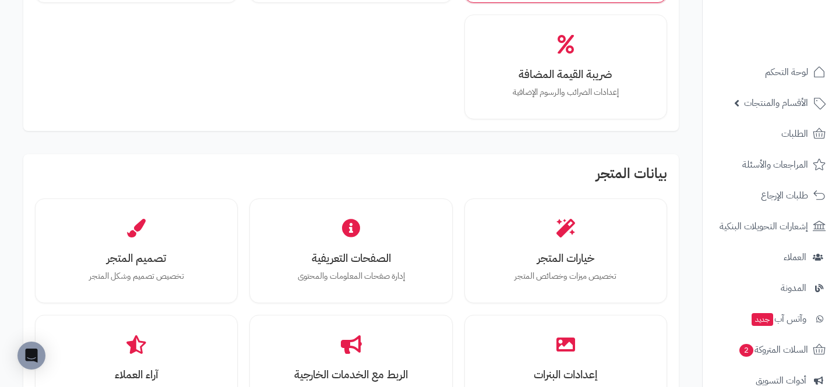
scroll to position [207, 0]
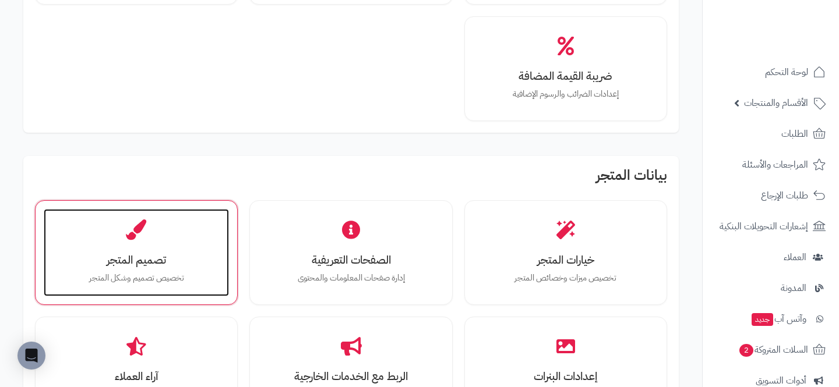
click at [70, 244] on div "تصميم المتجر تخصيص تصميم وشكل المتجر" at bounding box center [136, 252] width 185 height 87
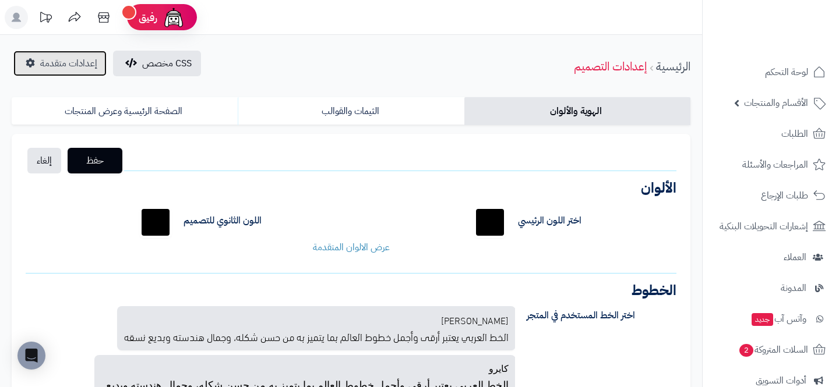
click at [79, 69] on span "إعدادات متقدمة" at bounding box center [68, 64] width 57 height 14
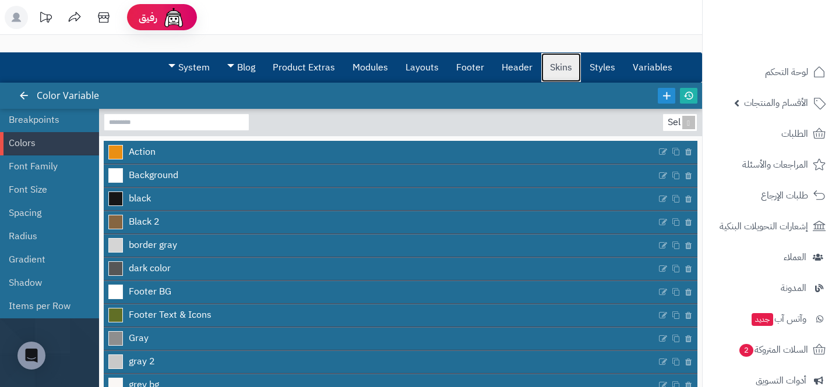
click at [549, 66] on link "Skins" at bounding box center [561, 67] width 40 height 29
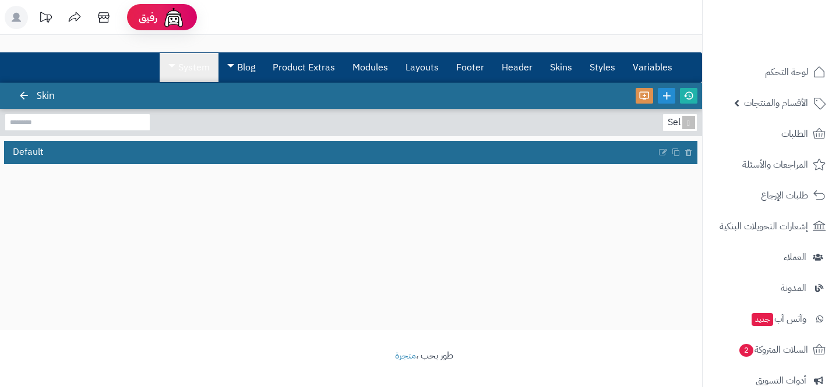
click at [176, 75] on link "System" at bounding box center [189, 67] width 59 height 29
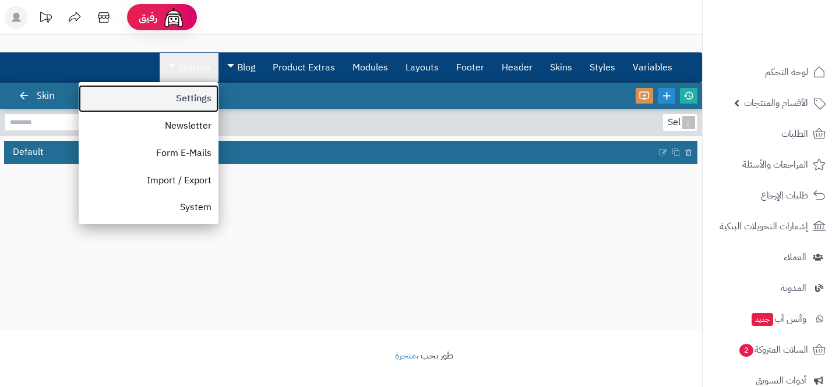
click at [174, 105] on link "Settings" at bounding box center [149, 98] width 140 height 27
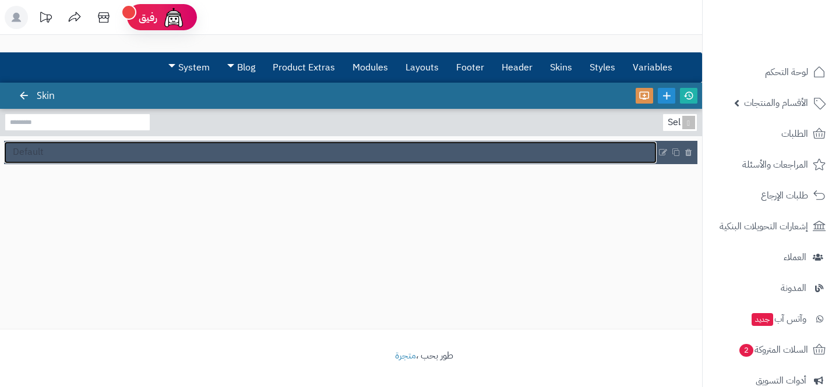
click at [217, 149] on link "Default" at bounding box center [330, 153] width 653 height 22
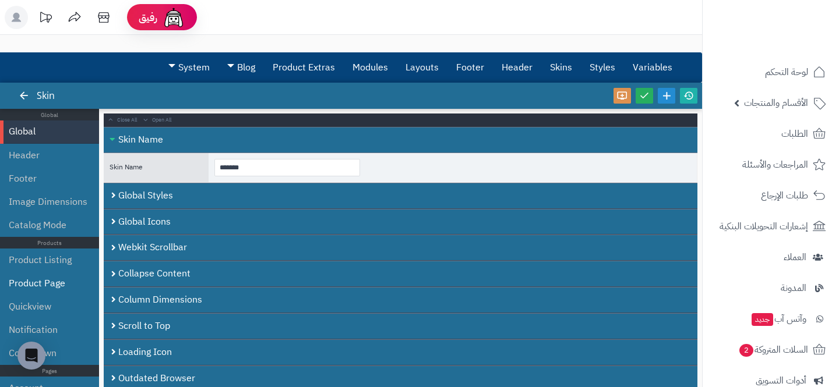
click at [26, 281] on li "Product Page" at bounding box center [49, 283] width 99 height 23
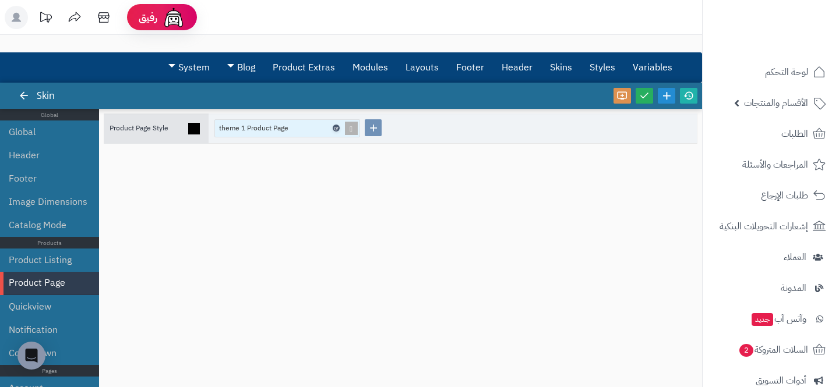
click at [336, 127] on icon at bounding box center [335, 128] width 3 height 5
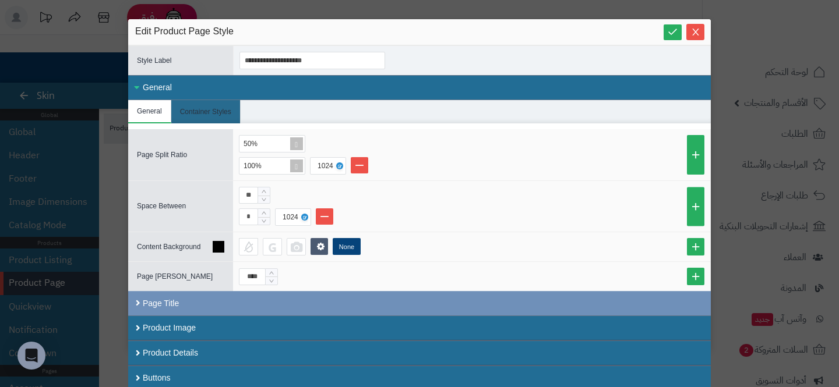
scroll to position [28, 0]
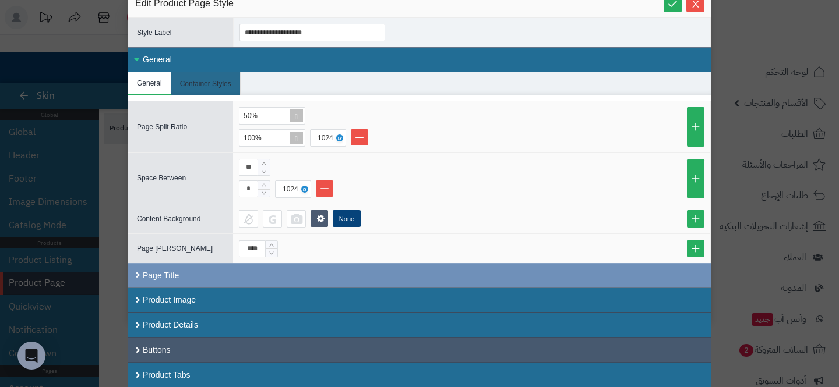
click at [252, 353] on div "Buttons" at bounding box center [419, 350] width 583 height 25
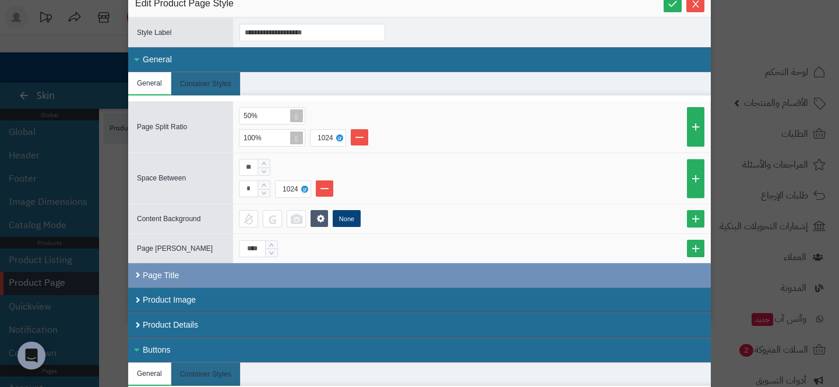
scroll to position [297, 0]
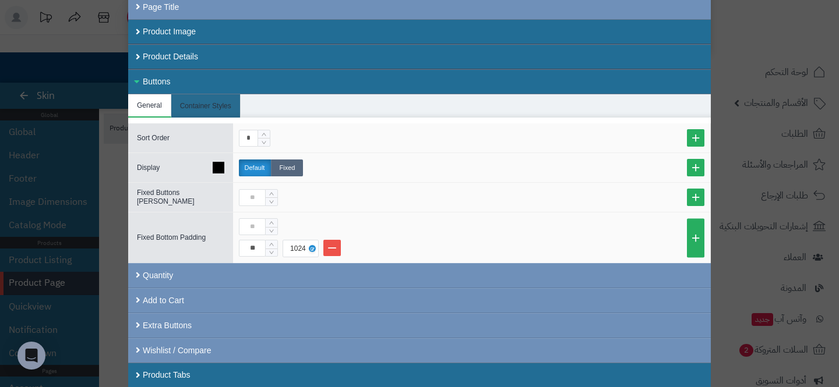
click at [288, 168] on label "Fixed" at bounding box center [287, 168] width 32 height 17
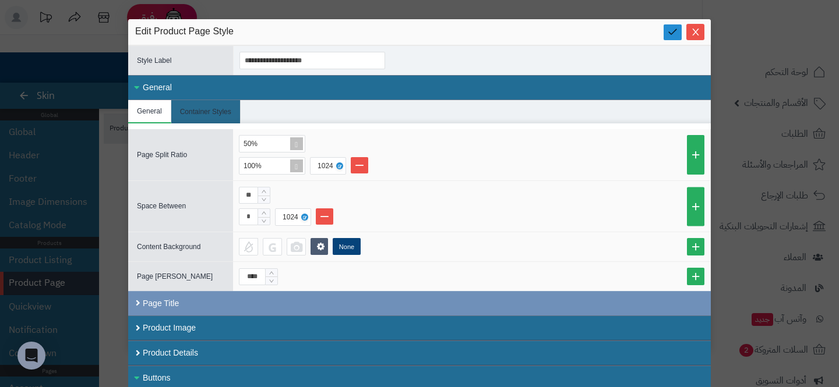
click at [669, 33] on icon at bounding box center [672, 31] width 11 height 11
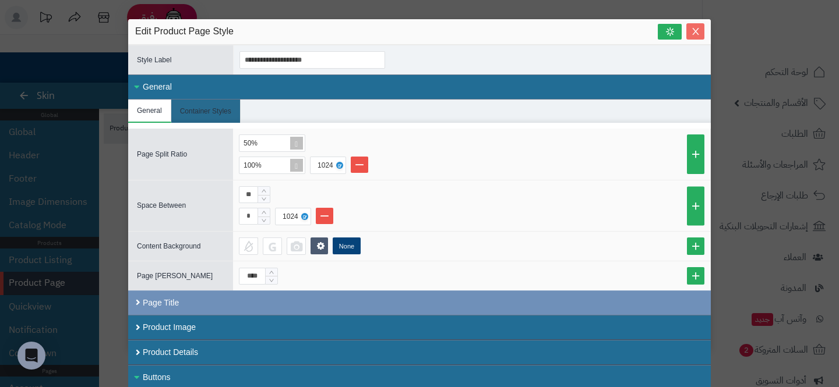
click at [697, 33] on icon "Close" at bounding box center [695, 31] width 9 height 9
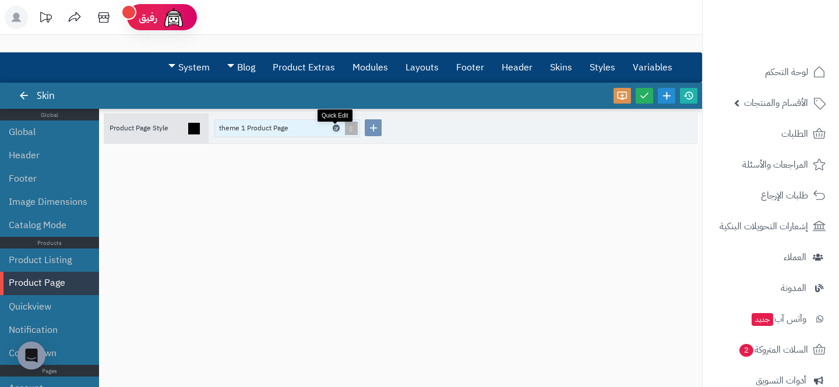
click at [335, 128] on icon at bounding box center [335, 128] width 3 height 5
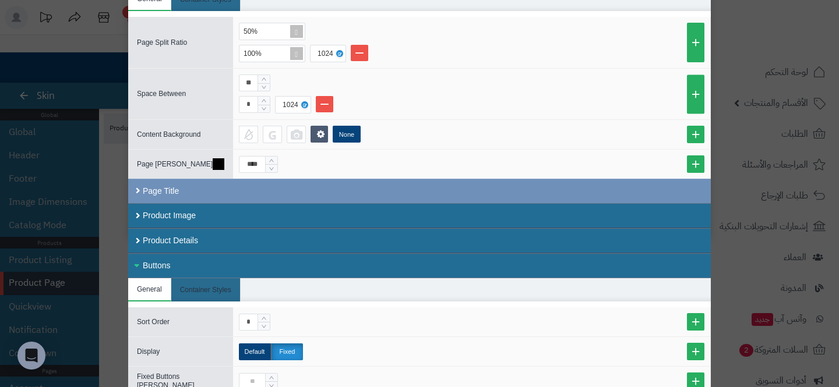
scroll to position [297, 0]
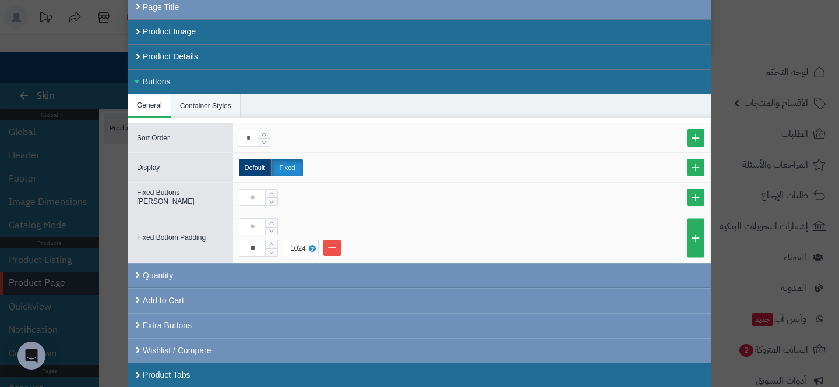
click at [205, 105] on li "Container Styles" at bounding box center [205, 105] width 69 height 23
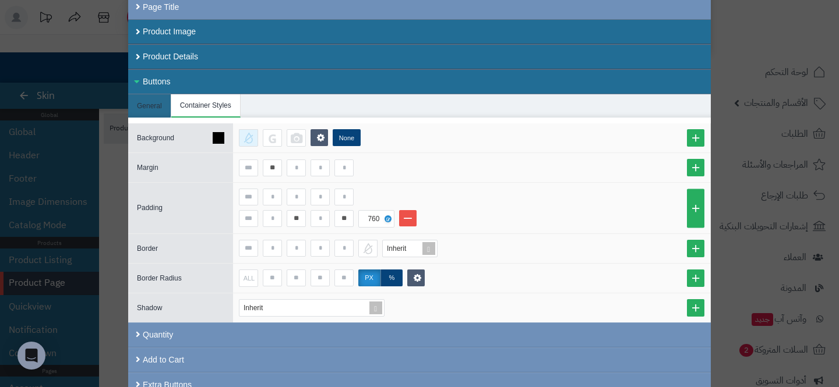
click at [246, 142] on div at bounding box center [248, 137] width 19 height 17
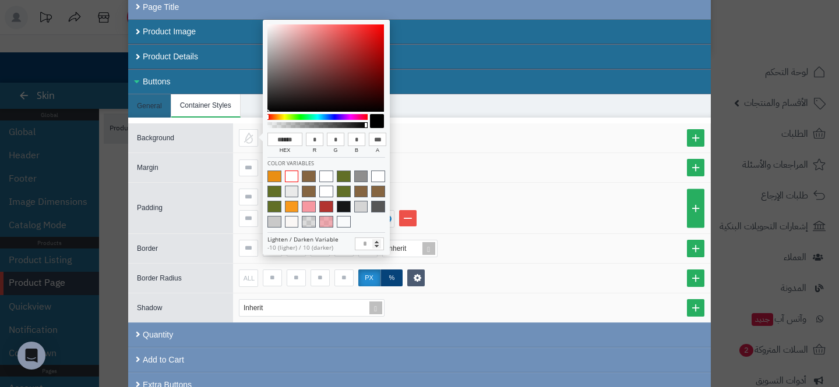
click at [288, 175] on span at bounding box center [292, 177] width 14 height 12
type input "******"
type input "***"
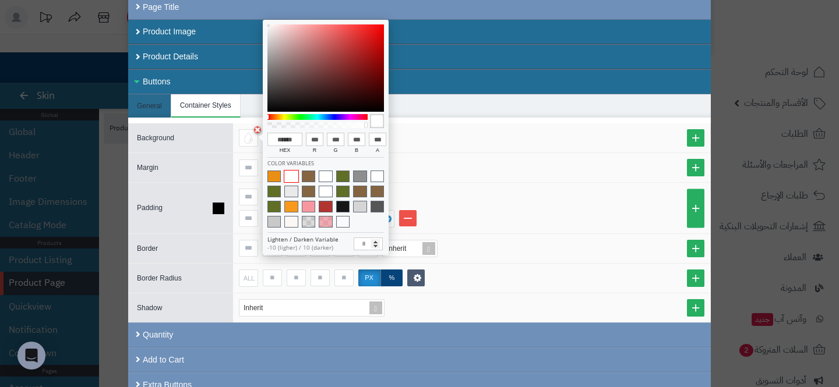
click at [463, 216] on li "** ** 760" at bounding box center [472, 218] width 466 height 17
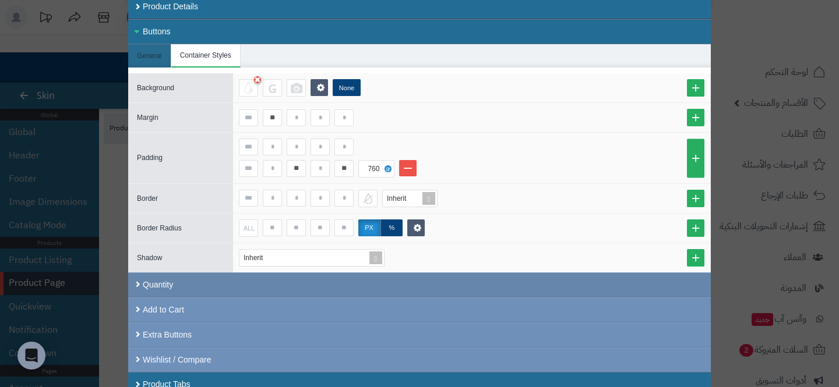
scroll to position [356, 0]
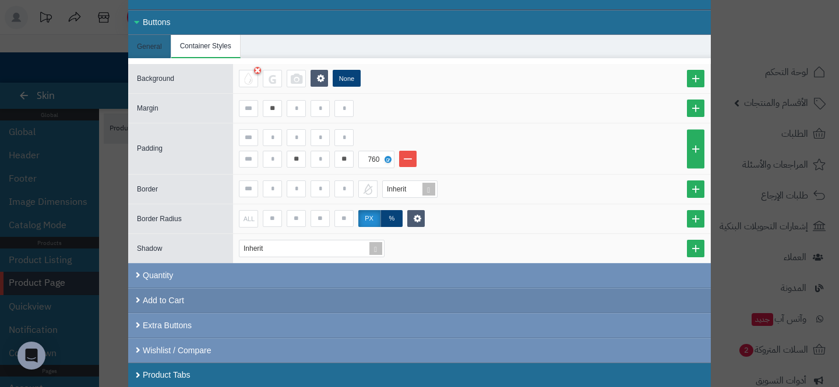
click at [195, 288] on div "Add to Cart" at bounding box center [419, 300] width 583 height 25
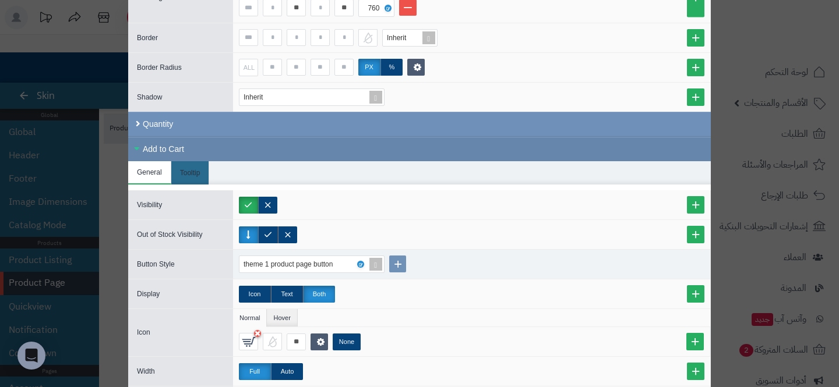
scroll to position [508, 0]
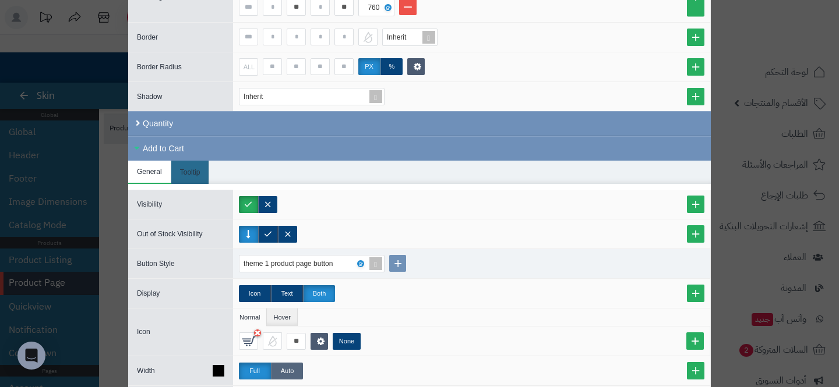
click at [283, 372] on label "Auto" at bounding box center [287, 371] width 32 height 17
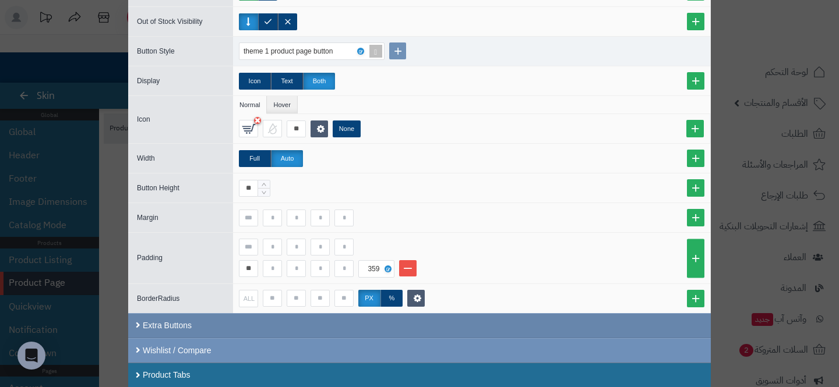
click at [220, 327] on div "Extra Buttons" at bounding box center [419, 325] width 583 height 25
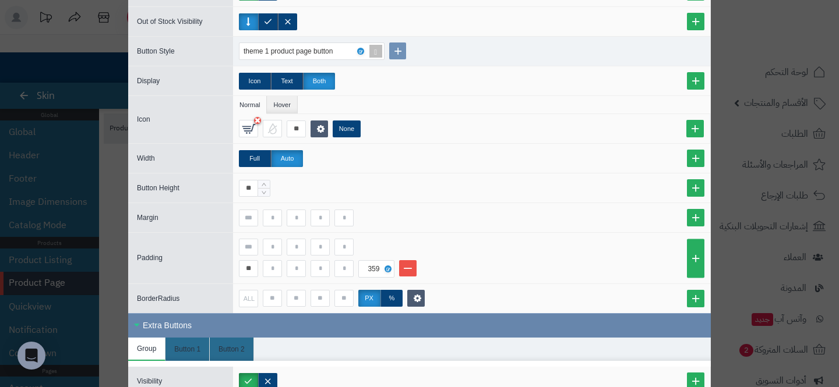
scroll to position [973, 0]
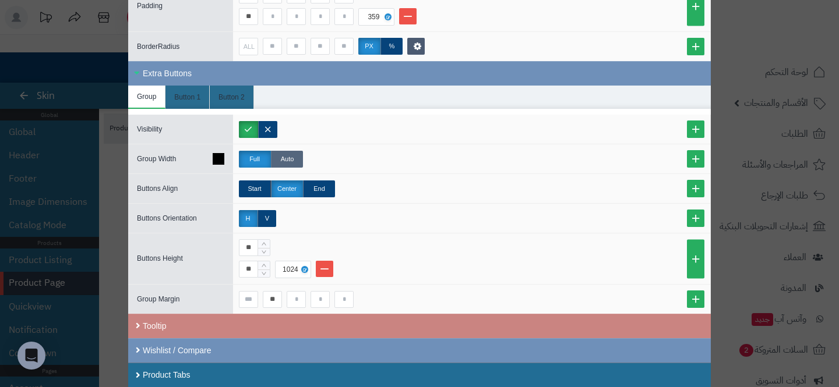
click at [292, 162] on label "Auto" at bounding box center [287, 159] width 32 height 17
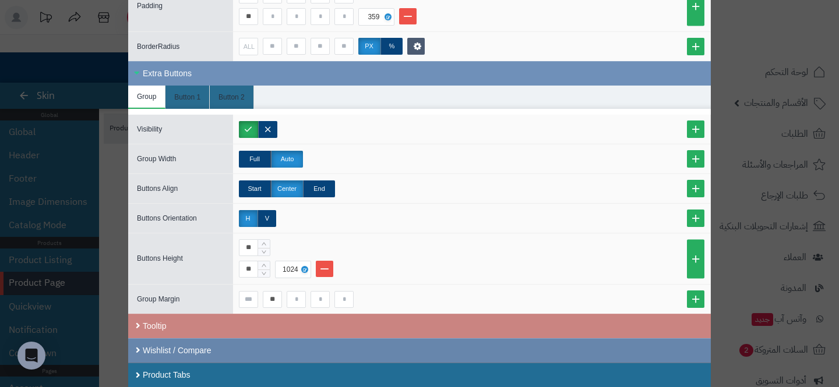
click at [207, 358] on div "Wishlist / Compare" at bounding box center [419, 351] width 583 height 24
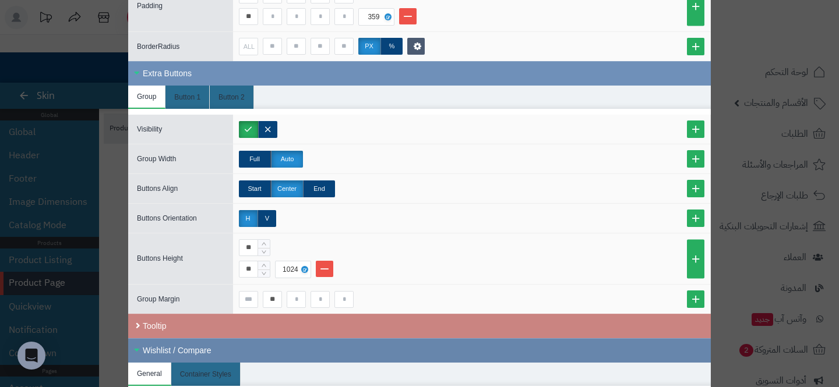
scroll to position [1199, 0]
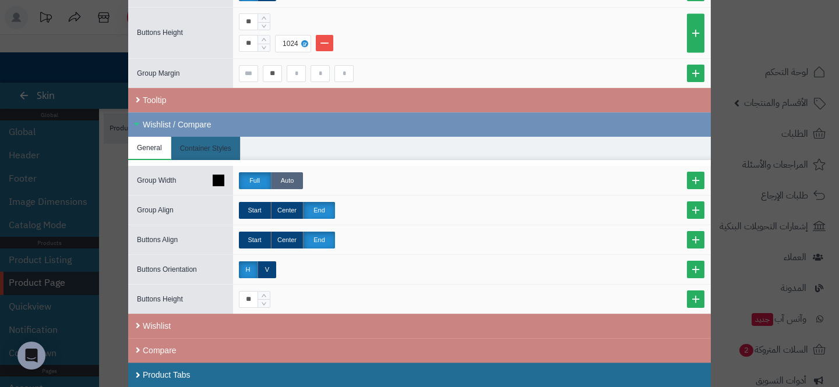
click at [276, 177] on label "Auto" at bounding box center [287, 180] width 32 height 17
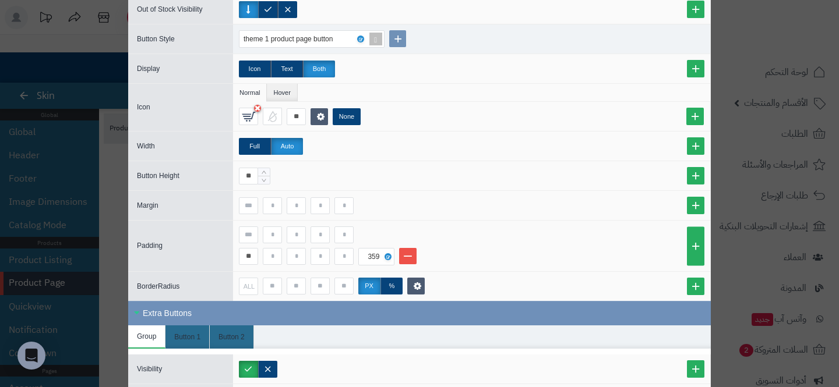
scroll to position [727, 0]
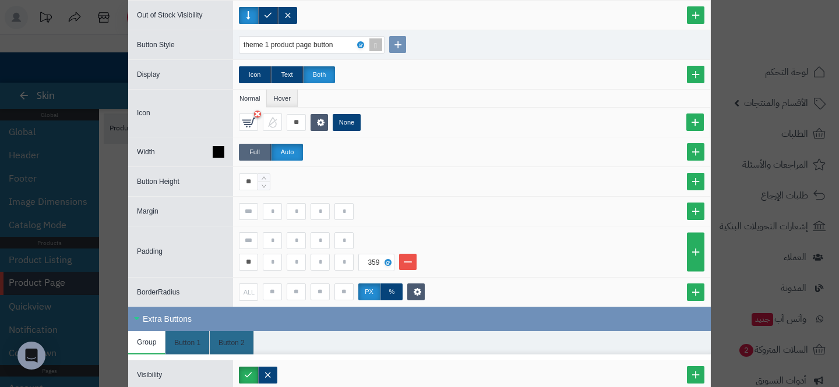
click at [267, 153] on label "Full" at bounding box center [255, 152] width 32 height 17
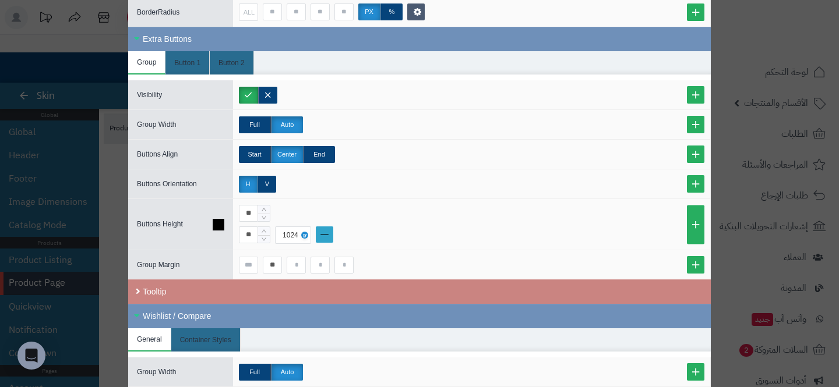
scroll to position [1020, 0]
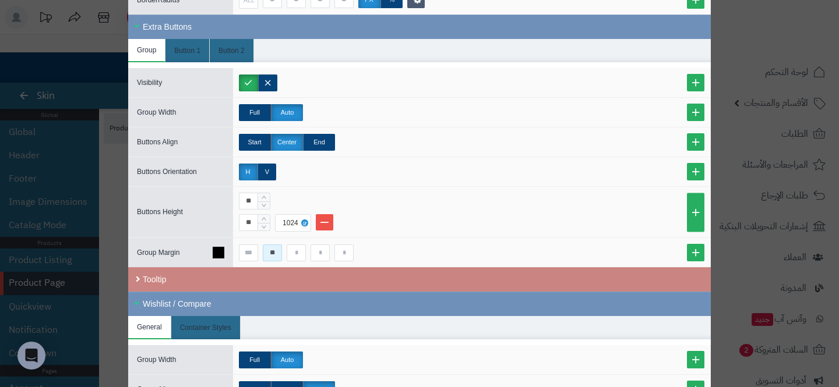
click at [266, 251] on input "**" at bounding box center [272, 253] width 19 height 17
click at [301, 255] on input at bounding box center [296, 253] width 19 height 17
type input "*"
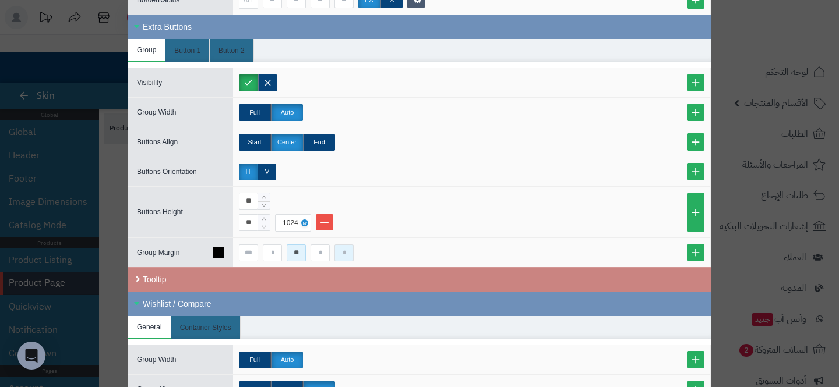
type input "**"
click at [345, 256] on input at bounding box center [343, 253] width 19 height 17
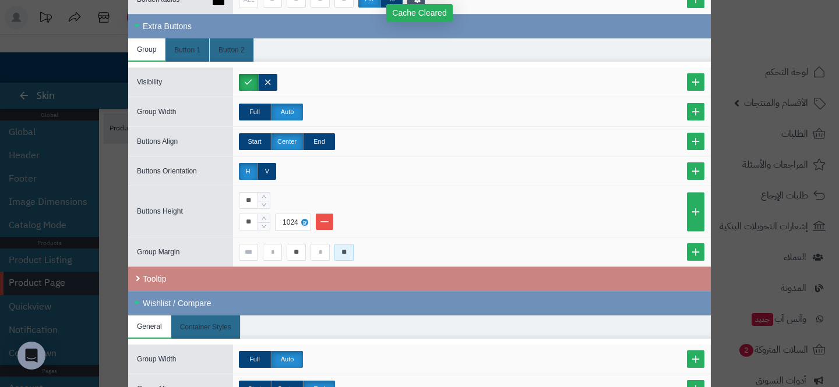
type input "**"
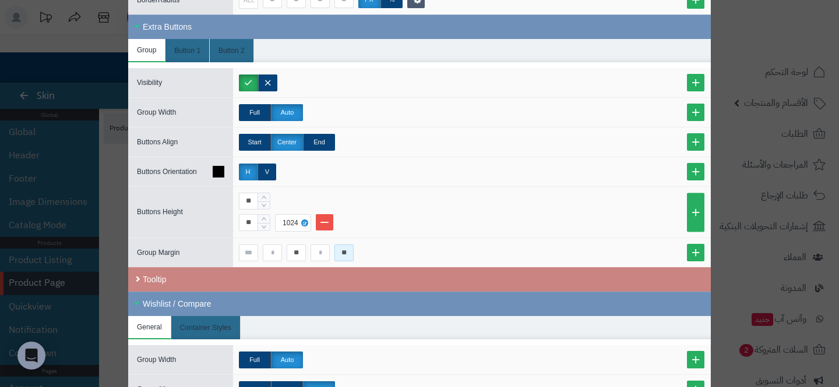
scroll to position [1199, 0]
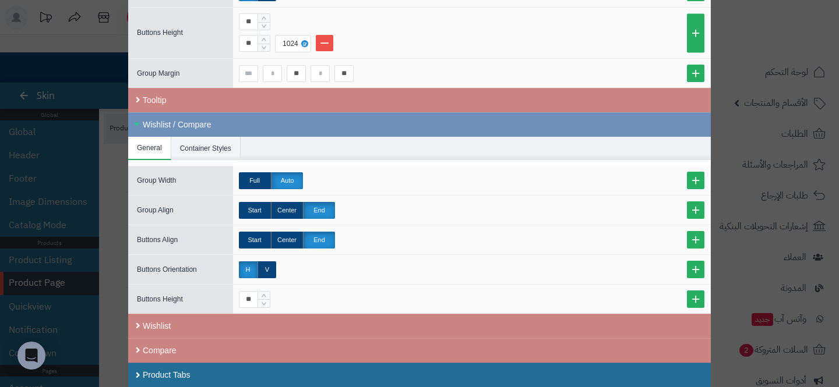
click at [186, 156] on li "Container Styles" at bounding box center [205, 148] width 69 height 23
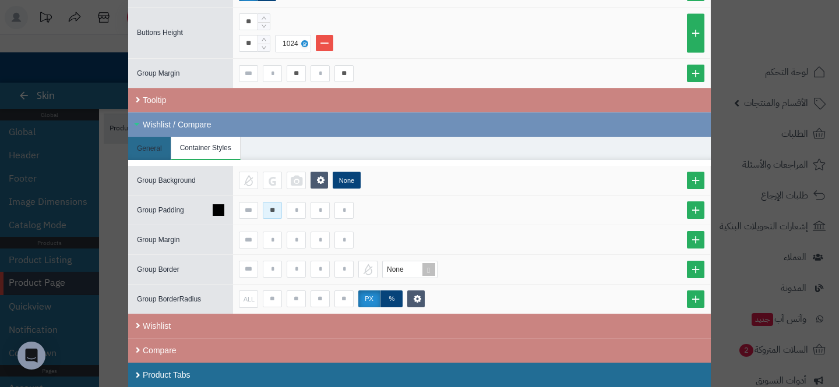
click at [269, 207] on input "**" at bounding box center [272, 210] width 19 height 17
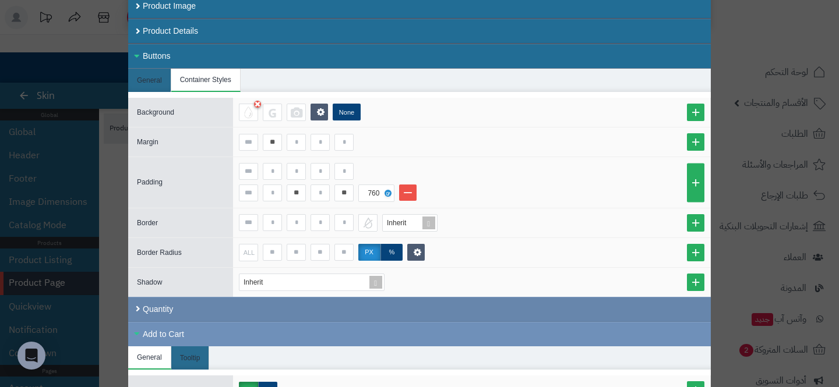
scroll to position [323, 0]
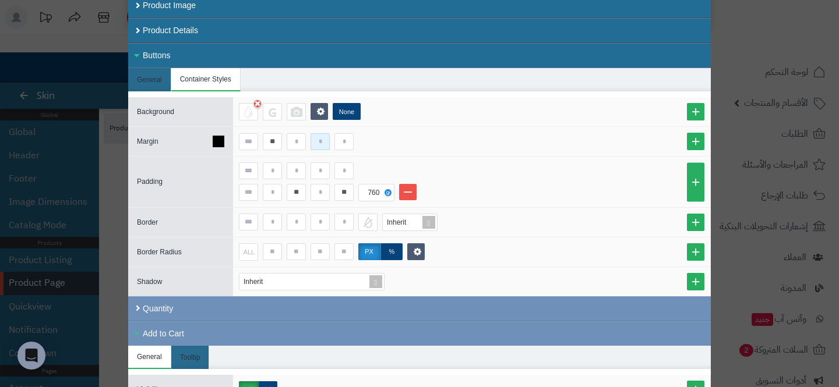
click at [319, 137] on input at bounding box center [320, 141] width 19 height 17
click at [276, 174] on input at bounding box center [272, 171] width 19 height 17
type input "**"
click at [314, 175] on input at bounding box center [320, 171] width 19 height 17
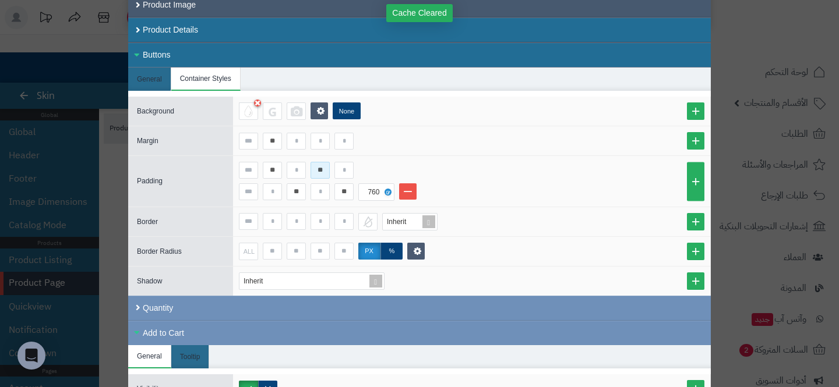
type input "**"
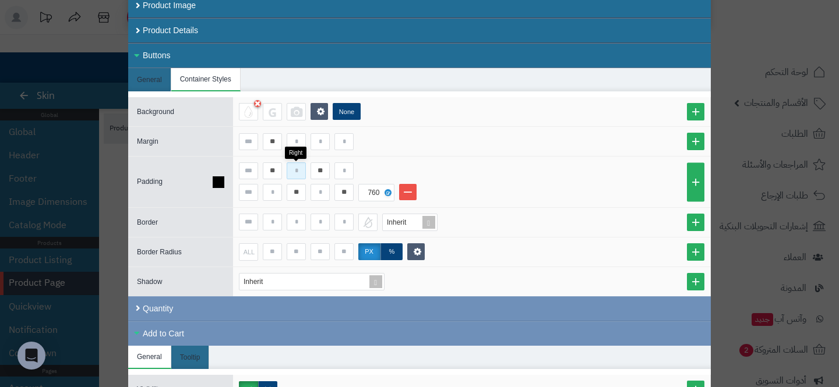
click at [296, 172] on input at bounding box center [296, 171] width 19 height 17
type input "**"
click at [346, 168] on input at bounding box center [343, 171] width 19 height 17
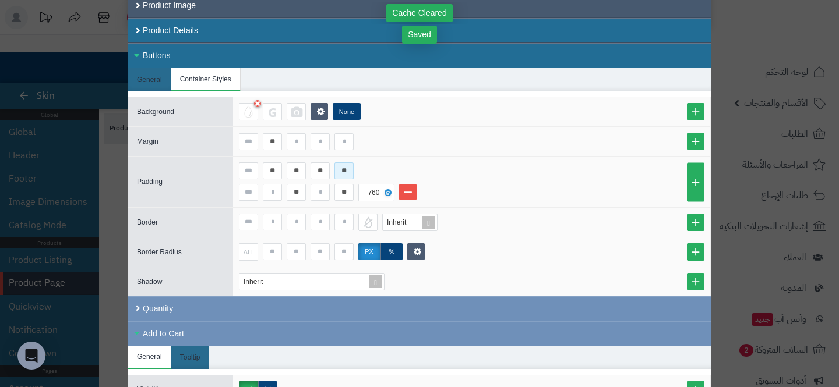
type input "**"
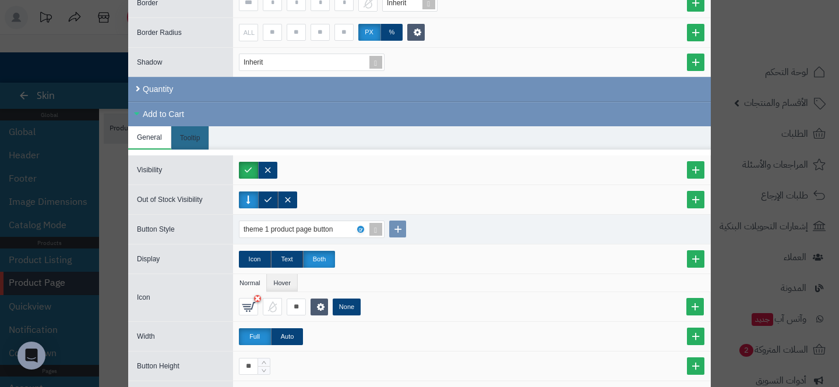
scroll to position [709, 0]
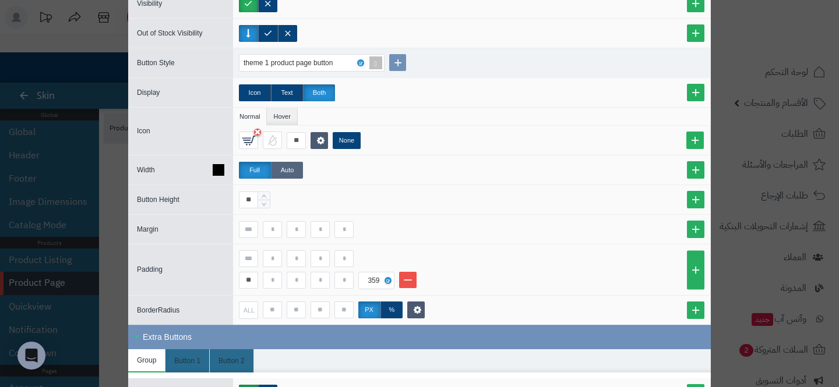
click at [287, 164] on label "Auto" at bounding box center [287, 170] width 32 height 17
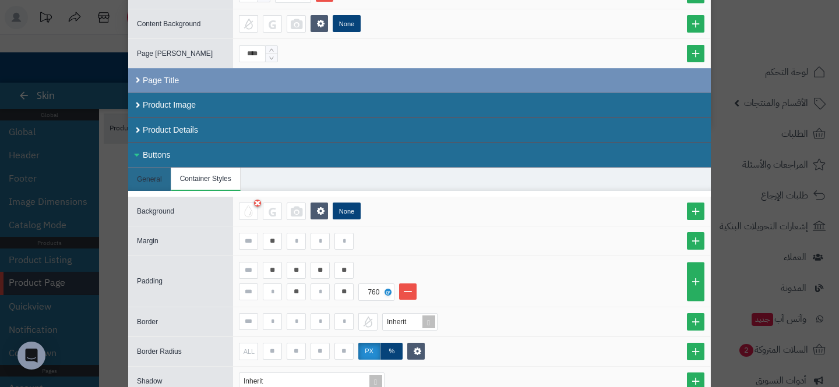
scroll to position [237, 0]
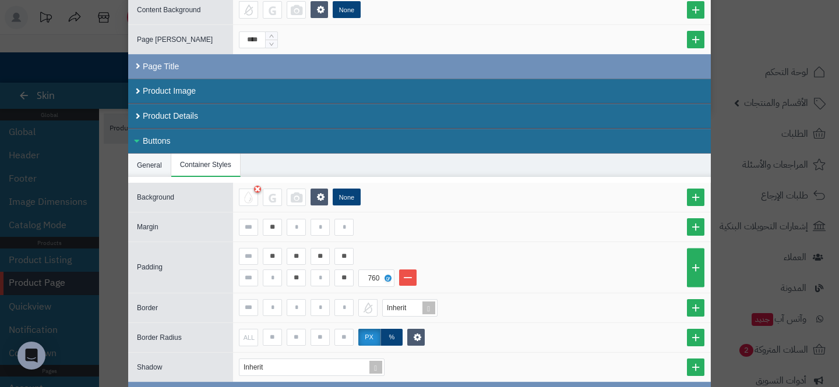
click at [154, 162] on li "General" at bounding box center [149, 165] width 43 height 23
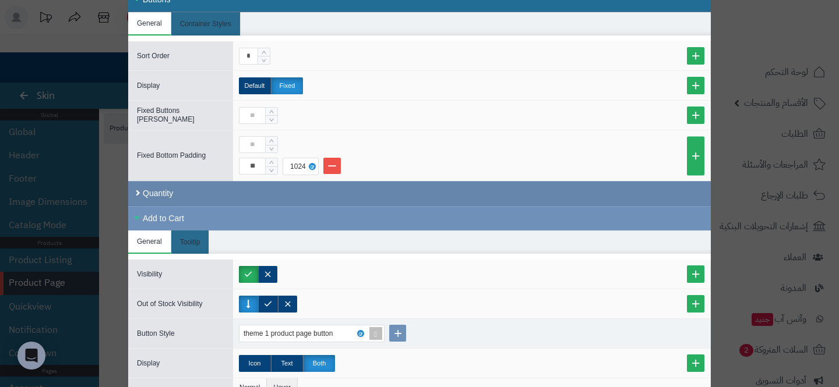
scroll to position [373, 0]
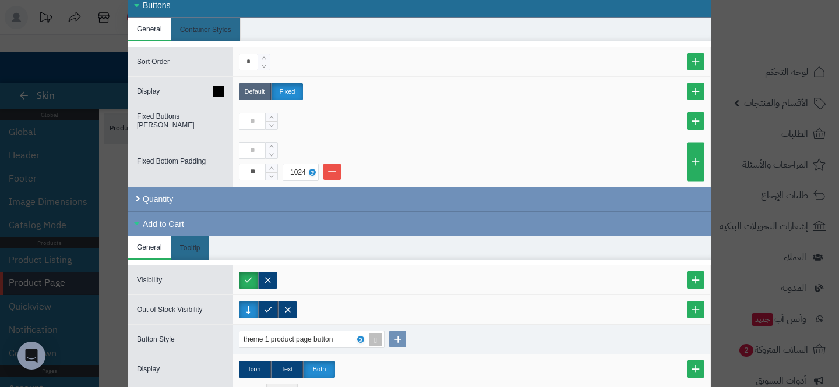
click at [256, 96] on label "Default" at bounding box center [255, 91] width 32 height 17
click at [283, 93] on label "Fixed" at bounding box center [287, 91] width 32 height 17
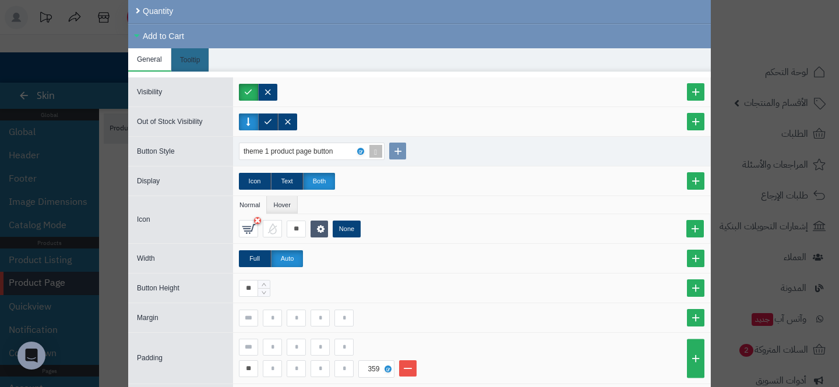
scroll to position [563, 0]
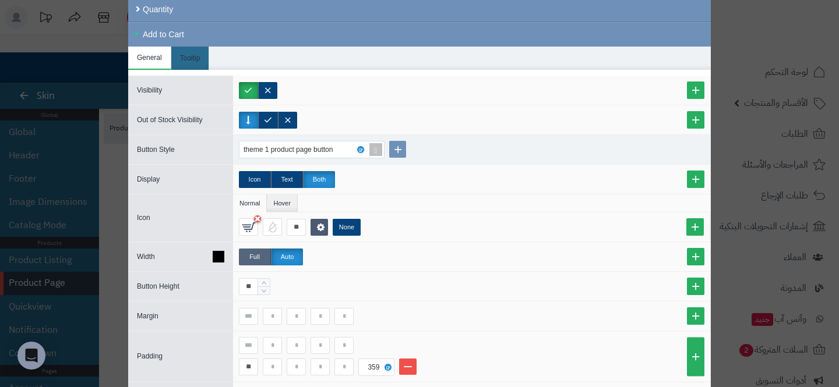
click at [245, 252] on label "Full" at bounding box center [255, 257] width 32 height 17
click at [697, 254] on link at bounding box center [695, 256] width 17 height 17
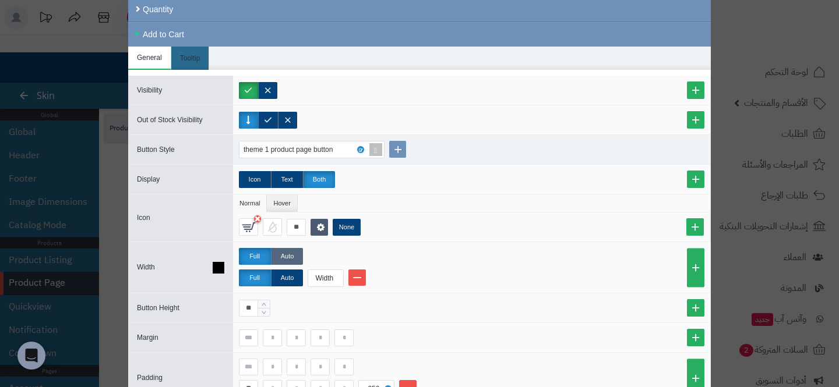
click at [290, 255] on label "Auto" at bounding box center [287, 256] width 32 height 17
click at [312, 273] on div "Width" at bounding box center [324, 278] width 33 height 16
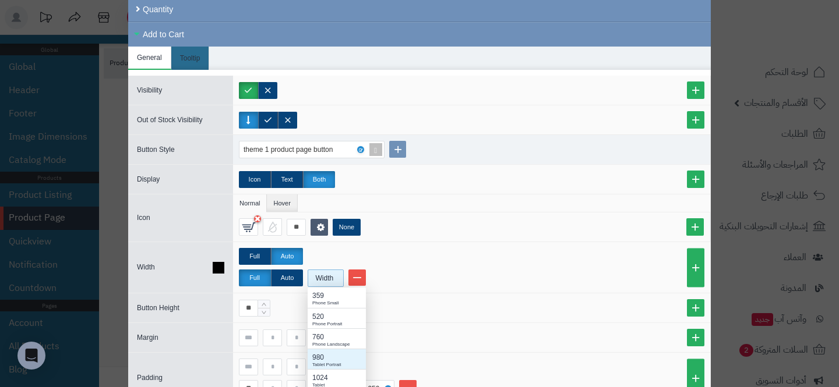
scroll to position [82, 0]
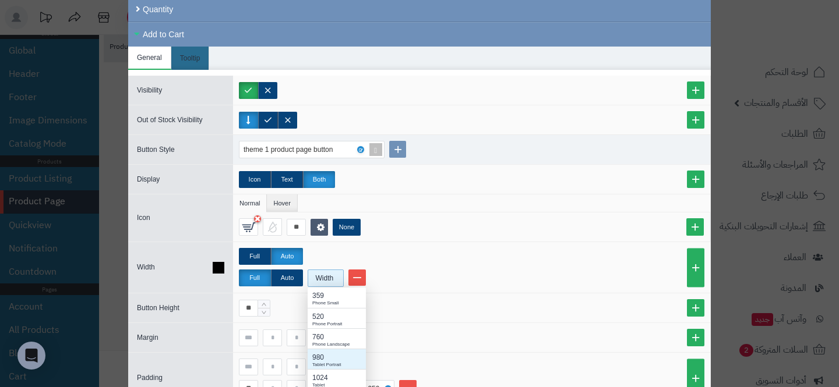
click at [347, 358] on div "980" at bounding box center [336, 358] width 49 height 10
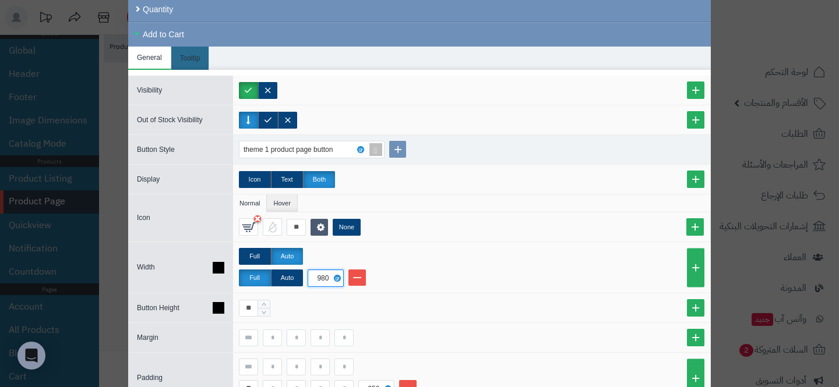
click at [442, 312] on div "**" at bounding box center [472, 308] width 466 height 17
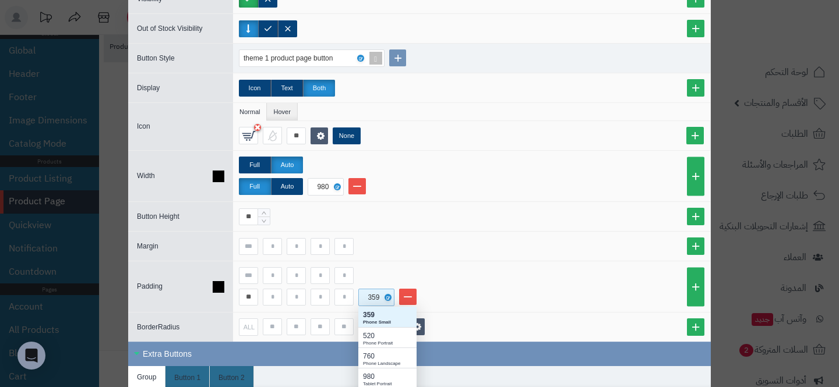
scroll to position [103, 0]
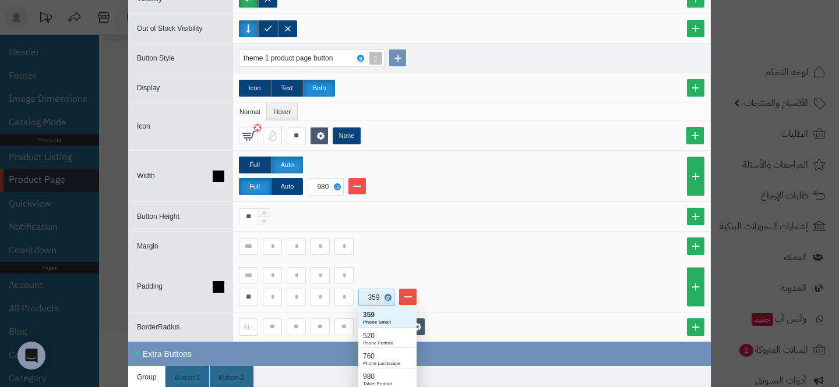
click at [368, 295] on div "359" at bounding box center [375, 298] width 26 height 16
click at [375, 372] on div "980" at bounding box center [387, 377] width 49 height 10
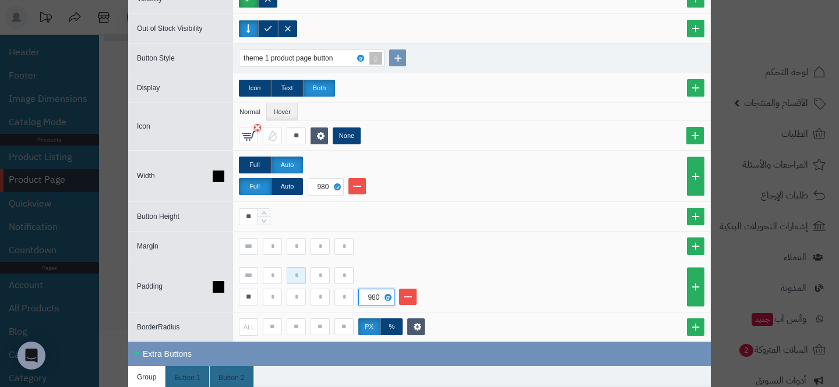
click at [295, 277] on input at bounding box center [296, 275] width 19 height 17
type input "***"
click at [339, 271] on input at bounding box center [343, 275] width 19 height 17
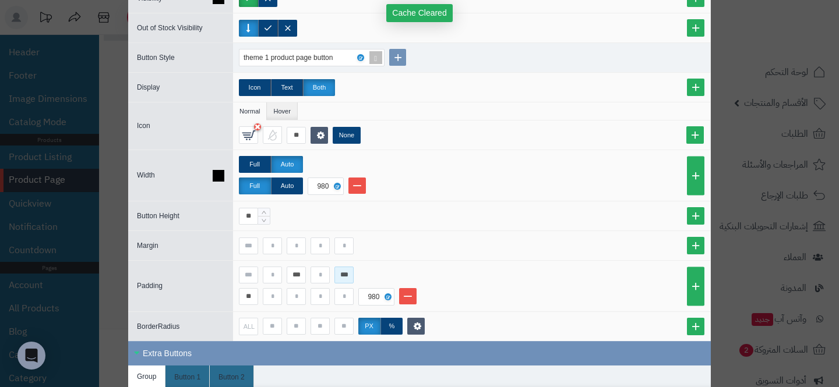
type input "***"
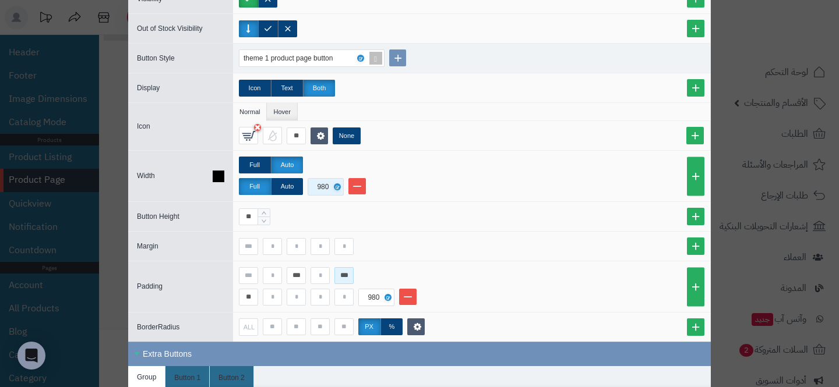
scroll to position [1161, 0]
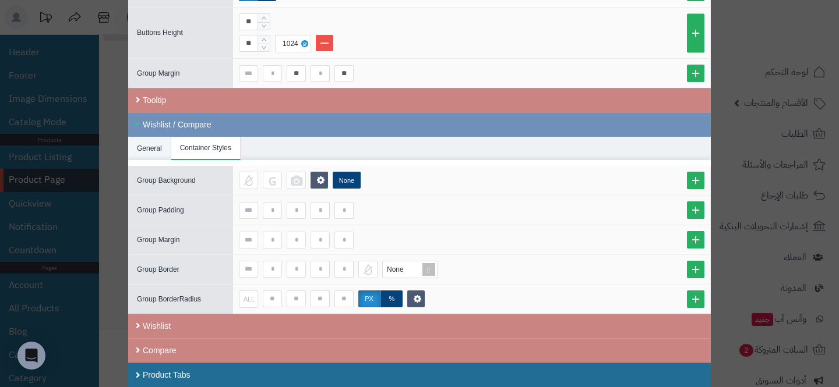
click at [163, 149] on li "General" at bounding box center [149, 148] width 43 height 23
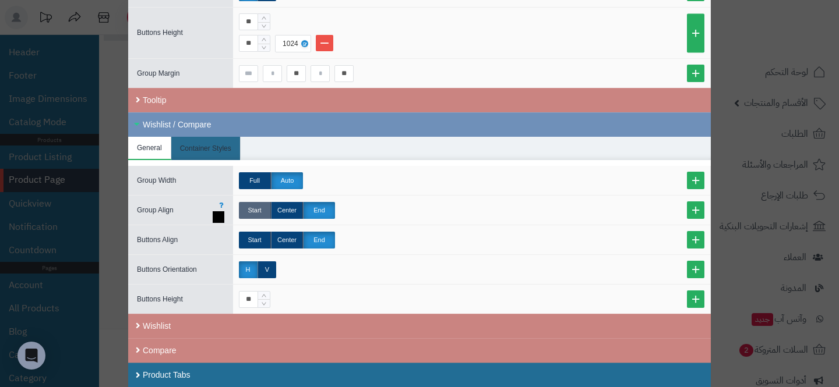
click at [244, 210] on label "Start" at bounding box center [255, 210] width 32 height 17
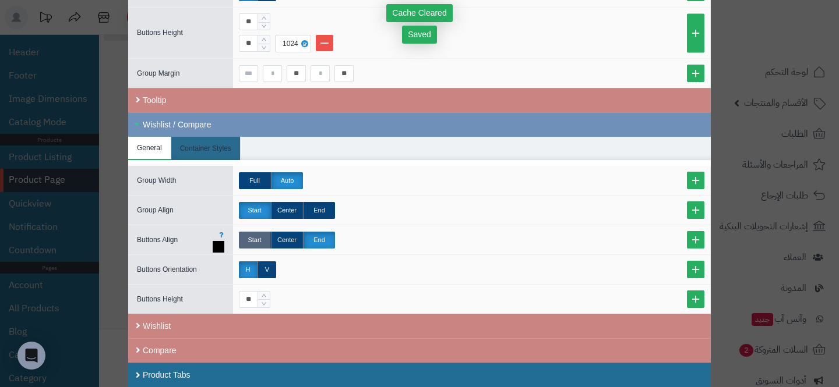
click at [252, 242] on label "Start" at bounding box center [255, 240] width 32 height 17
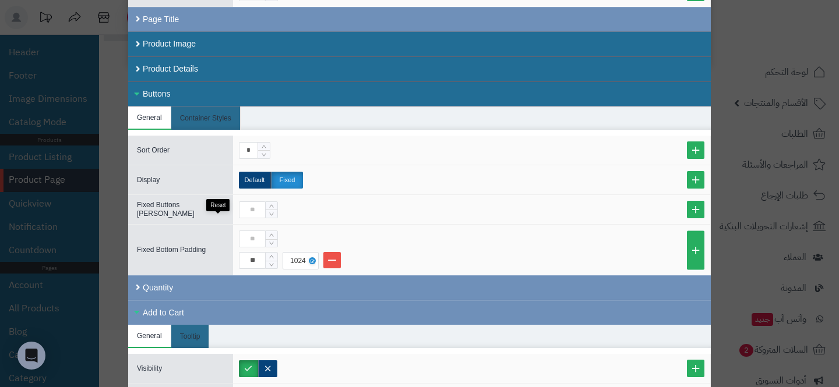
scroll to position [269, 0]
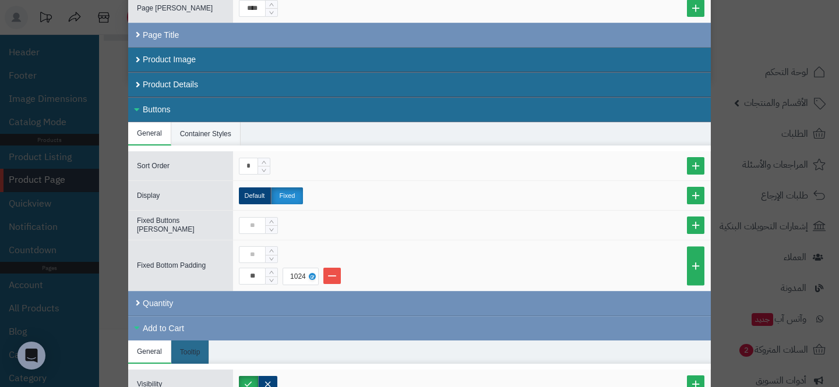
click at [200, 136] on li "Container Styles" at bounding box center [205, 133] width 69 height 23
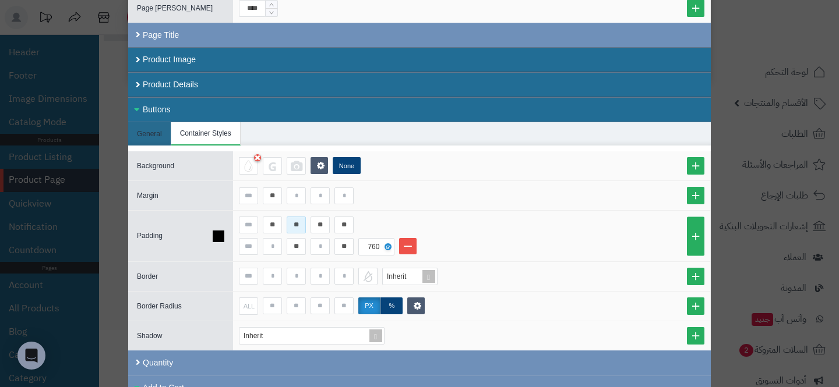
click at [294, 225] on input "**" at bounding box center [296, 225] width 19 height 17
type input "***"
click at [350, 225] on input "**" at bounding box center [343, 225] width 19 height 17
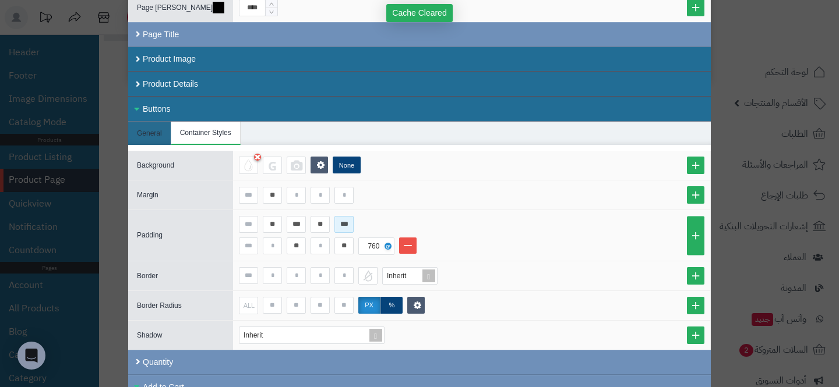
type input "***"
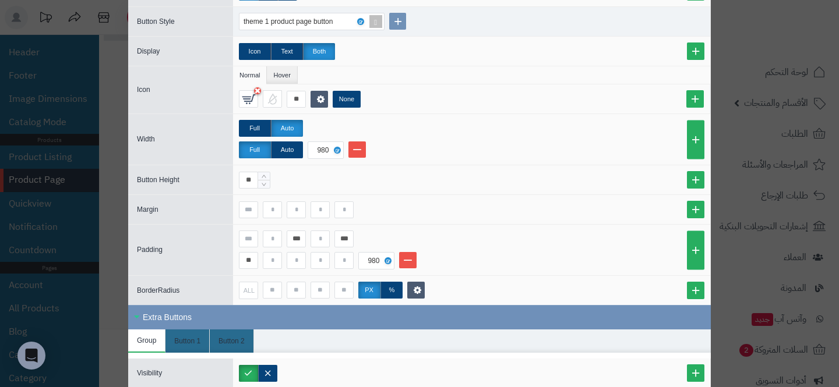
scroll to position [1221, 0]
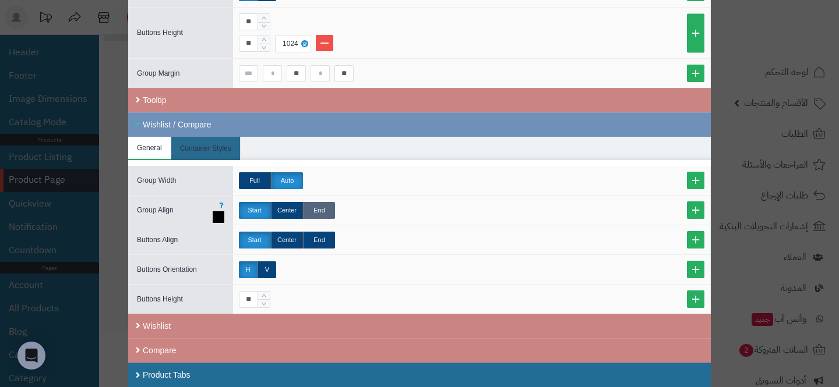
click at [312, 209] on label "End" at bounding box center [319, 210] width 32 height 17
click at [311, 241] on label "End" at bounding box center [319, 240] width 32 height 17
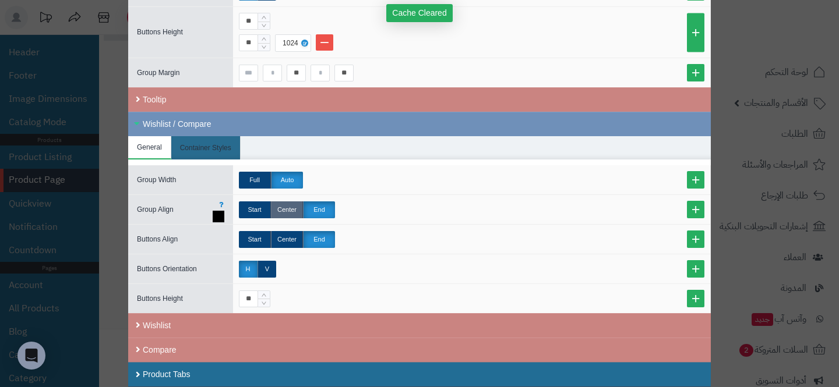
click at [283, 210] on label "Center" at bounding box center [287, 210] width 32 height 17
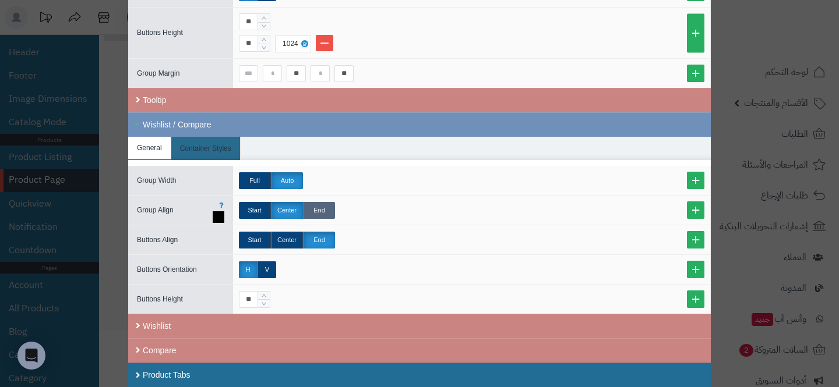
click at [320, 209] on label "End" at bounding box center [319, 210] width 32 height 17
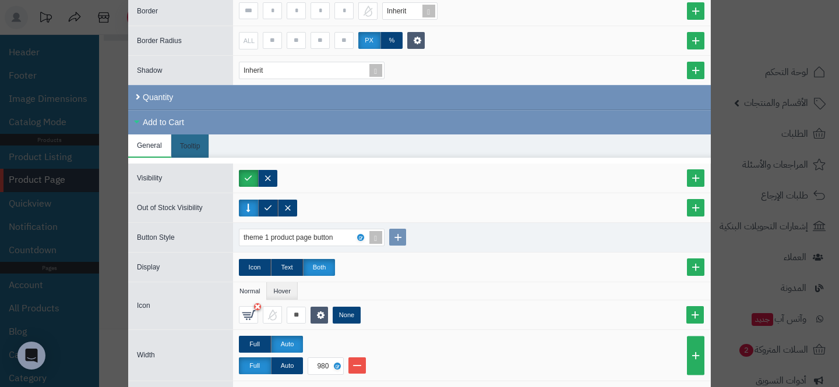
scroll to position [614, 0]
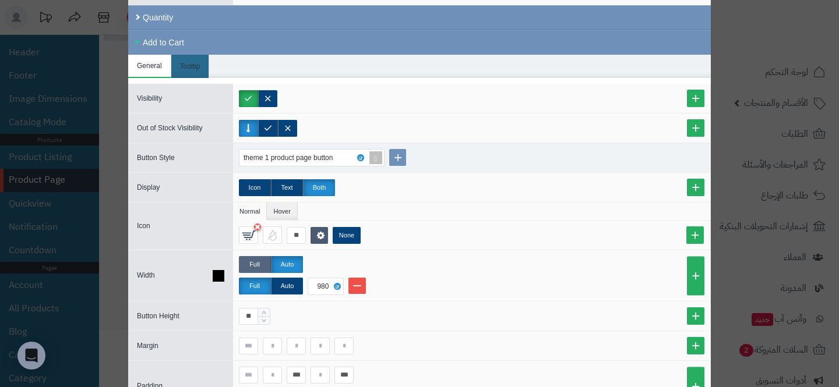
click at [265, 267] on label "Full" at bounding box center [255, 264] width 32 height 17
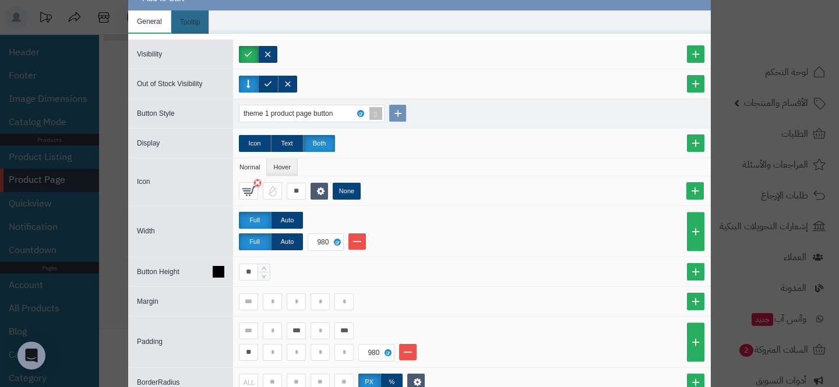
scroll to position [667, 0]
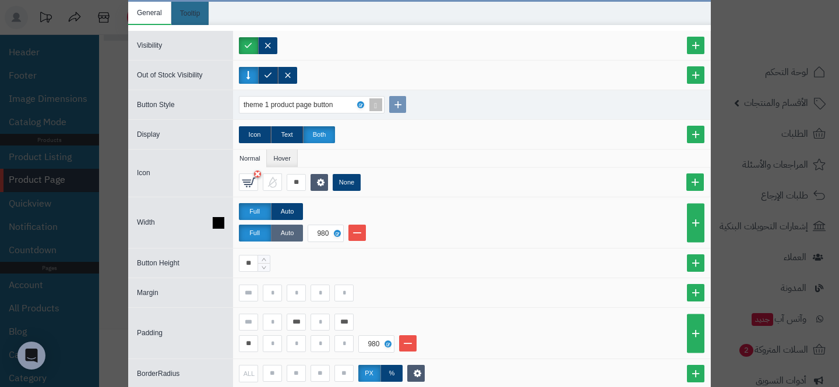
click at [281, 237] on label "Auto" at bounding box center [287, 233] width 32 height 17
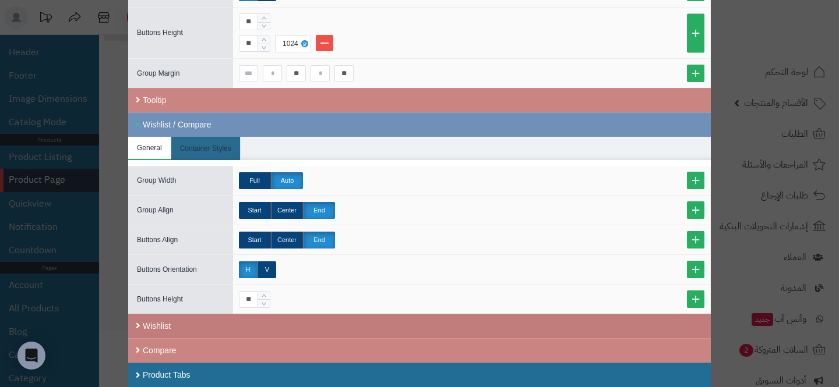
click at [242, 330] on div "Wishlist" at bounding box center [419, 326] width 583 height 24
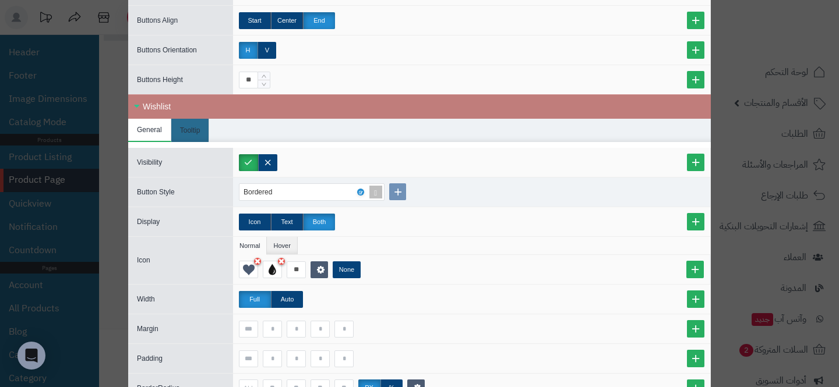
scroll to position [1505, 0]
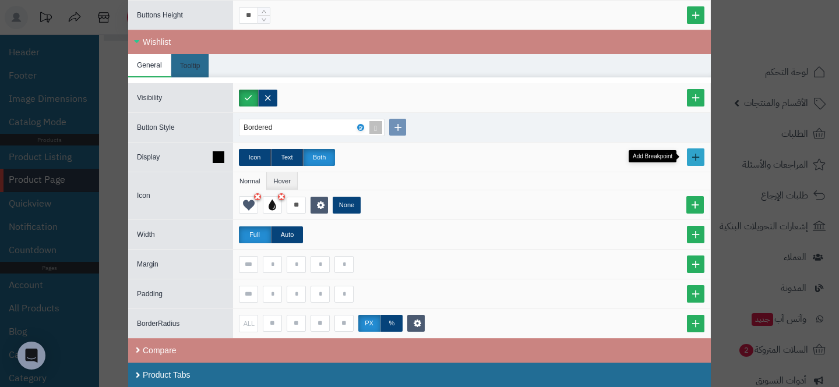
click at [692, 152] on link at bounding box center [695, 157] width 17 height 17
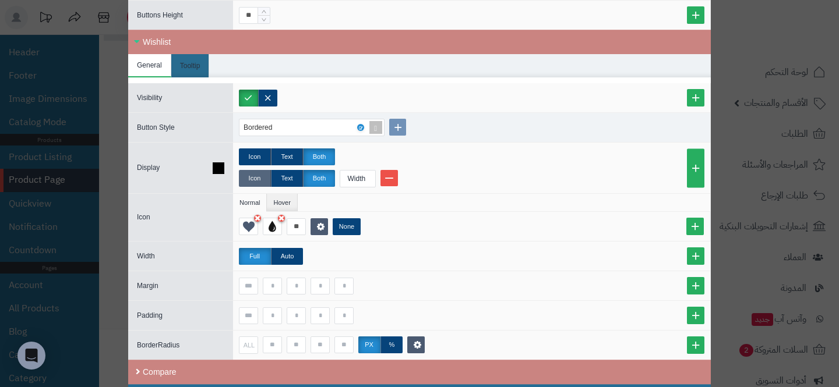
click at [248, 177] on label "Icon" at bounding box center [255, 178] width 32 height 17
click at [361, 175] on div "Width" at bounding box center [356, 179] width 33 height 16
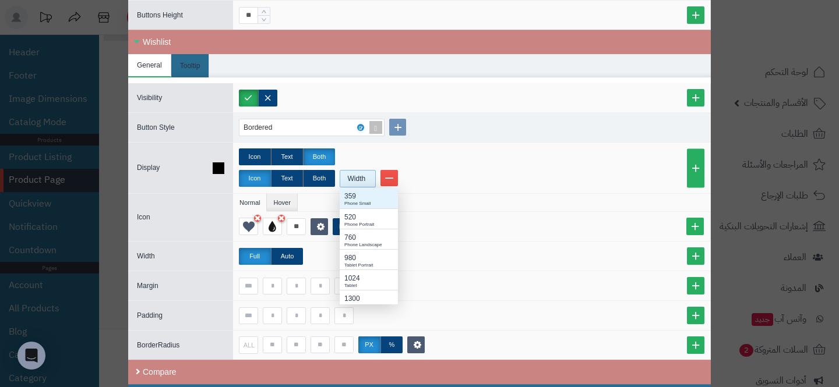
scroll to position [117, 58]
click at [379, 255] on div "980" at bounding box center [368, 258] width 49 height 10
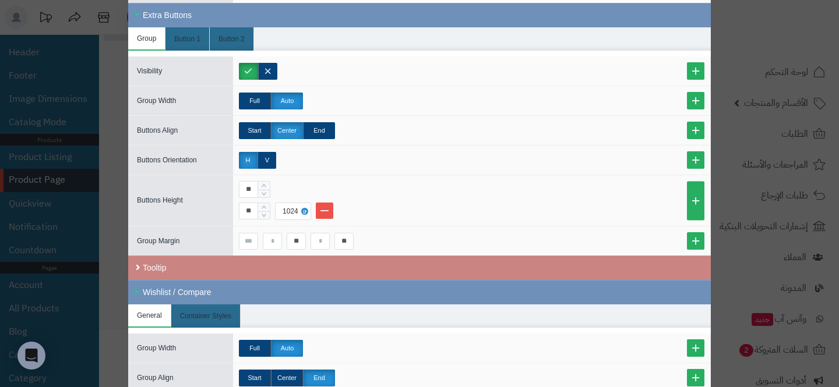
scroll to position [1042, 0]
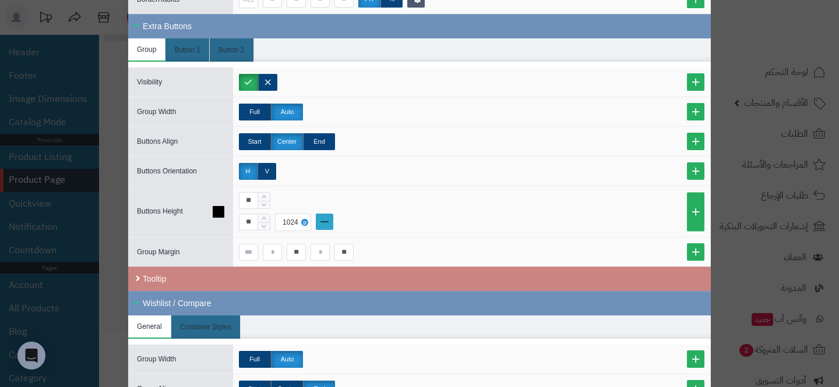
click at [323, 220] on link at bounding box center [324, 222] width 17 height 16
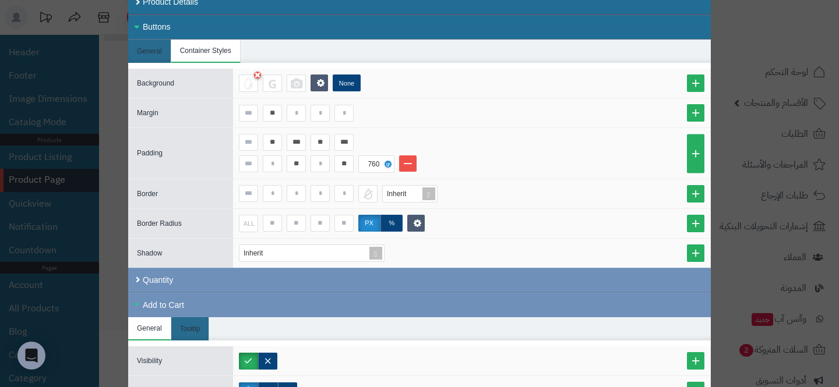
scroll to position [558, 0]
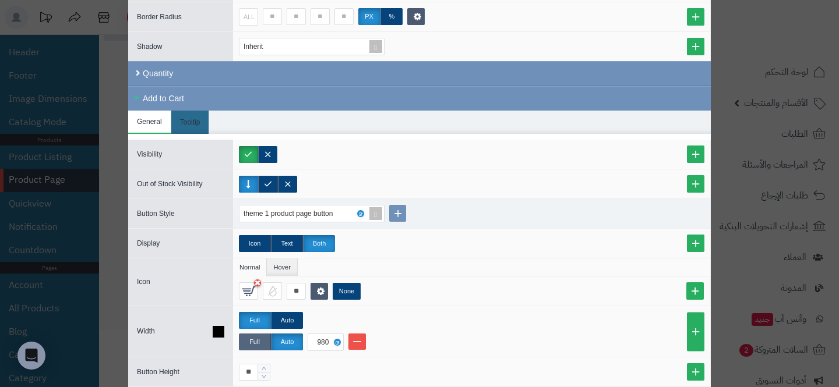
click at [255, 344] on label "Full" at bounding box center [255, 342] width 32 height 17
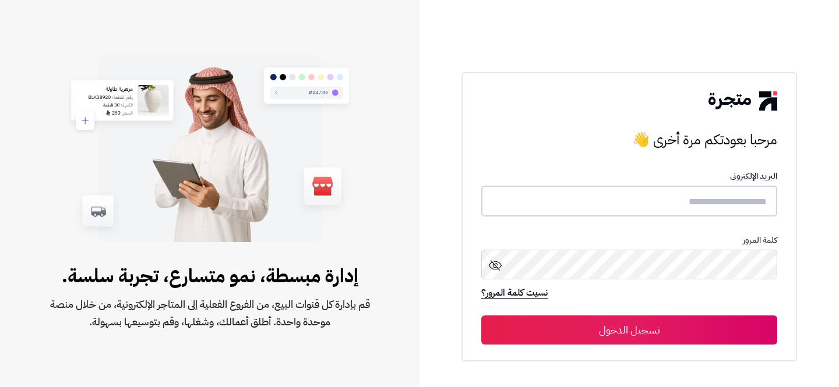
click at [722, 192] on input "text" at bounding box center [629, 201] width 296 height 31
type input "**********"
click at [664, 333] on button "تسجيل الدخول" at bounding box center [629, 330] width 296 height 29
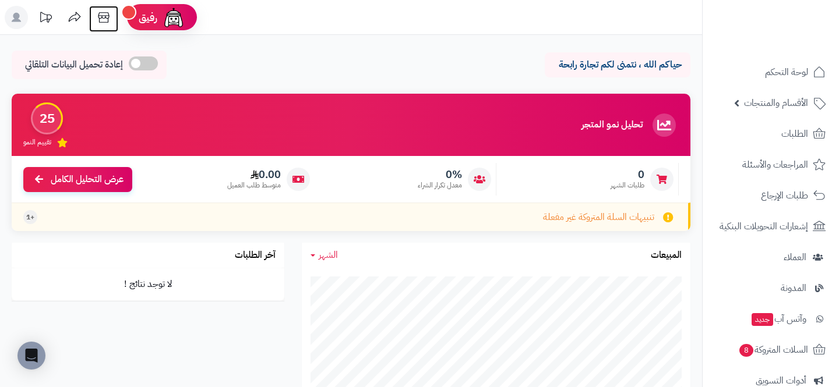
click at [96, 22] on icon at bounding box center [103, 17] width 23 height 23
click at [779, 113] on link "الأقسام والمنتجات" at bounding box center [771, 103] width 122 height 28
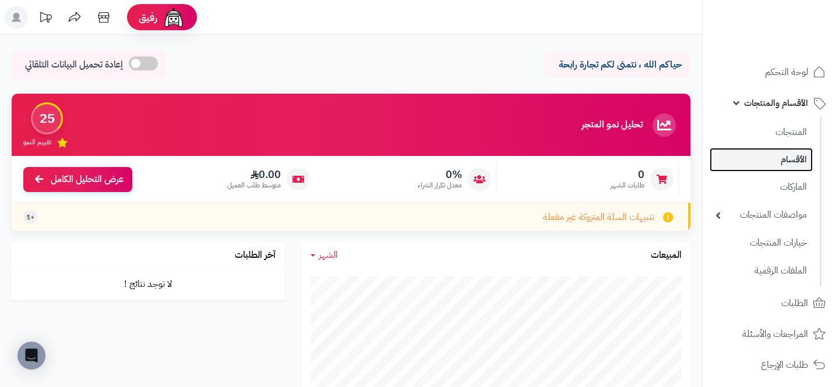
click at [757, 160] on link "الأقسام" at bounding box center [761, 160] width 103 height 24
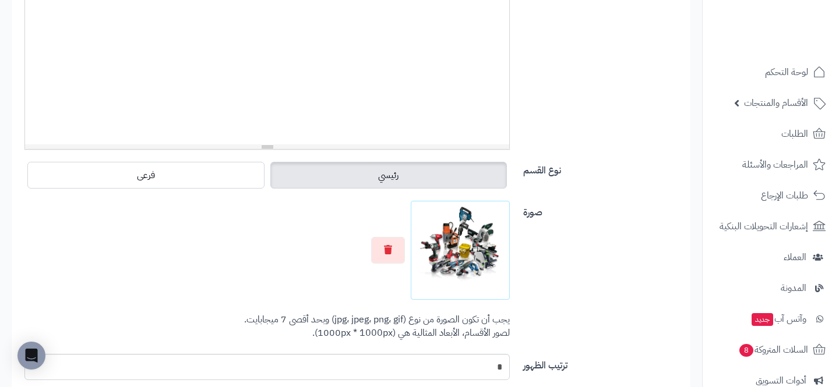
scroll to position [420, 0]
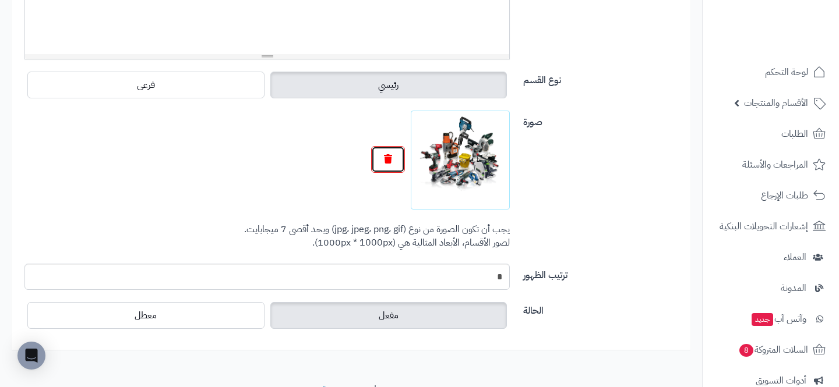
click at [401, 168] on button "button" at bounding box center [388, 159] width 34 height 27
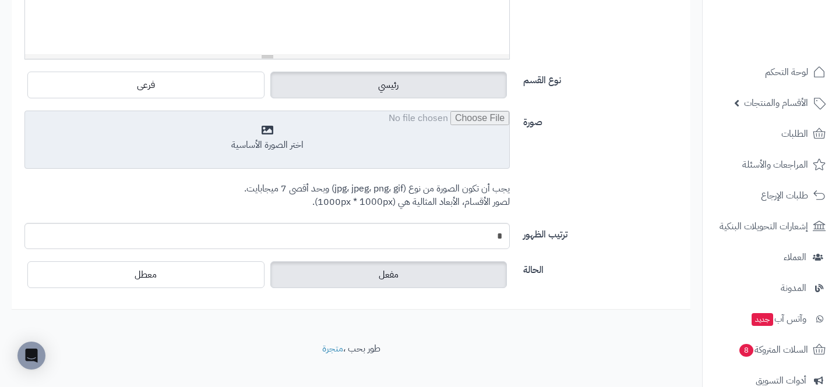
click at [415, 169] on input "file" at bounding box center [267, 140] width 484 height 58
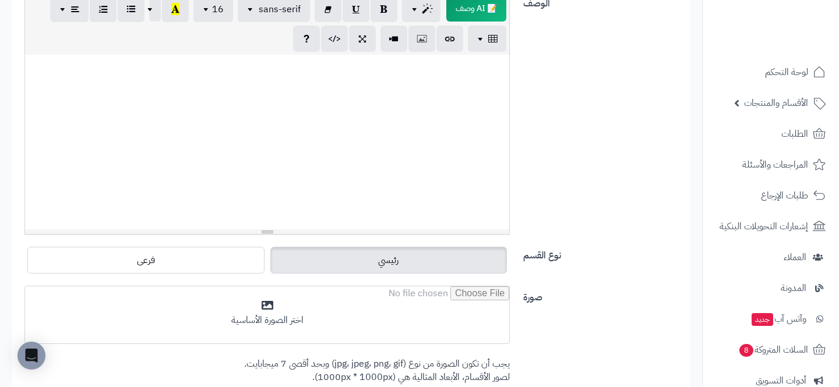
scroll to position [433, 0]
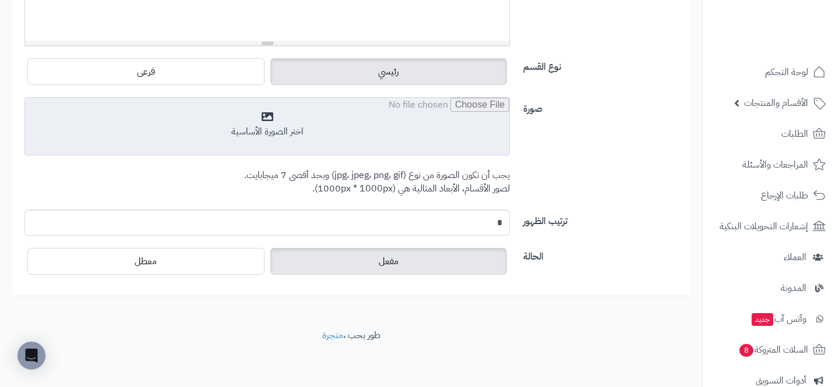
click at [410, 137] on input "file" at bounding box center [267, 127] width 484 height 58
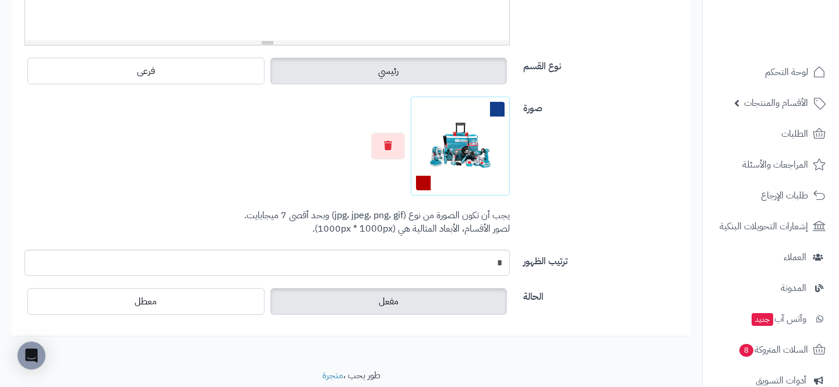
scroll to position [0, 0]
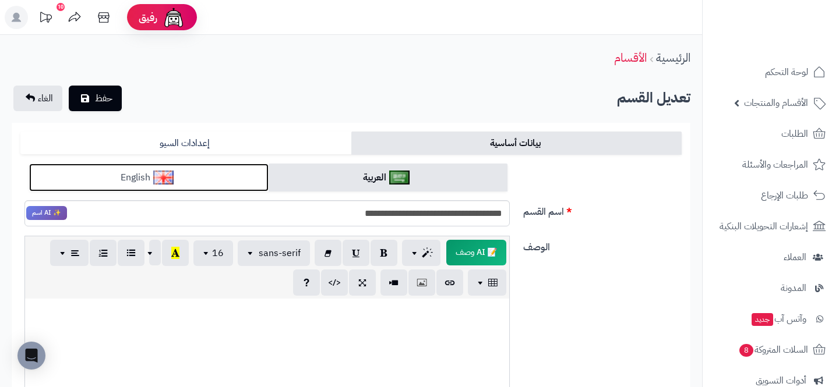
click at [213, 185] on link "English" at bounding box center [148, 178] width 239 height 29
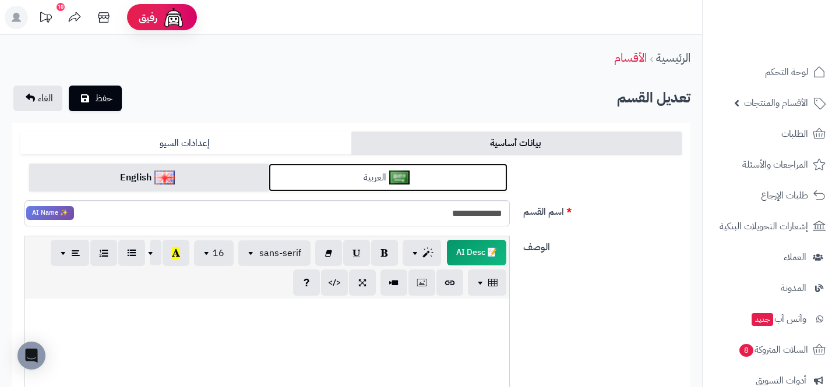
click at [325, 174] on link "العربية" at bounding box center [388, 178] width 239 height 29
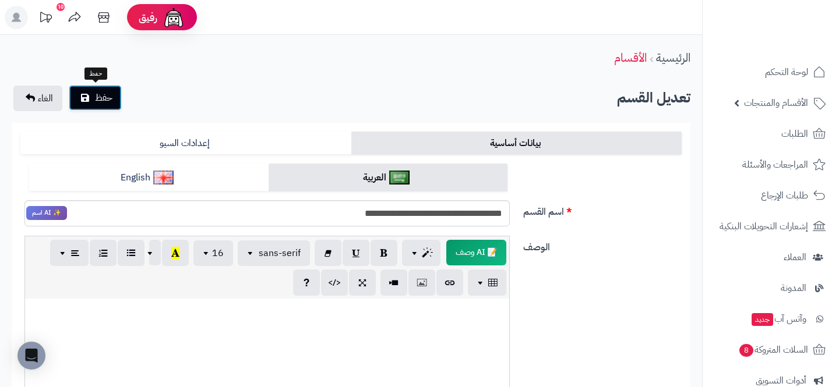
click at [98, 100] on span "حفظ" at bounding box center [103, 98] width 17 height 14
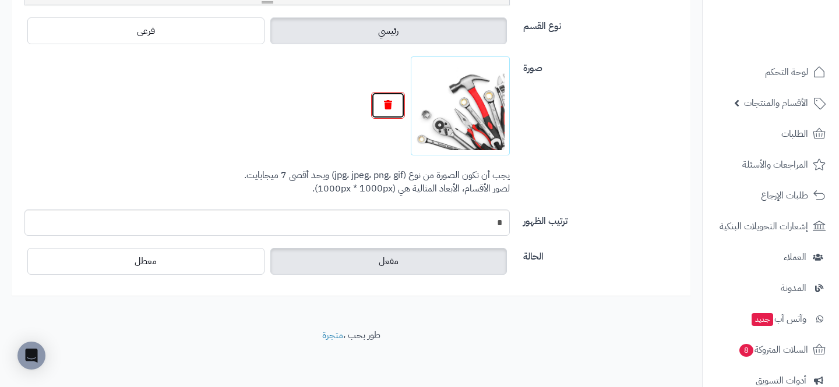
click at [388, 111] on button "button" at bounding box center [388, 105] width 34 height 27
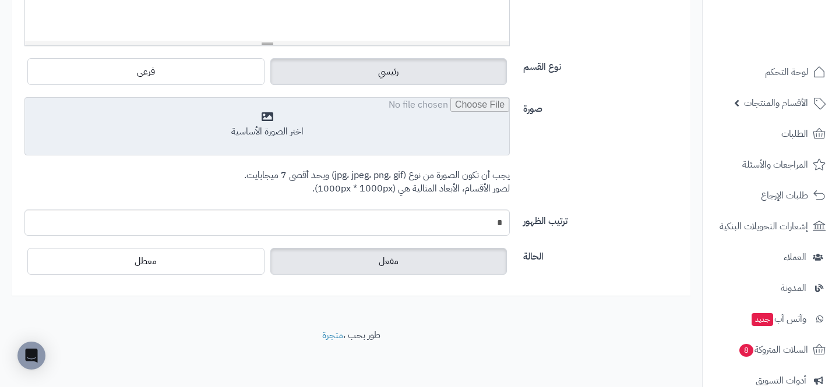
click at [459, 126] on input "file" at bounding box center [267, 127] width 484 height 58
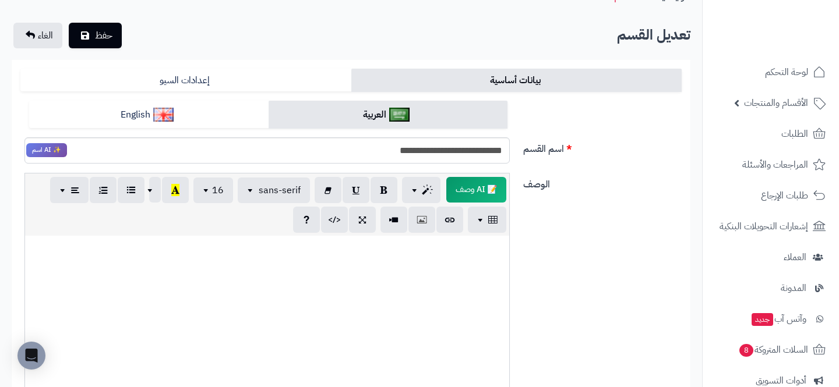
scroll to position [0, 0]
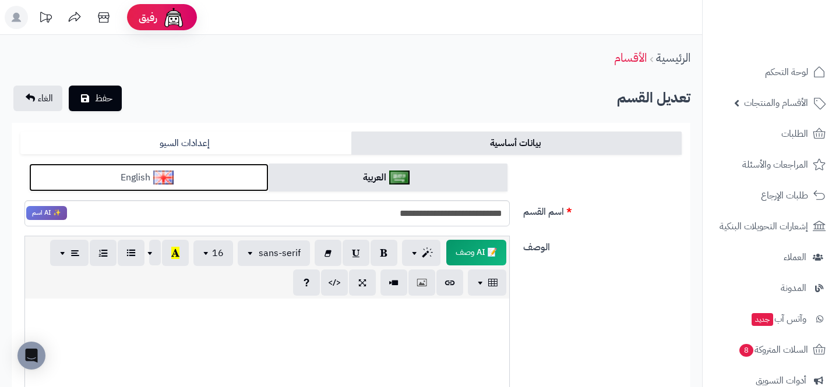
click at [221, 179] on link "English" at bounding box center [148, 178] width 239 height 29
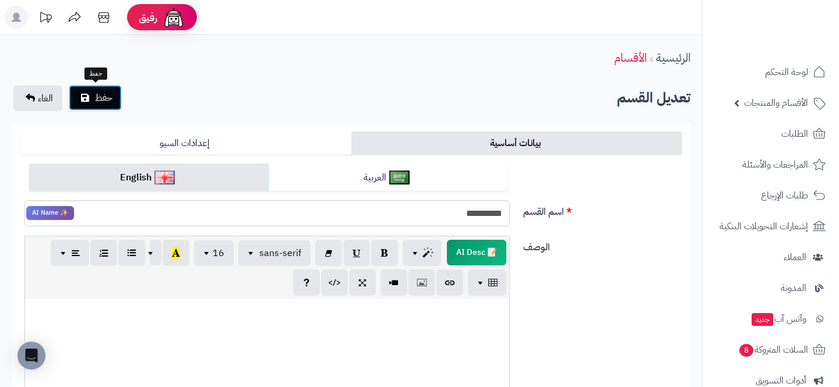
click at [89, 101] on button "حفظ" at bounding box center [95, 98] width 53 height 26
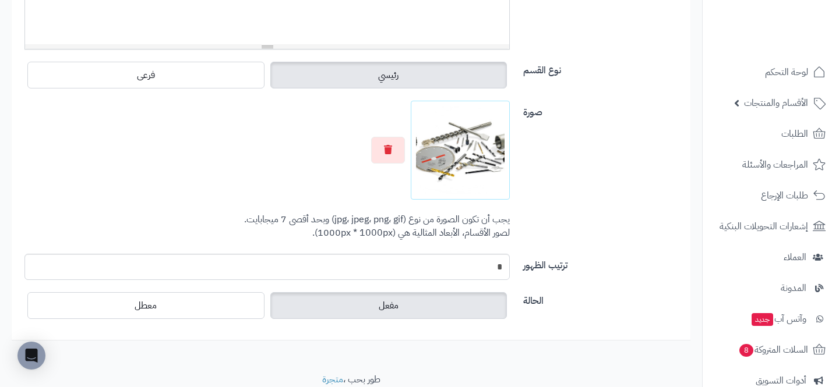
scroll to position [474, 0]
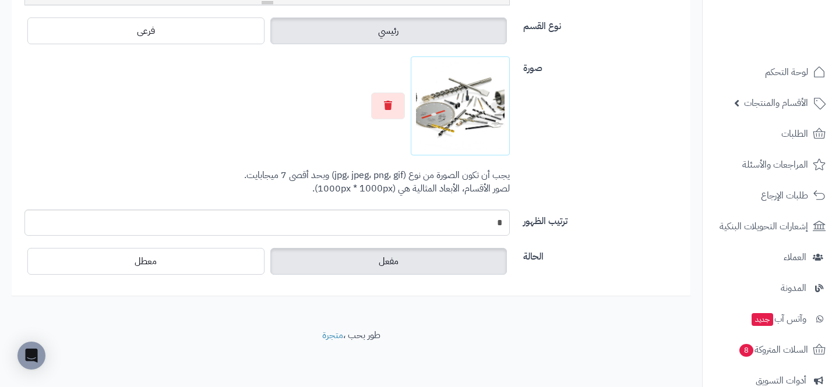
click at [456, 121] on img at bounding box center [460, 106] width 89 height 89
click at [388, 117] on button "button" at bounding box center [388, 105] width 34 height 27
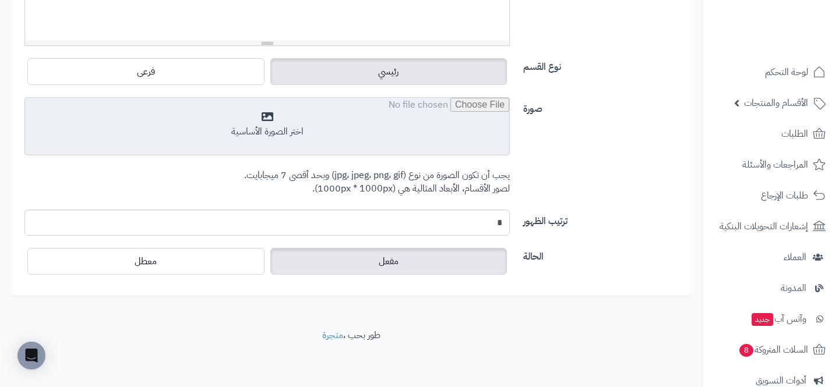
click at [436, 121] on input "file" at bounding box center [267, 127] width 484 height 58
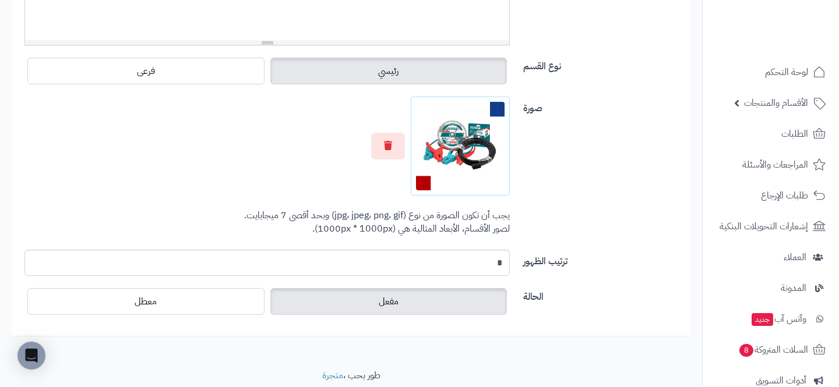
scroll to position [0, 0]
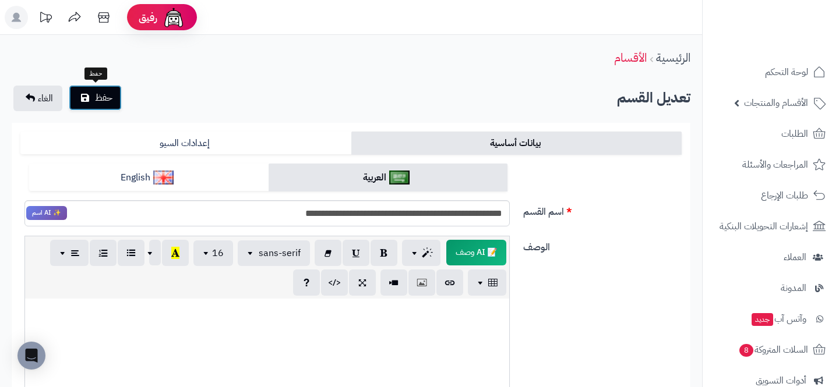
click at [92, 93] on button "حفظ" at bounding box center [95, 98] width 53 height 26
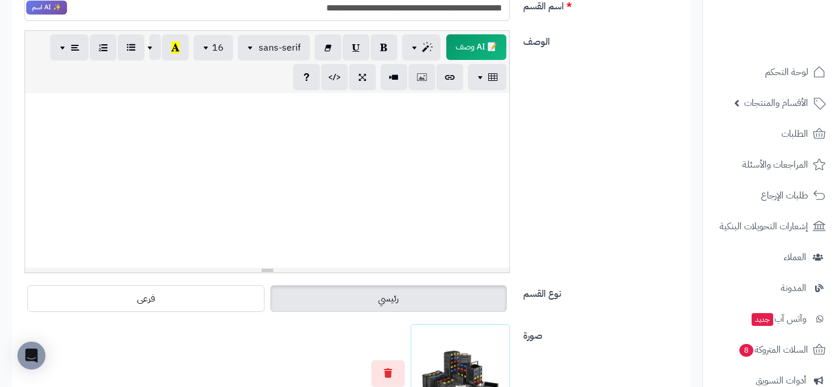
scroll to position [387, 0]
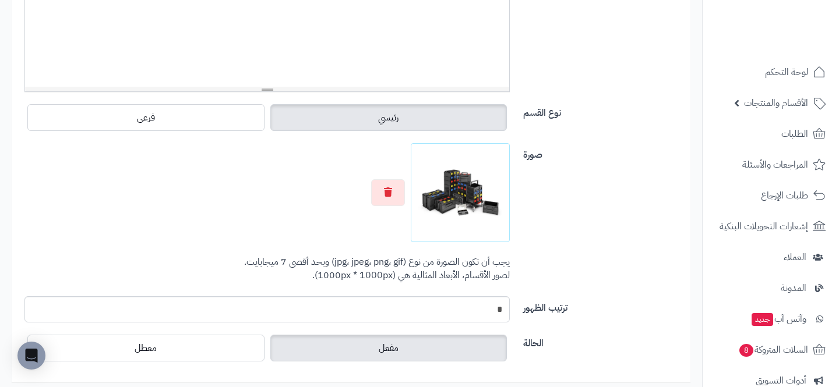
click at [400, 208] on div at bounding box center [266, 192] width 485 height 99
click at [377, 200] on button "button" at bounding box center [388, 192] width 34 height 27
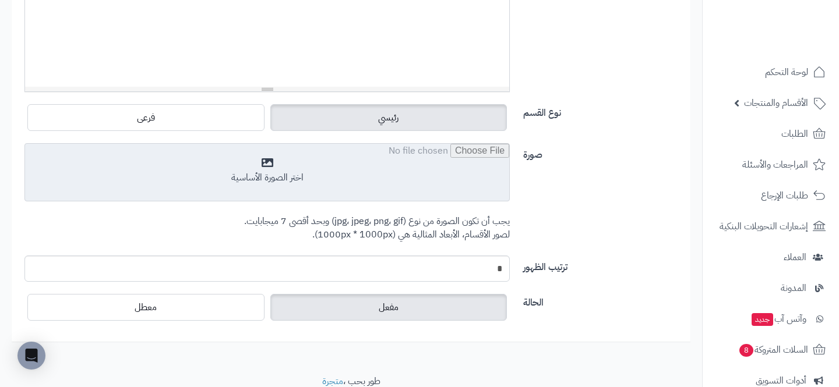
click at [392, 200] on input "file" at bounding box center [267, 173] width 484 height 58
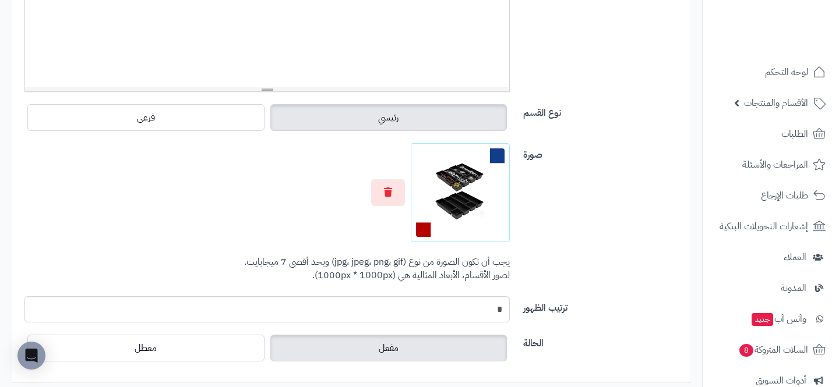
scroll to position [0, 0]
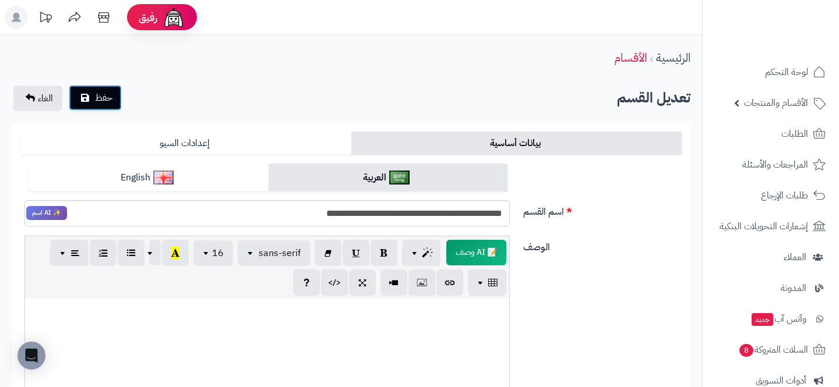
click at [89, 105] on button "حفظ" at bounding box center [95, 98] width 53 height 26
